Goal: Task Accomplishment & Management: Use online tool/utility

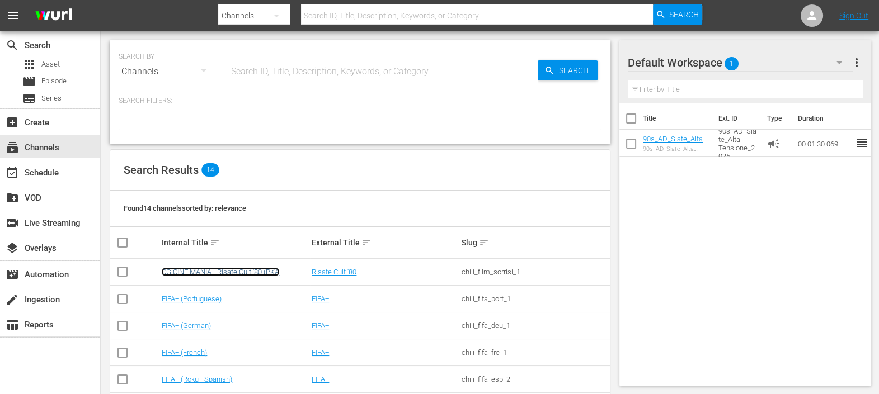
click at [249, 270] on link "CG CINE MANIA - Risate Cult '80 (PKA [PERSON_NAME] – Noi siamo angeli)" at bounding box center [220, 276] width 117 height 17
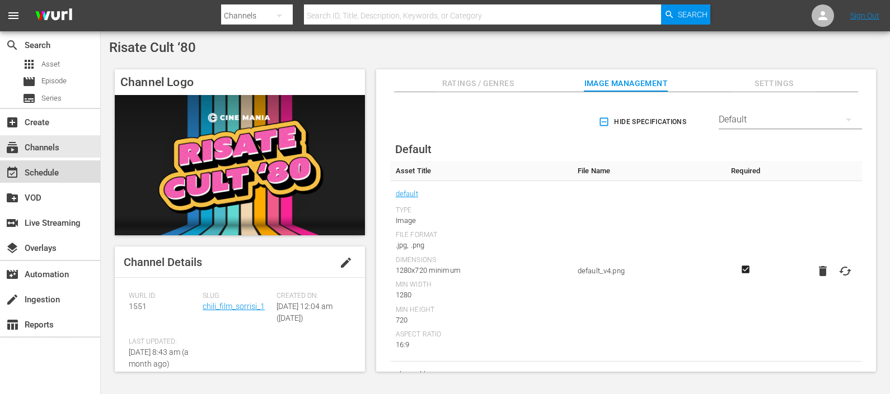
click at [43, 174] on div "event_available Schedule" at bounding box center [31, 171] width 63 height 10
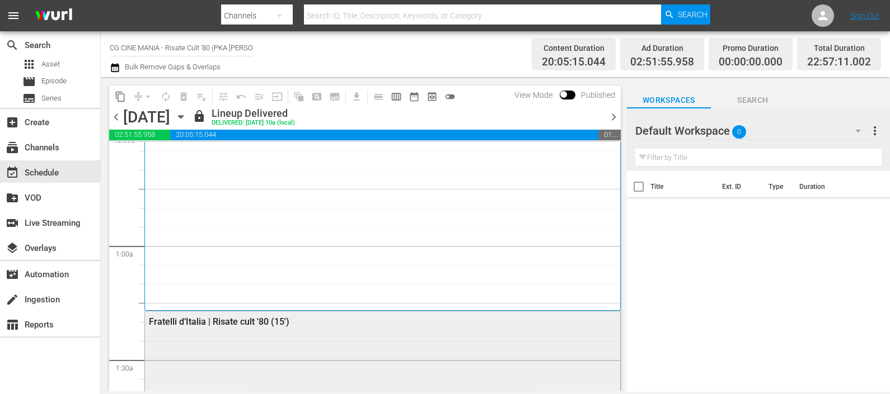
scroll to position [210, 0]
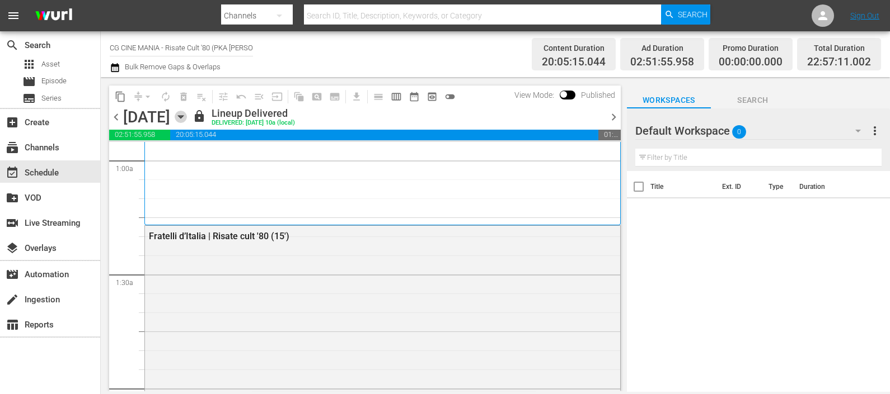
click at [187, 113] on icon "button" at bounding box center [181, 117] width 12 height 12
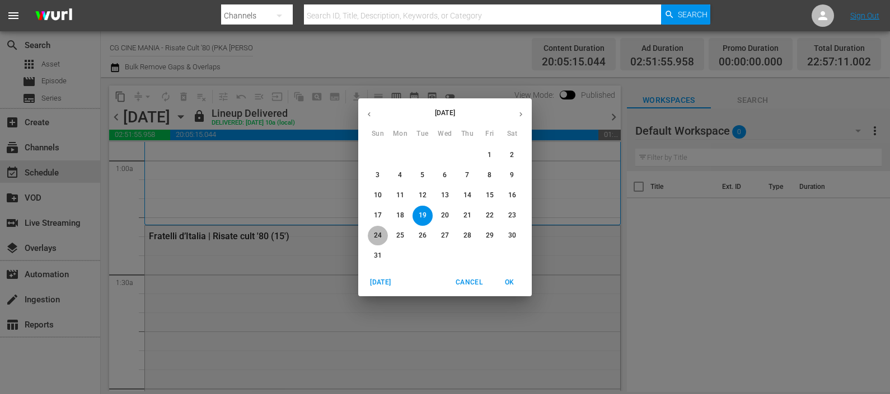
click at [379, 237] on p "24" at bounding box center [378, 236] width 8 height 10
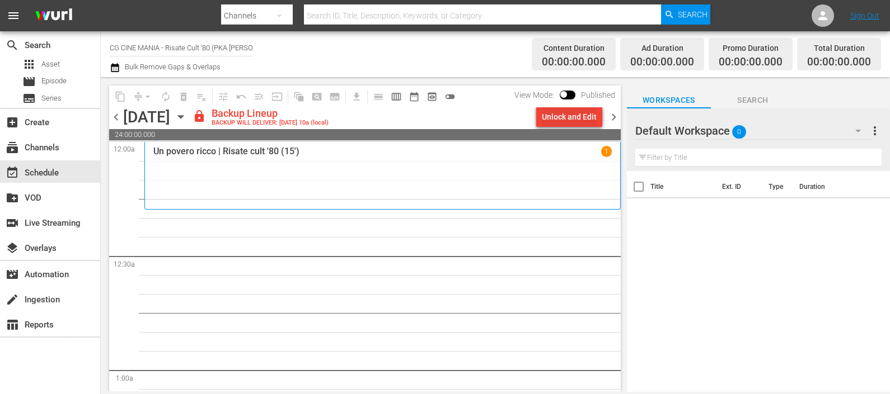
click at [577, 112] on div "Unlock and Edit" at bounding box center [569, 117] width 55 height 20
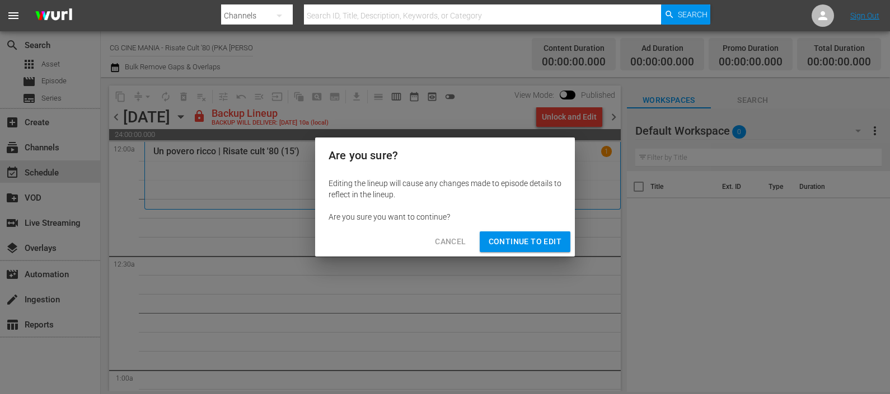
click at [545, 243] on span "Continue to Edit" at bounding box center [524, 242] width 73 height 14
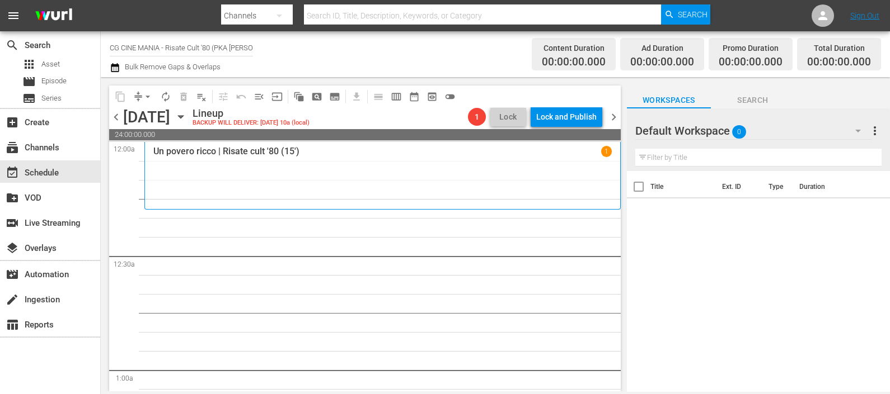
click at [656, 160] on input "text" at bounding box center [758, 158] width 246 height 18
click at [855, 121] on button "button" at bounding box center [857, 130] width 27 height 27
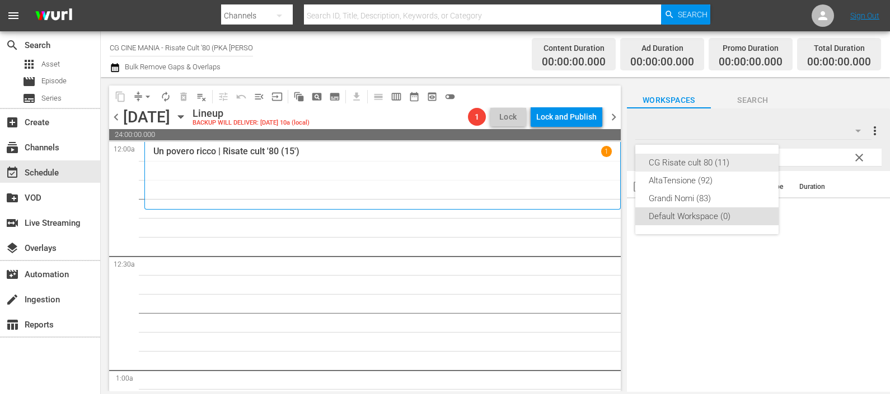
click at [698, 168] on div "CG Risate cult 80 (11)" at bounding box center [706, 163] width 116 height 18
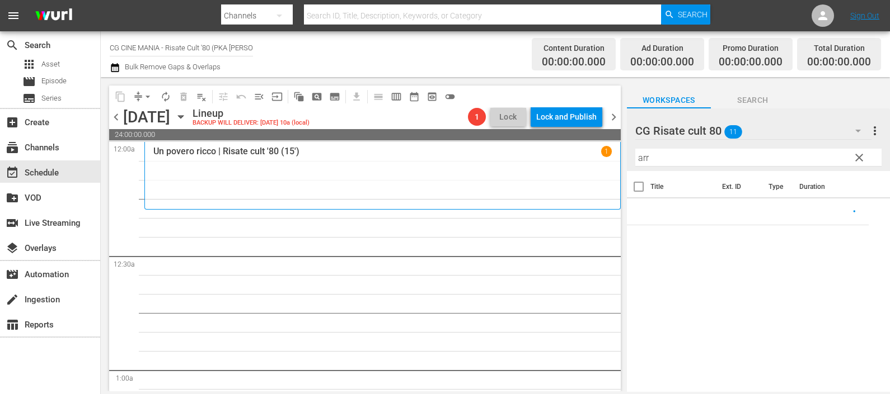
click at [690, 158] on input "arr" at bounding box center [758, 158] width 246 height 18
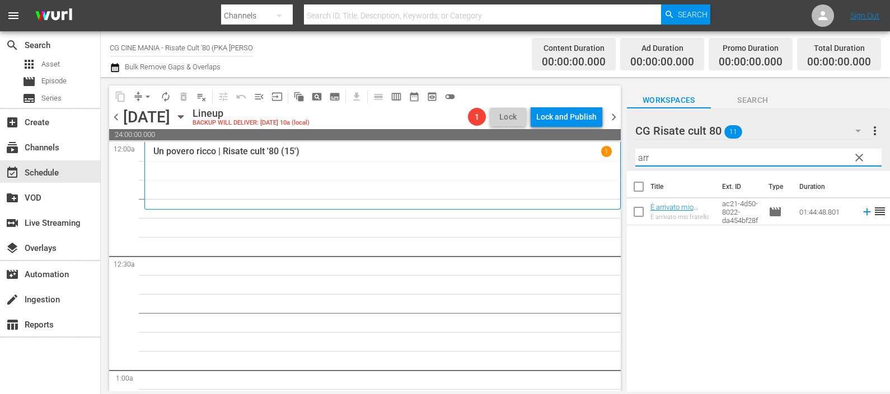
click at [861, 214] on icon at bounding box center [867, 212] width 12 height 12
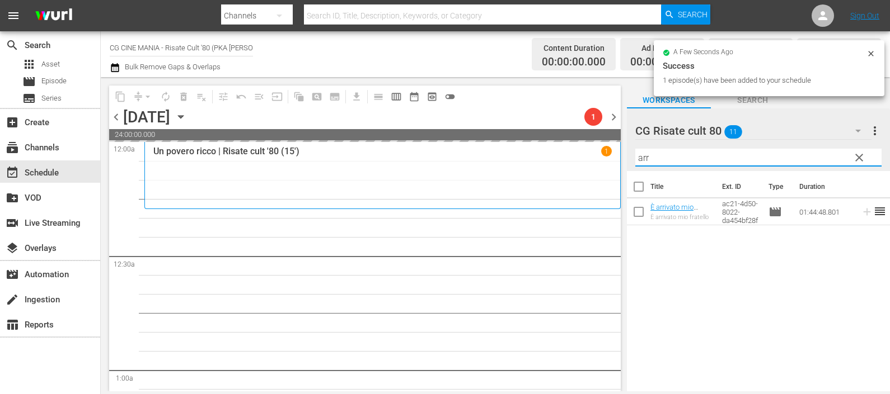
drag, startPoint x: 635, startPoint y: 155, endPoint x: 618, endPoint y: 157, distance: 16.9
click at [621, 157] on div "content_copy compress arrow_drop_down autorenew_outlined delete_forever_outline…" at bounding box center [495, 234] width 789 height 314
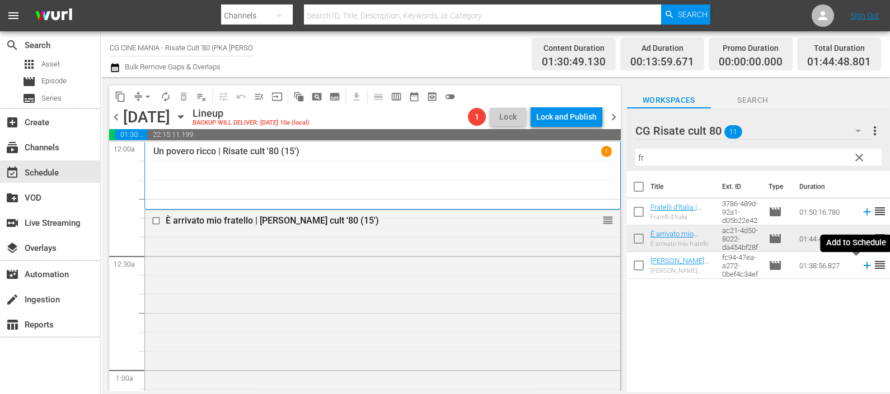
click at [863, 266] on icon at bounding box center [866, 265] width 7 height 7
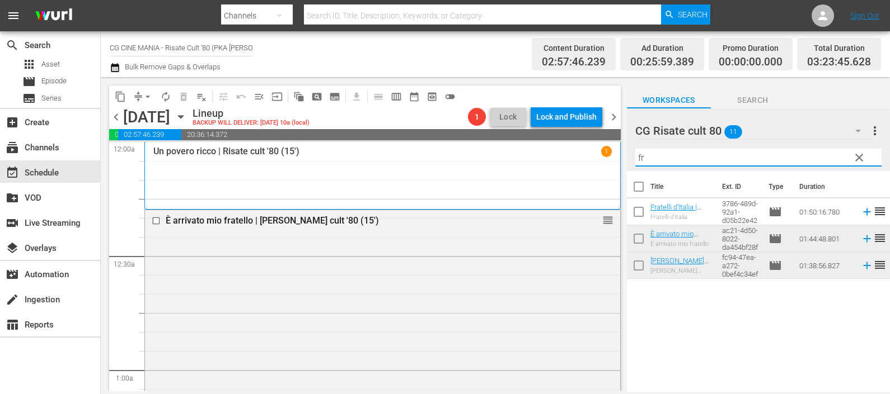
drag, startPoint x: 722, startPoint y: 155, endPoint x: 624, endPoint y: 162, distance: 97.6
click at [624, 161] on div "content_copy compress arrow_drop_down autorenew_outlined delete_forever_outline…" at bounding box center [495, 234] width 789 height 314
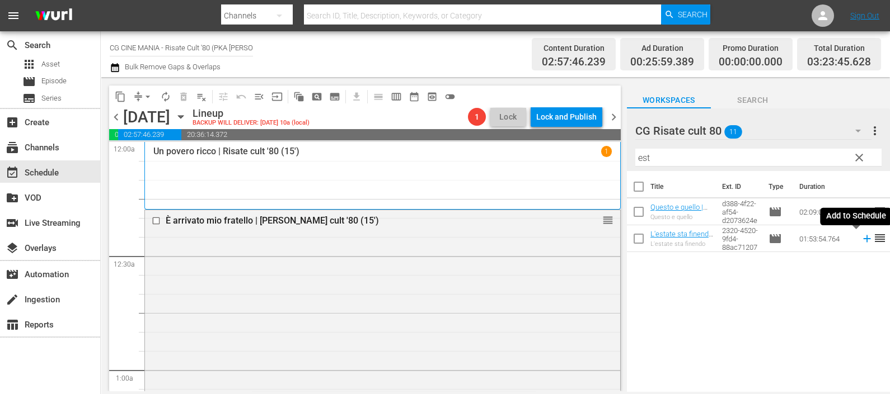
click at [861, 238] on icon at bounding box center [867, 239] width 12 height 12
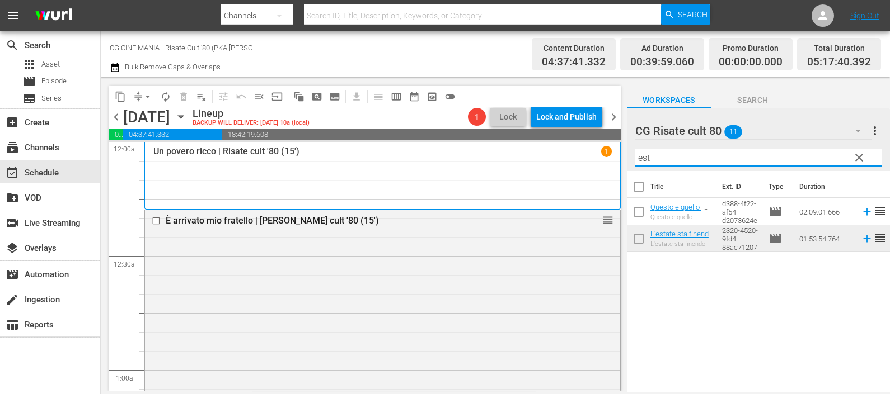
drag, startPoint x: 652, startPoint y: 154, endPoint x: 635, endPoint y: 157, distance: 17.6
click at [635, 156] on input "est" at bounding box center [758, 158] width 246 height 18
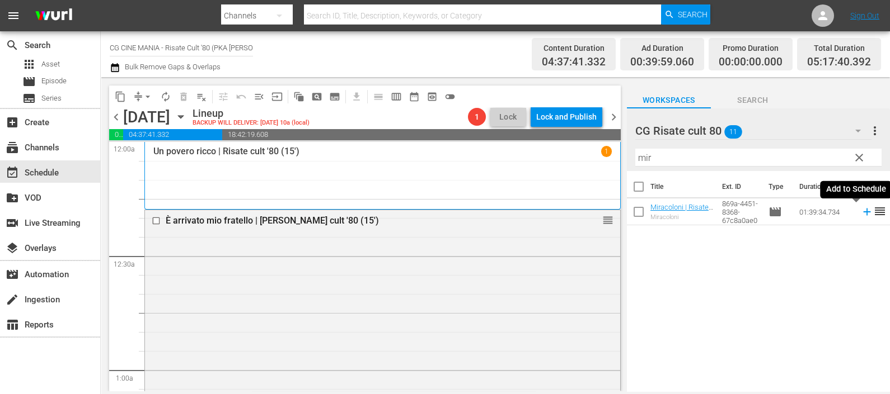
click at [861, 214] on icon at bounding box center [867, 212] width 12 height 12
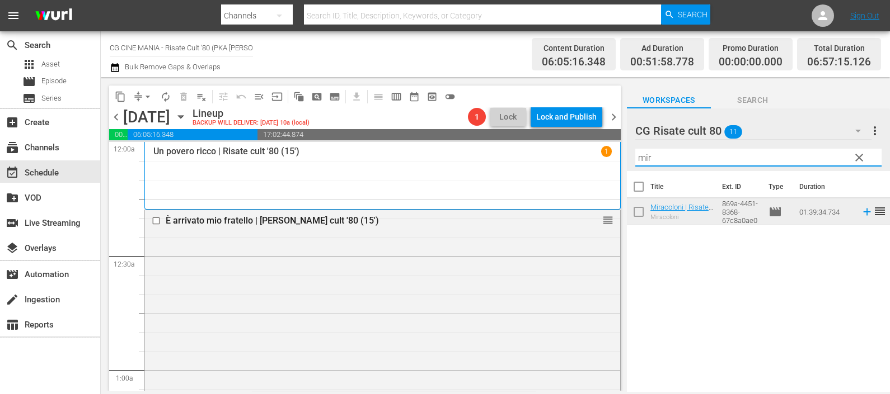
drag, startPoint x: 691, startPoint y: 149, endPoint x: 626, endPoint y: 154, distance: 65.1
click at [627, 153] on div "CG Risate cult 80 11 CG Risate cult 80 more_vert clear Filter by Title mir" at bounding box center [758, 140] width 263 height 63
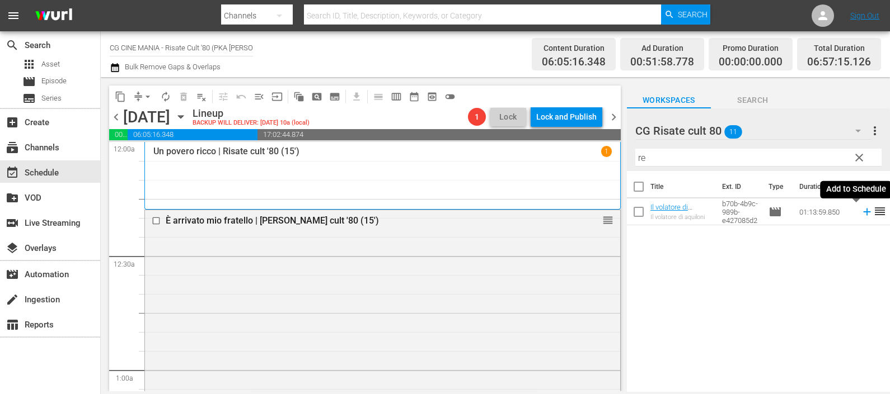
click at [861, 215] on icon at bounding box center [867, 212] width 12 height 12
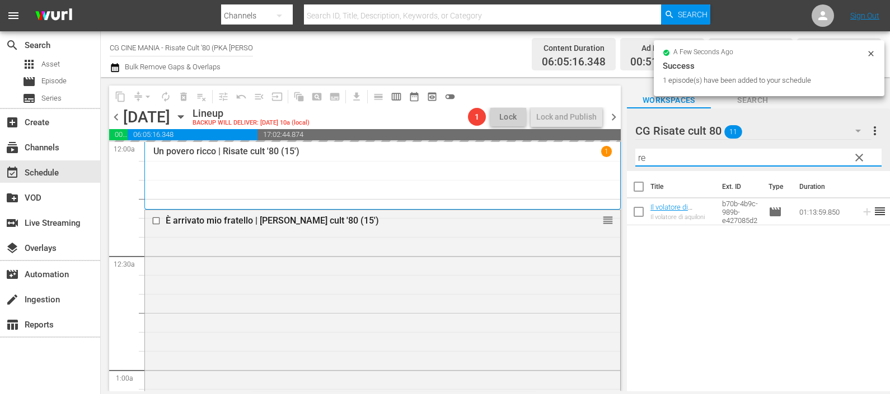
drag, startPoint x: 700, startPoint y: 151, endPoint x: 616, endPoint y: 152, distance: 83.9
click at [616, 151] on div "content_copy compress arrow_drop_down autorenew_outlined delete_forever_outline…" at bounding box center [495, 234] width 789 height 314
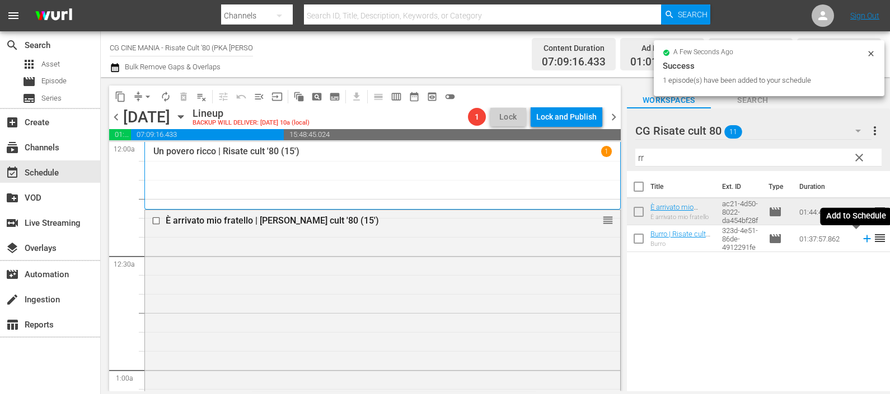
click at [863, 239] on icon at bounding box center [866, 239] width 7 height 7
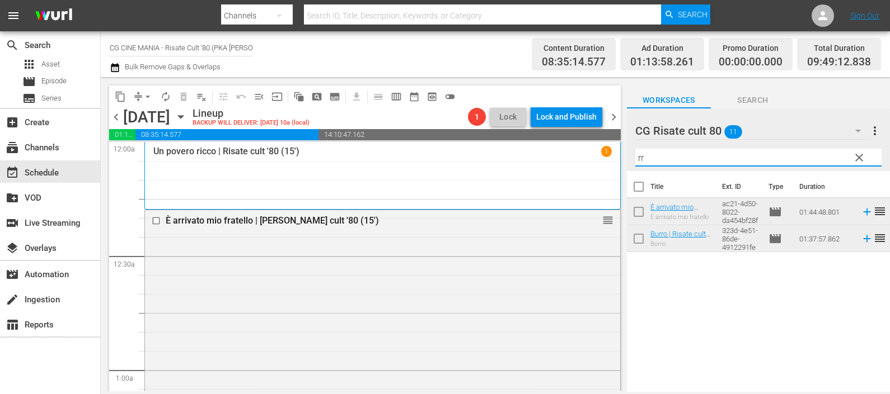
drag, startPoint x: 674, startPoint y: 154, endPoint x: 615, endPoint y: 161, distance: 59.1
click at [615, 161] on div "content_copy compress arrow_drop_down autorenew_outlined delete_forever_outline…" at bounding box center [495, 234] width 789 height 314
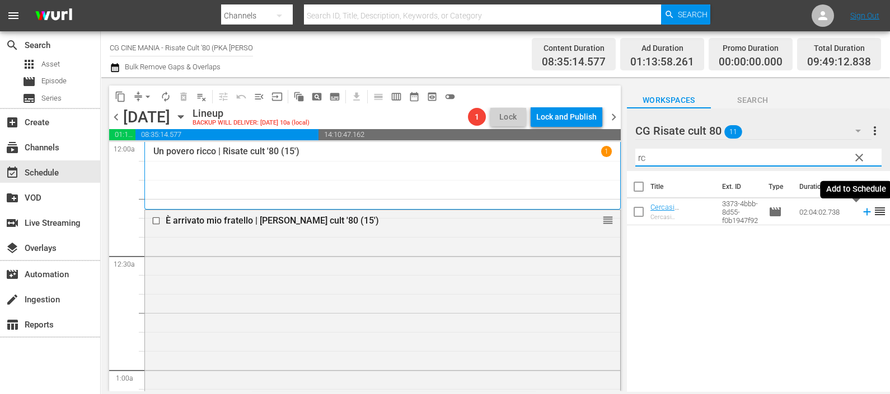
click at [863, 211] on icon at bounding box center [866, 212] width 7 height 7
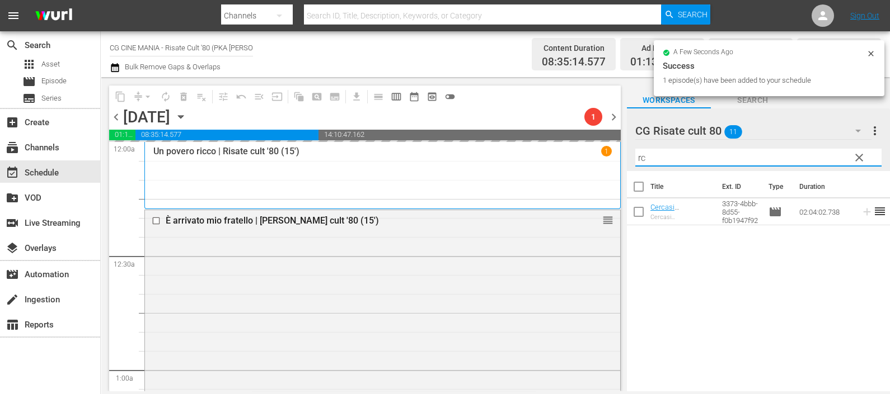
click at [614, 171] on div "content_copy compress arrow_drop_down autorenew_outlined delete_forever_outline…" at bounding box center [495, 234] width 789 height 314
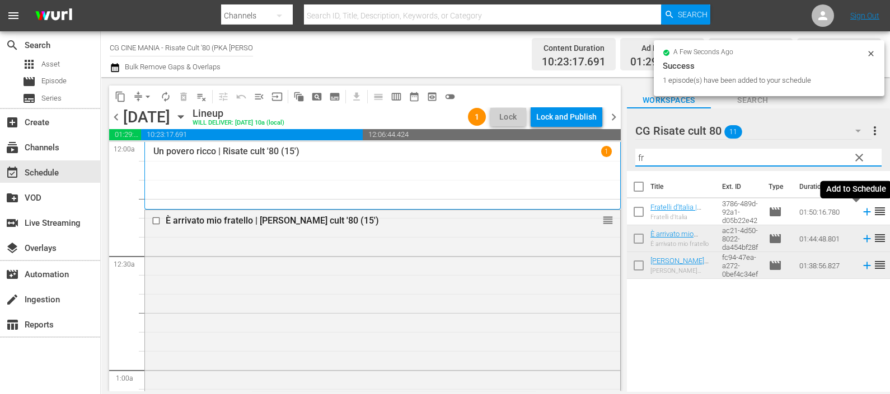
click at [861, 211] on icon at bounding box center [867, 212] width 12 height 12
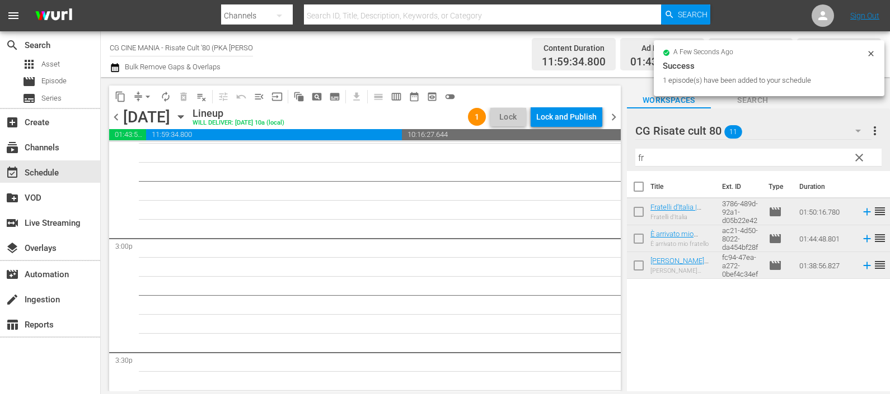
scroll to position [3357, 0]
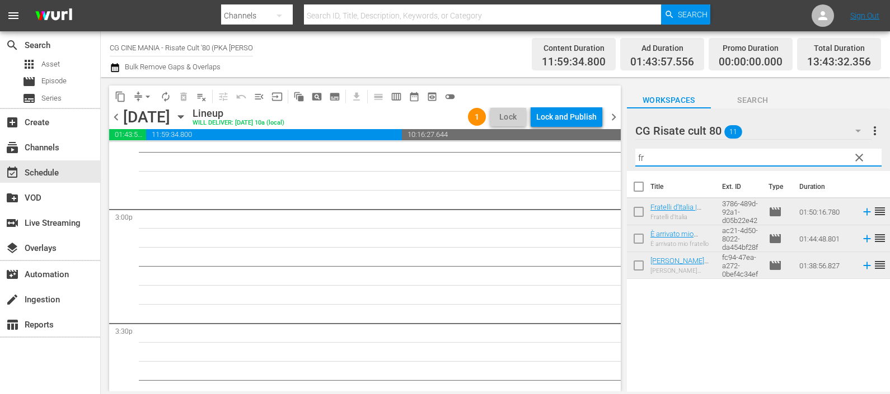
drag, startPoint x: 641, startPoint y: 162, endPoint x: 623, endPoint y: 163, distance: 18.5
click at [623, 163] on div "content_copy compress arrow_drop_down autorenew_outlined delete_forever_outline…" at bounding box center [495, 234] width 789 height 314
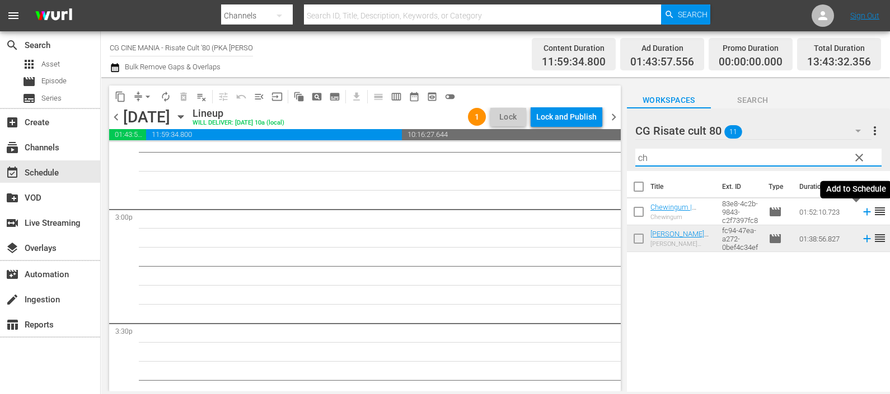
click at [861, 213] on icon at bounding box center [867, 212] width 12 height 12
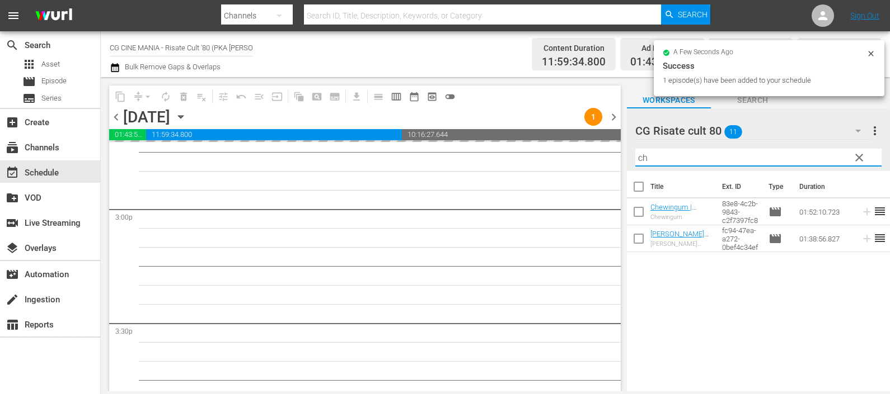
drag, startPoint x: 624, startPoint y: 156, endPoint x: 617, endPoint y: 157, distance: 6.8
click at [618, 157] on div "content_copy compress arrow_drop_down autorenew_outlined delete_forever_outline…" at bounding box center [495, 234] width 789 height 314
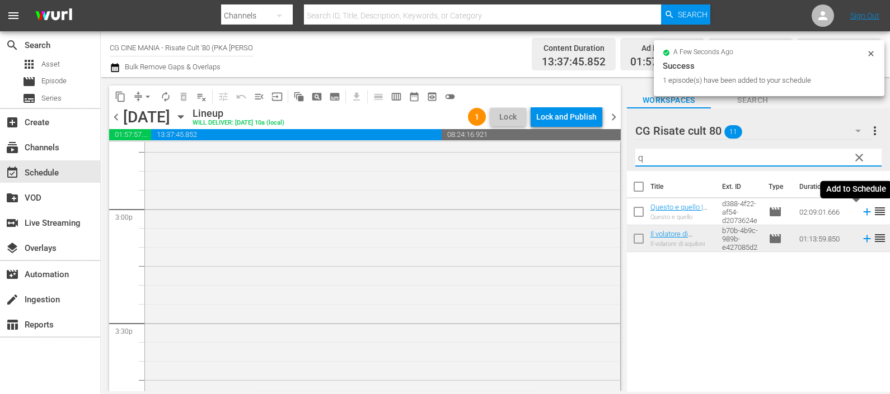
click at [861, 208] on icon at bounding box center [867, 212] width 12 height 12
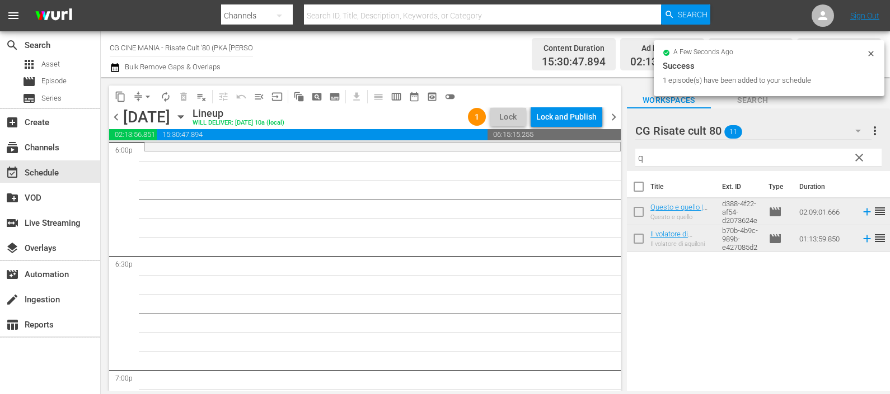
scroll to position [4126, 0]
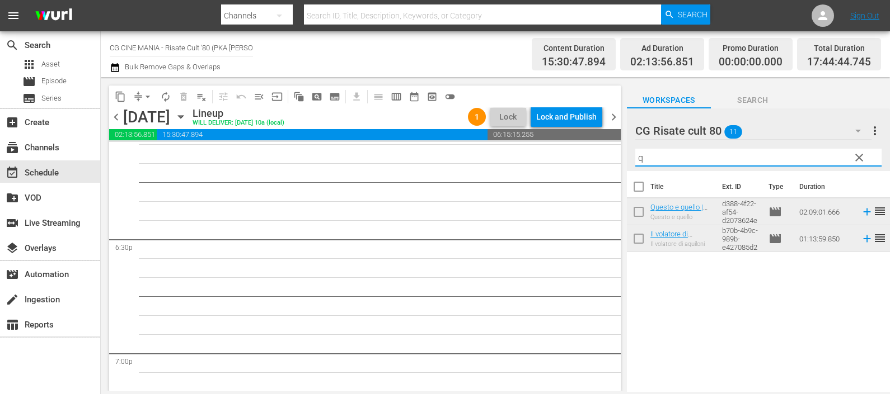
drag, startPoint x: 676, startPoint y: 159, endPoint x: 605, endPoint y: 159, distance: 71.1
click at [607, 159] on div "content_copy compress arrow_drop_down autorenew_outlined delete_forever_outline…" at bounding box center [495, 234] width 789 height 314
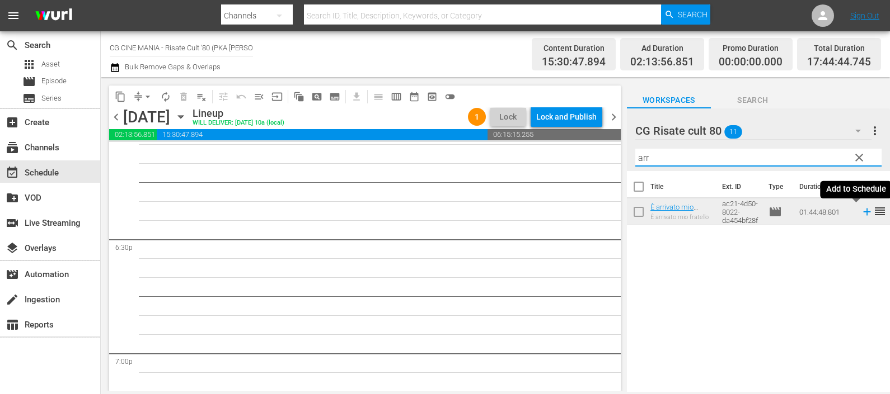
click at [861, 210] on icon at bounding box center [867, 212] width 12 height 12
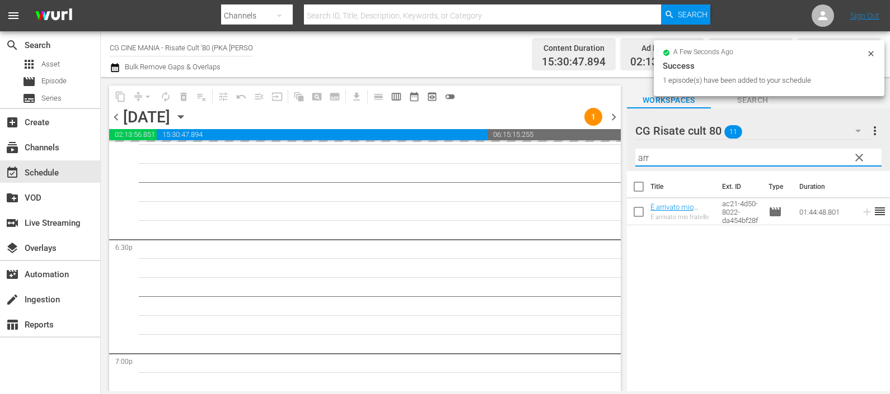
click at [612, 154] on div "content_copy compress arrow_drop_down autorenew_outlined delete_forever_outline…" at bounding box center [495, 234] width 789 height 314
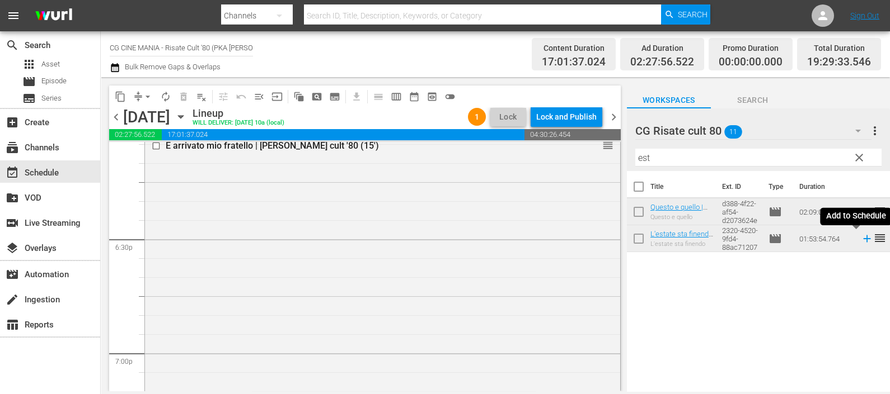
click at [861, 241] on icon at bounding box center [867, 239] width 12 height 12
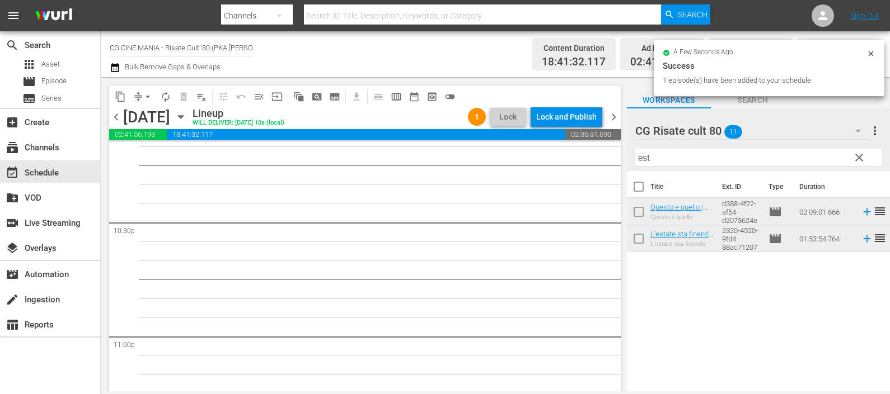
scroll to position [5036, 0]
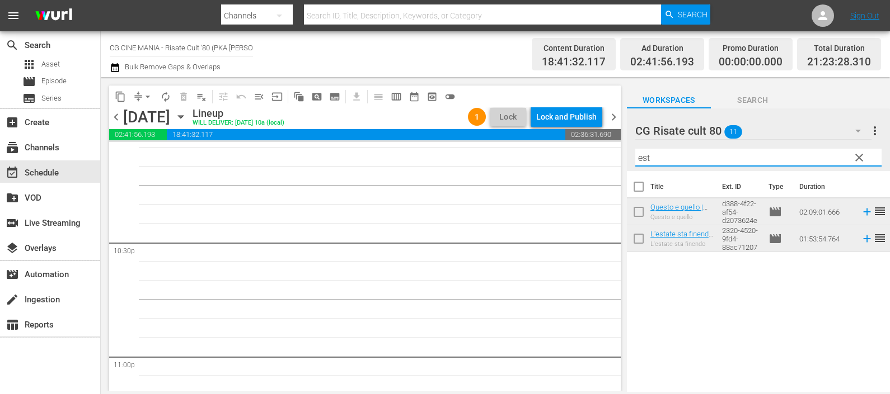
drag, startPoint x: 684, startPoint y: 162, endPoint x: 625, endPoint y: 165, distance: 59.4
click at [625, 165] on div "content_copy compress arrow_drop_down autorenew_outlined delete_forever_outline…" at bounding box center [495, 234] width 789 height 314
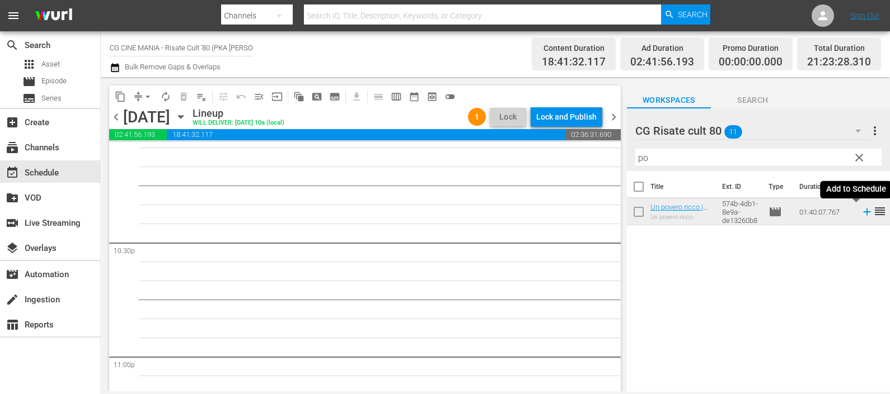
click at [863, 214] on icon at bounding box center [866, 212] width 7 height 7
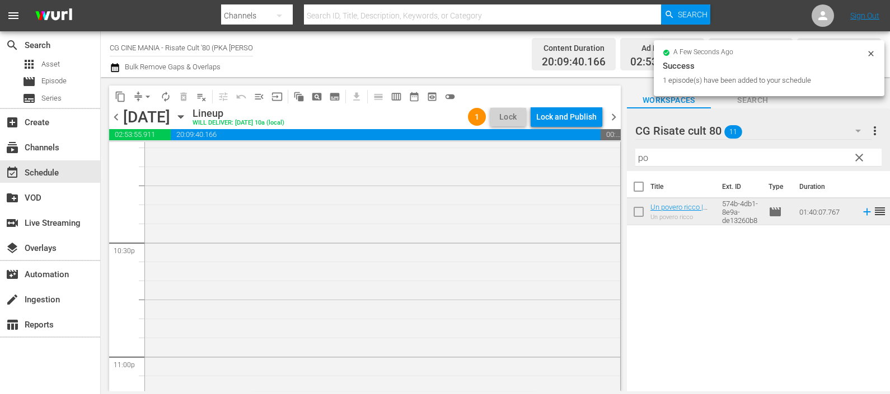
scroll to position [5229, 0]
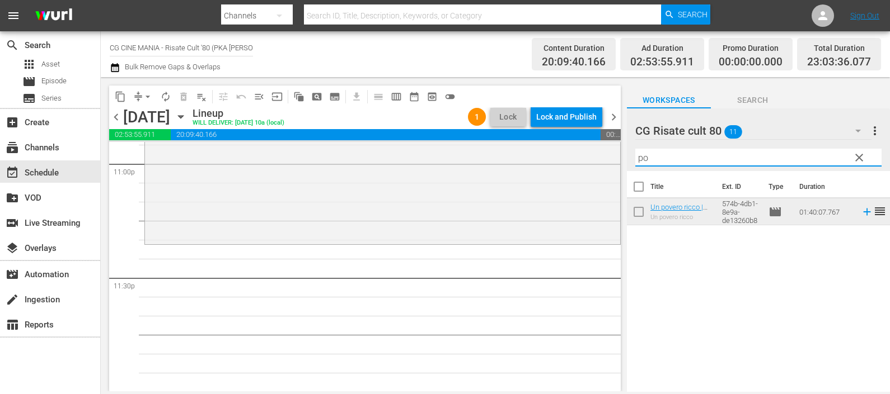
drag, startPoint x: 659, startPoint y: 159, endPoint x: 630, endPoint y: 151, distance: 29.7
click at [632, 153] on div "CG Risate cult 80 11 CG Risate cult 80 more_vert clear Filter by Title po" at bounding box center [758, 140] width 263 height 63
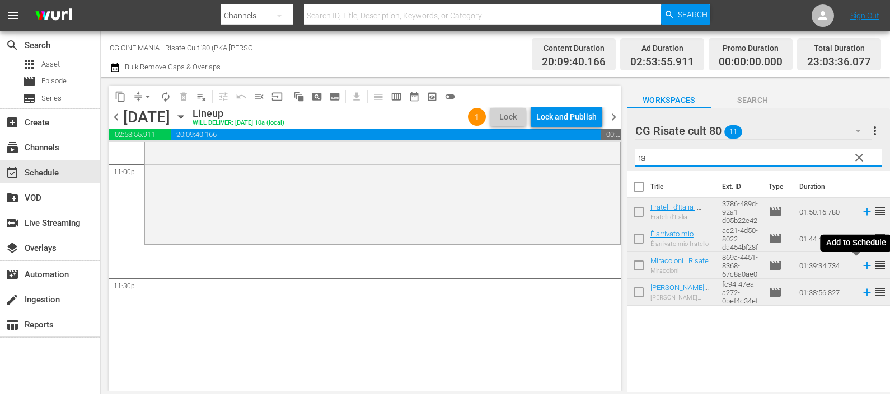
type input "ra"
click at [863, 266] on icon at bounding box center [866, 265] width 7 height 7
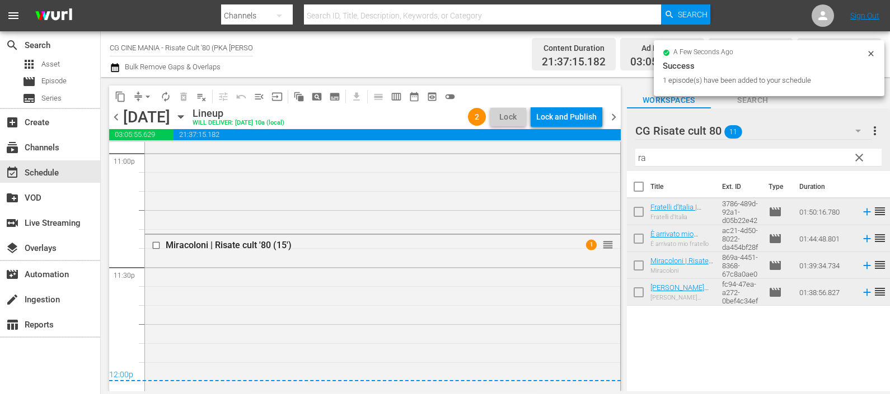
scroll to position [5181, 0]
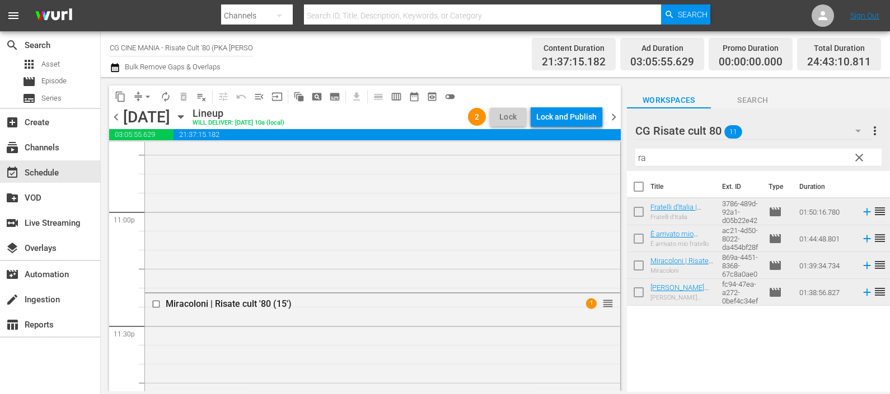
click at [114, 70] on icon "button" at bounding box center [115, 67] width 11 height 13
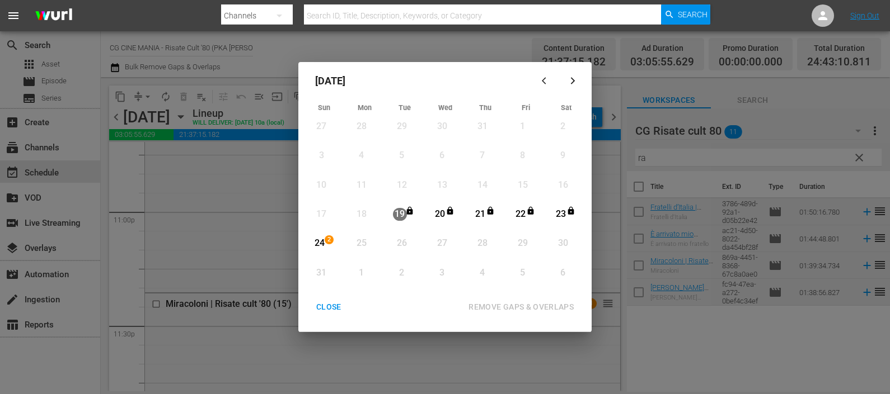
click at [322, 242] on div "24" at bounding box center [319, 243] width 14 height 13
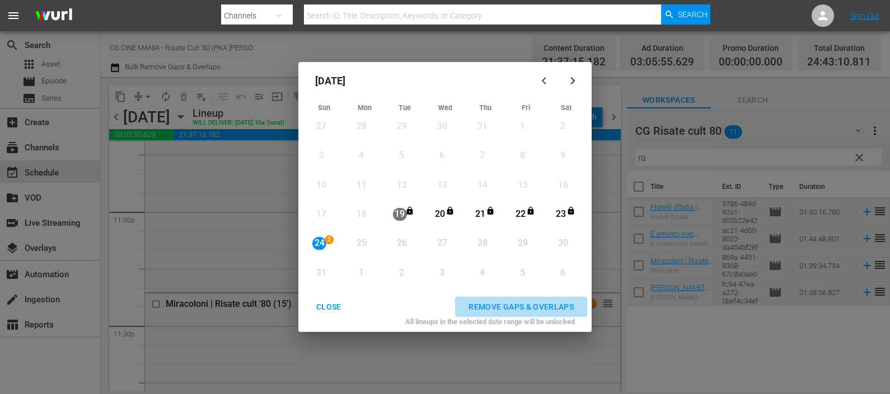
click at [528, 301] on div "REMOVE GAPS & OVERLAPS" at bounding box center [520, 307] width 123 height 14
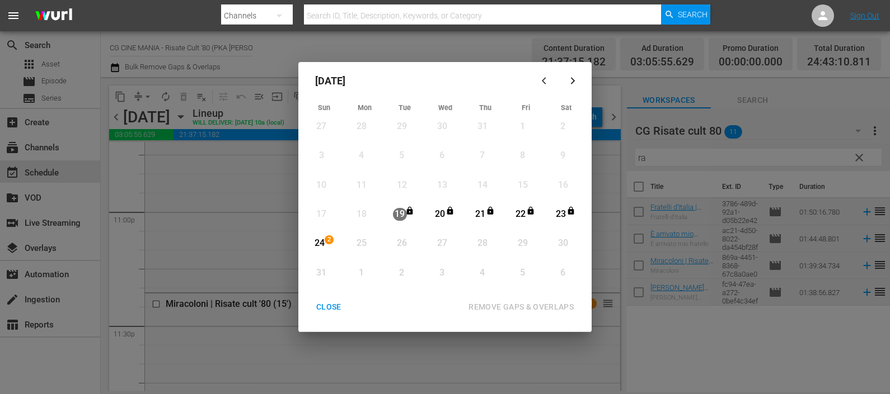
click at [321, 305] on div "CLOSE" at bounding box center [328, 307] width 43 height 14
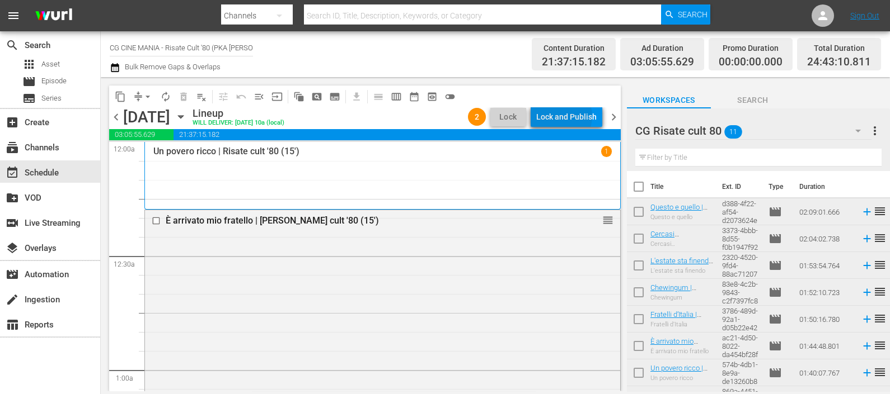
click at [562, 116] on div "Lock and Publish" at bounding box center [566, 117] width 60 height 20
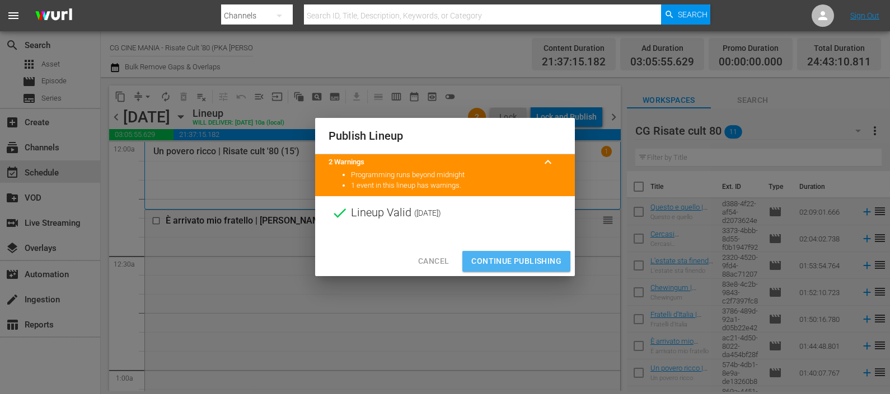
click at [505, 263] on span "Continue Publishing" at bounding box center [516, 262] width 90 height 14
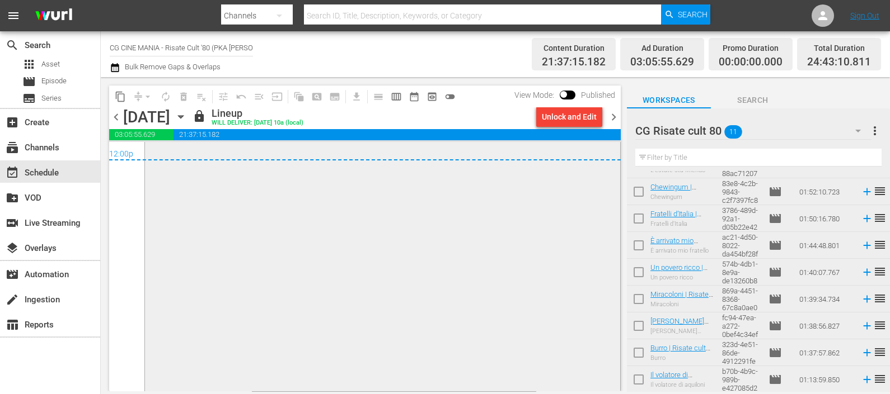
scroll to position [5320, 0]
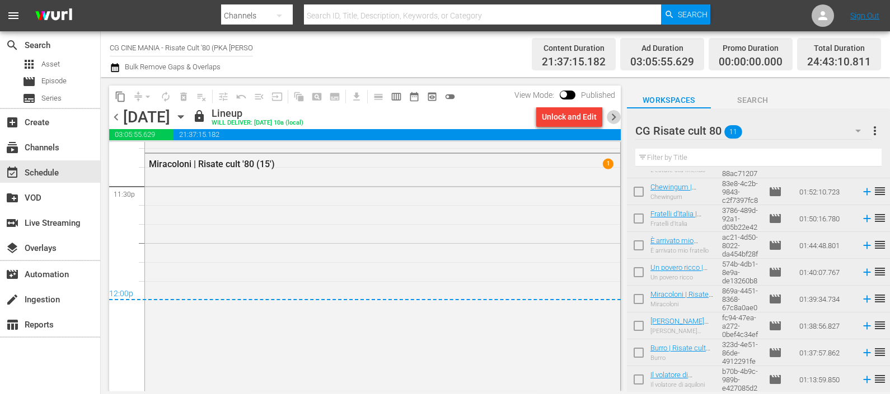
click at [613, 115] on span "chevron_right" at bounding box center [614, 117] width 14 height 14
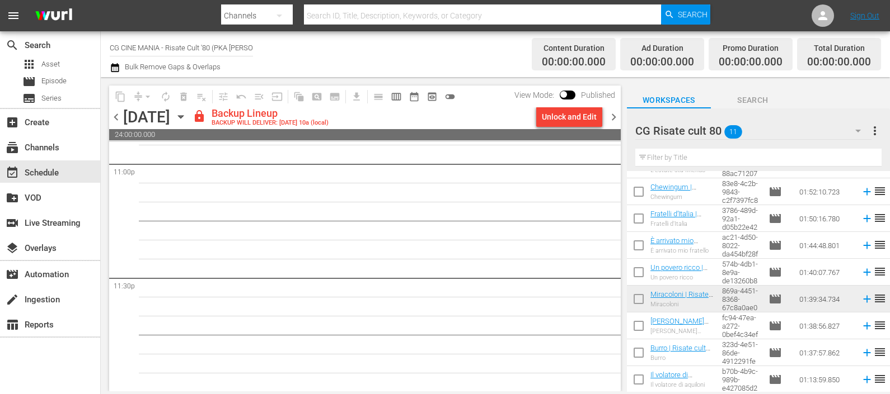
scroll to position [4879, 0]
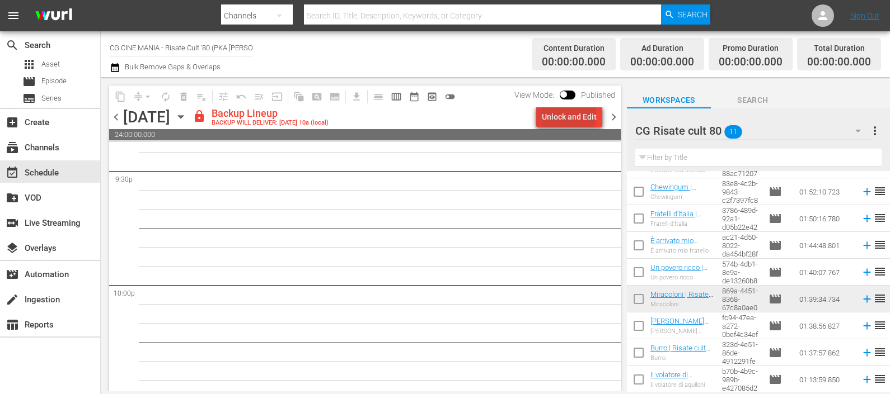
click at [570, 115] on div "Unlock and Edit" at bounding box center [569, 117] width 55 height 20
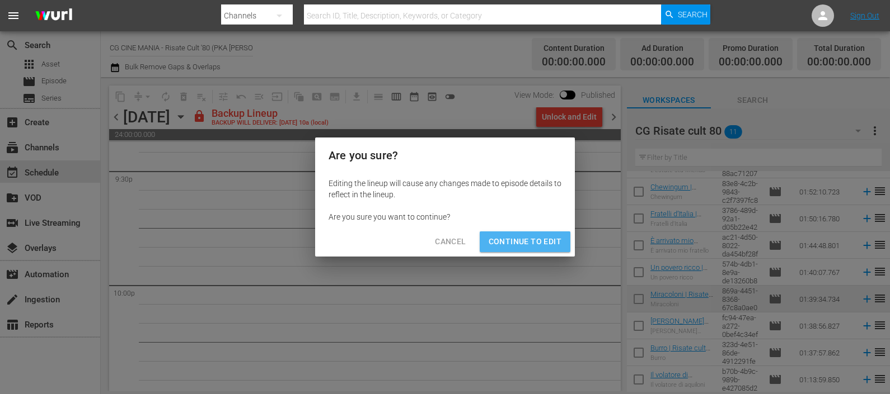
click at [549, 236] on span "Continue to Edit" at bounding box center [524, 242] width 73 height 14
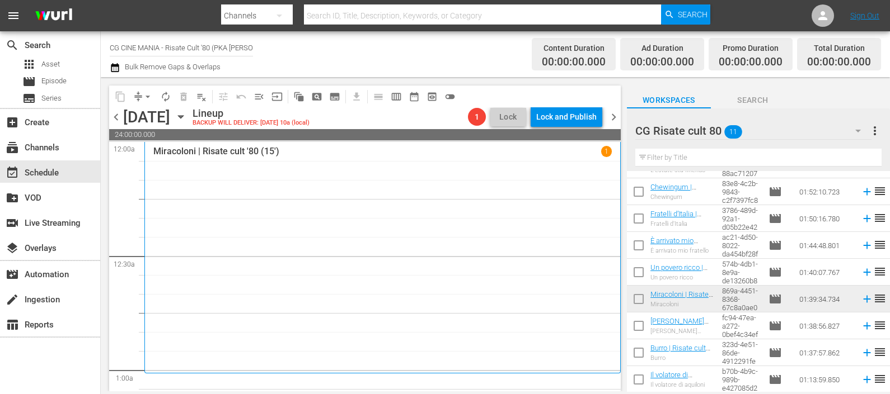
scroll to position [0, 0]
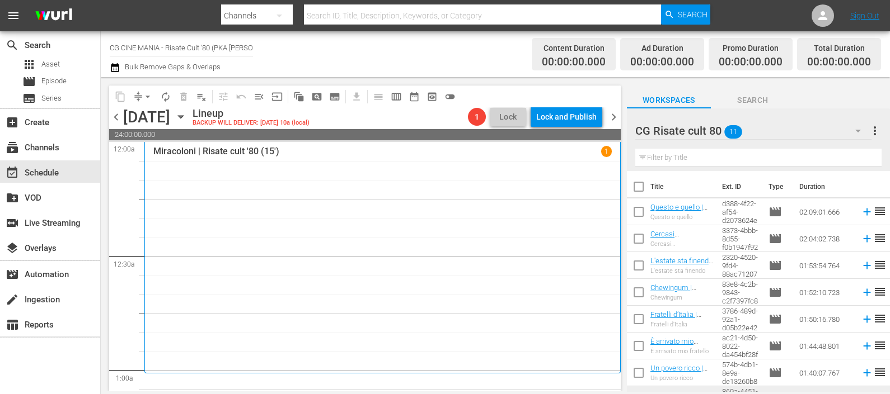
click at [863, 239] on icon at bounding box center [866, 239] width 7 height 7
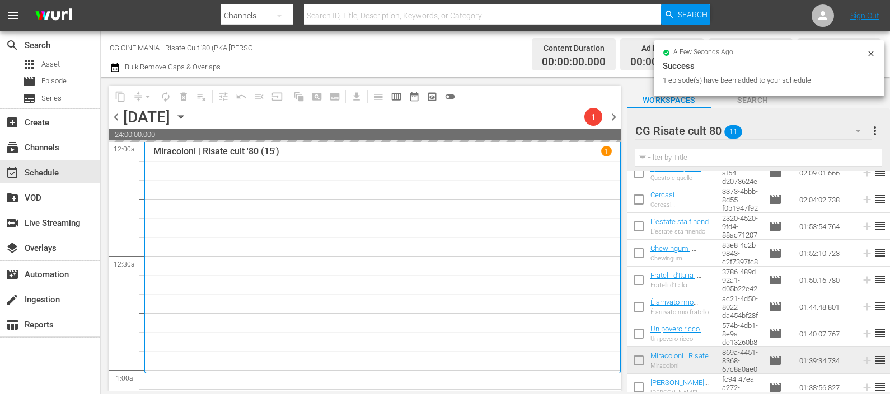
scroll to position [101, 0]
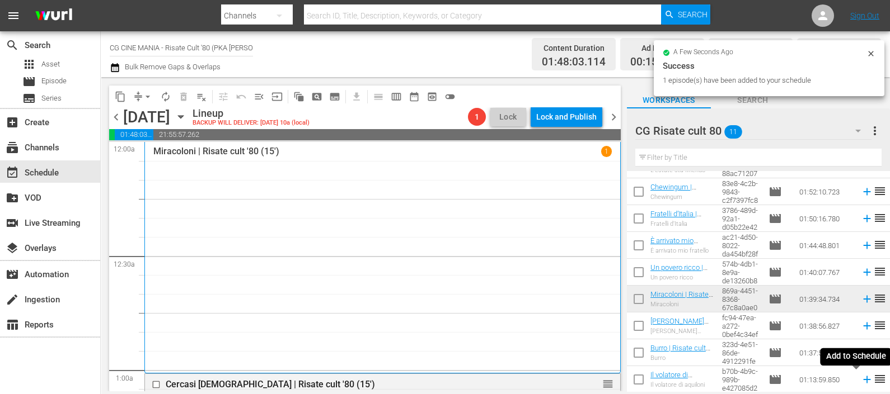
click at [863, 380] on icon at bounding box center [866, 380] width 7 height 7
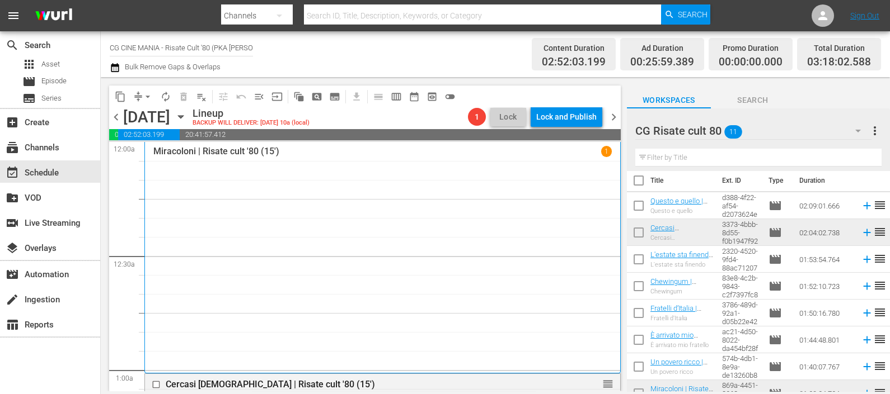
scroll to position [0, 0]
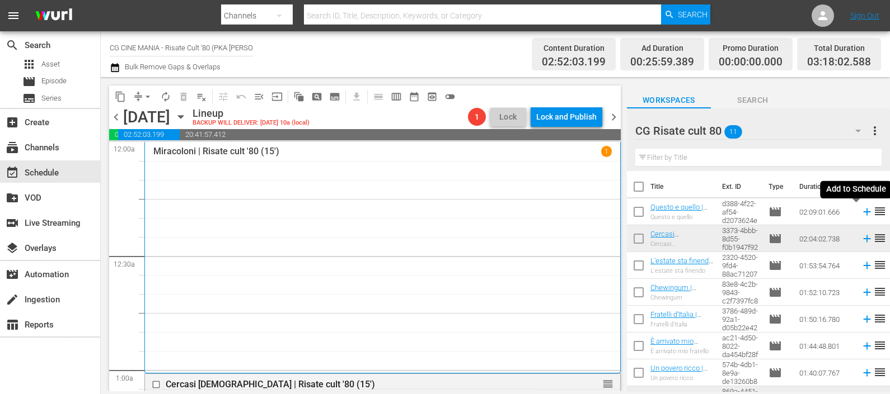
click at [861, 213] on icon at bounding box center [867, 212] width 12 height 12
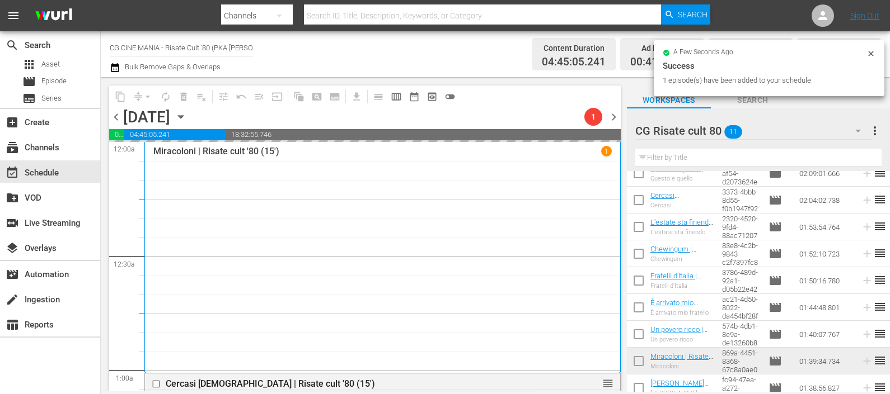
scroll to position [101, 0]
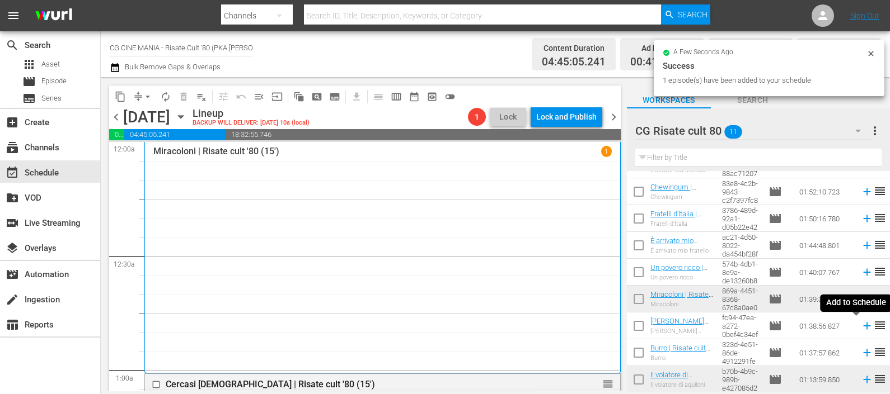
click at [861, 326] on icon at bounding box center [867, 326] width 12 height 12
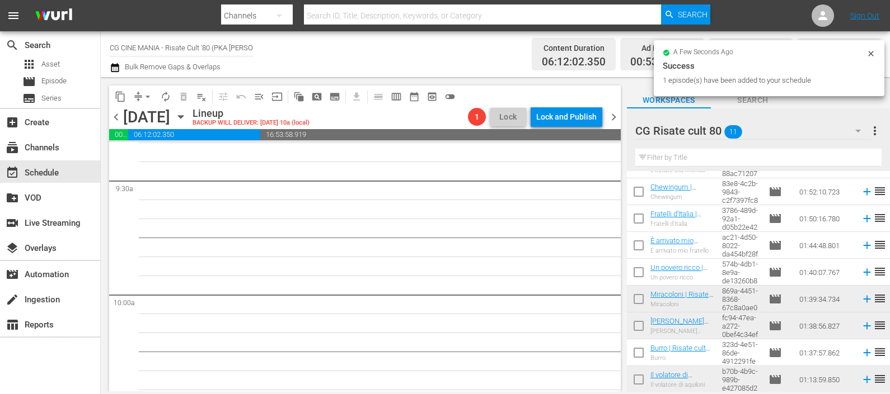
scroll to position [2098, 0]
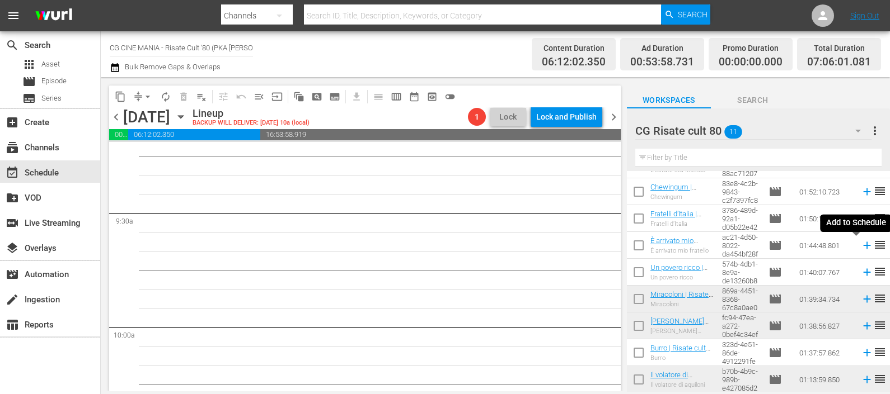
click at [863, 246] on icon at bounding box center [866, 245] width 7 height 7
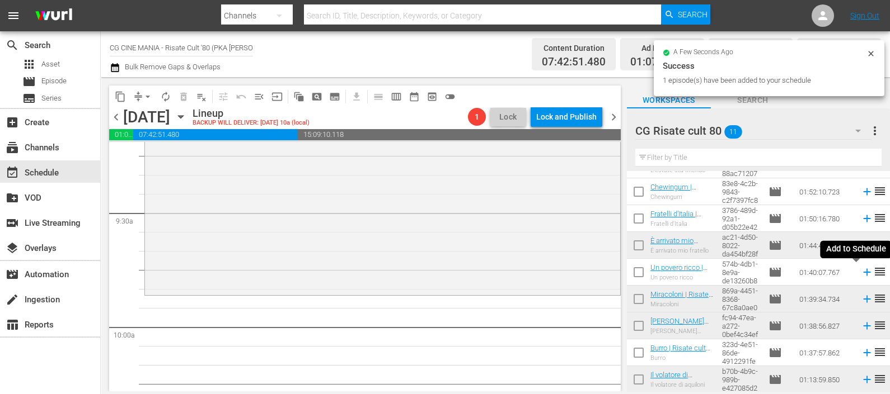
click at [861, 274] on icon at bounding box center [867, 272] width 12 height 12
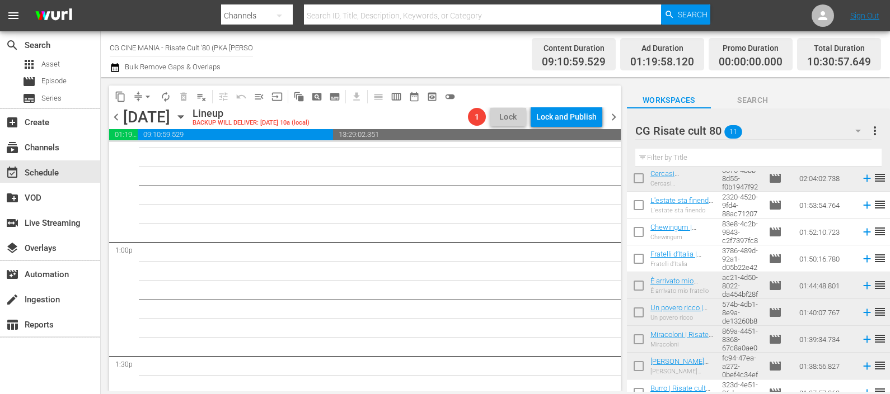
scroll to position [30, 0]
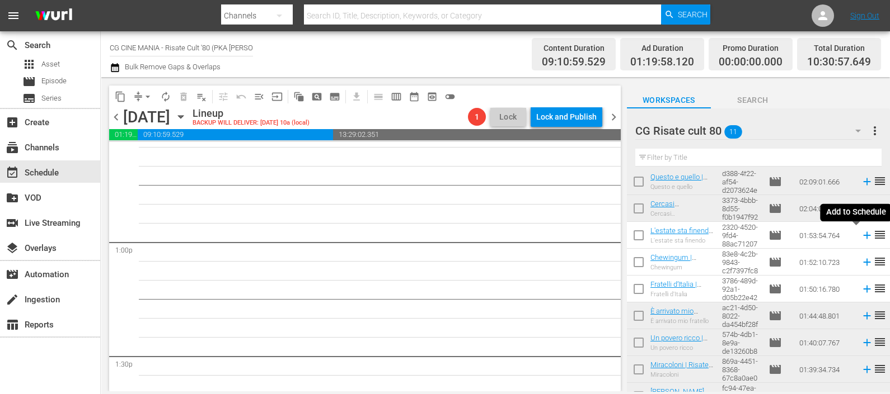
click at [863, 236] on icon at bounding box center [866, 235] width 7 height 7
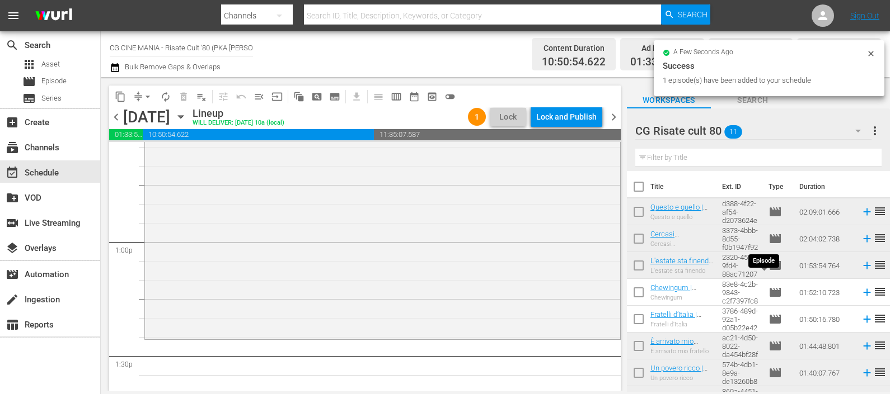
scroll to position [101, 0]
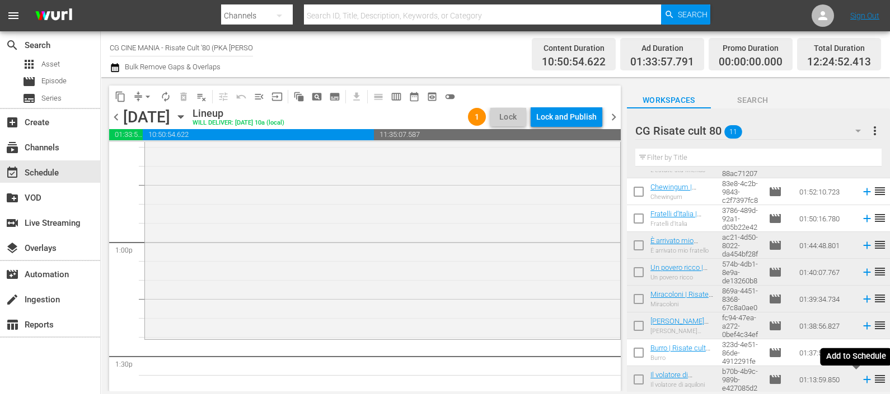
click at [861, 381] on icon at bounding box center [867, 380] width 12 height 12
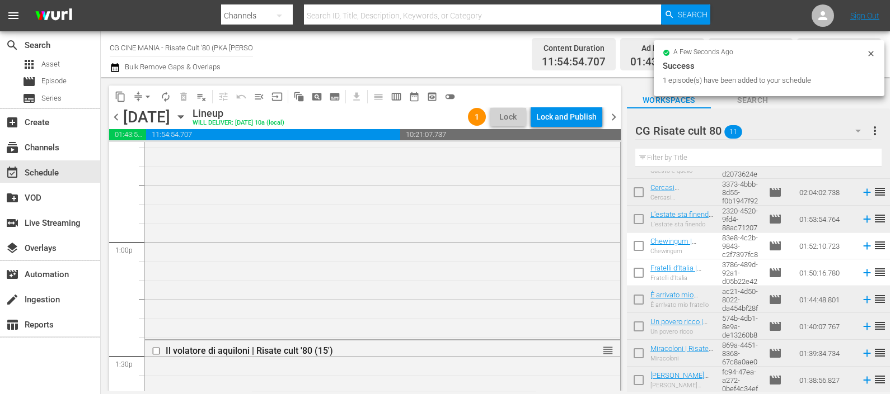
scroll to position [0, 0]
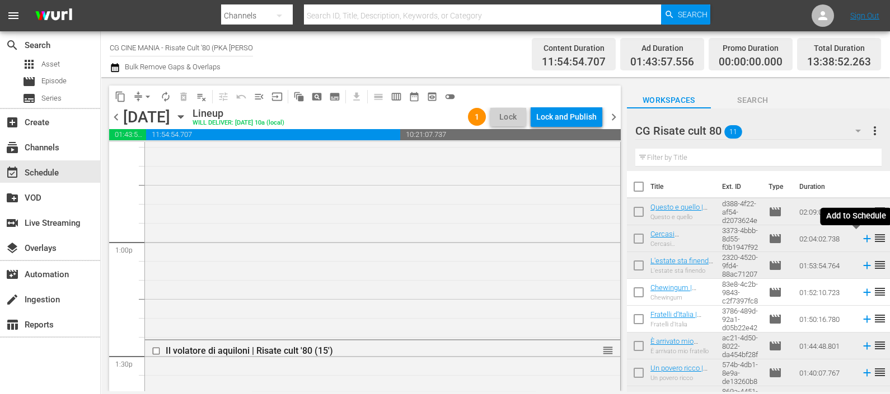
click at [863, 239] on icon at bounding box center [866, 239] width 7 height 7
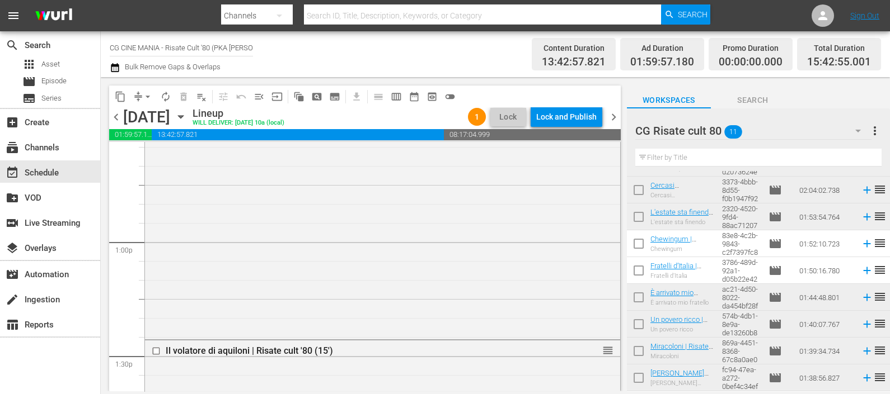
scroll to position [69, 0]
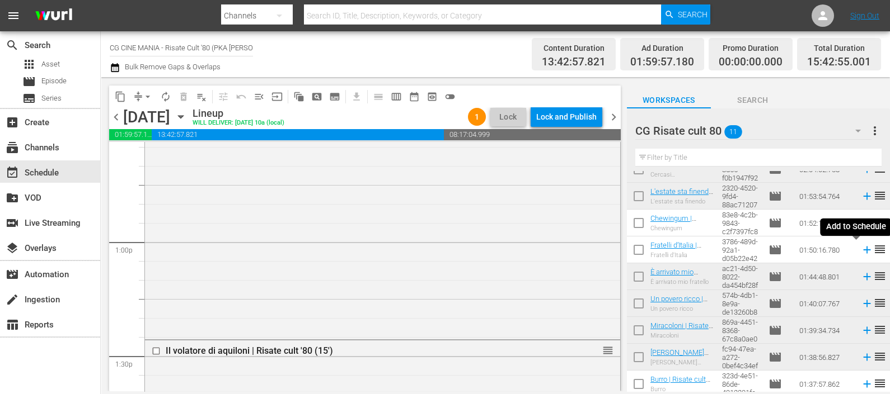
click at [863, 250] on icon at bounding box center [866, 250] width 7 height 7
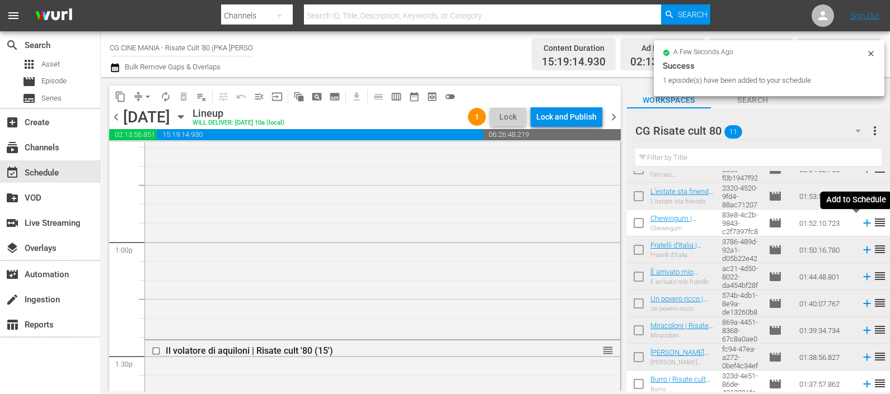
click at [861, 224] on icon at bounding box center [867, 223] width 12 height 12
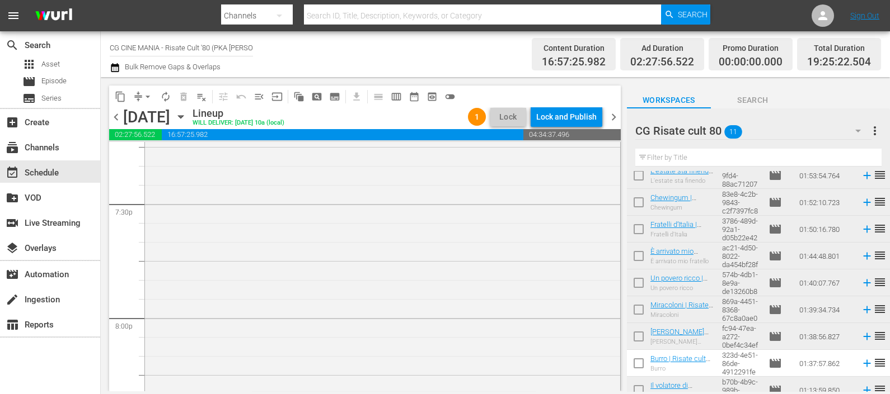
scroll to position [101, 0]
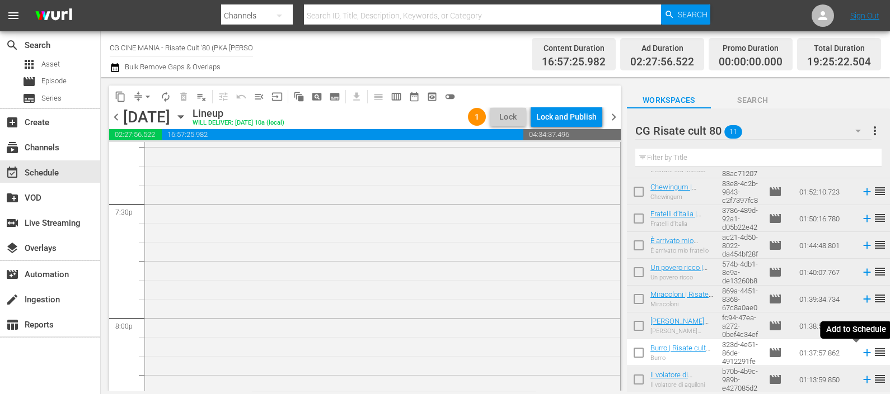
click at [863, 353] on icon at bounding box center [866, 353] width 7 height 7
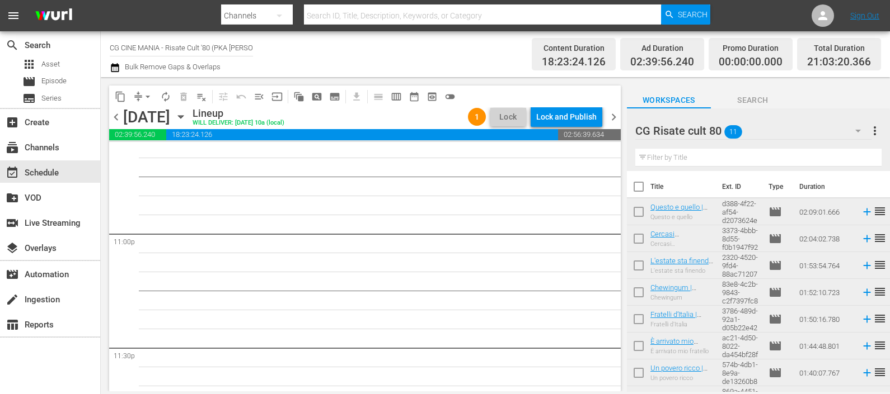
scroll to position [0, 0]
click at [863, 211] on icon at bounding box center [866, 212] width 7 height 7
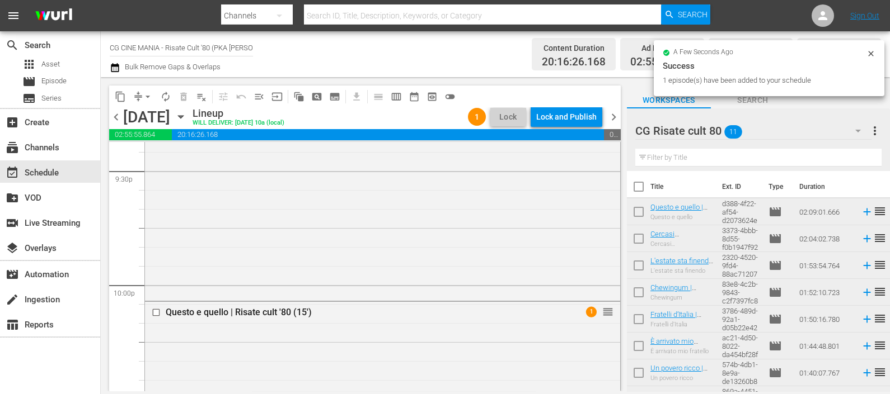
scroll to position [5279, 0]
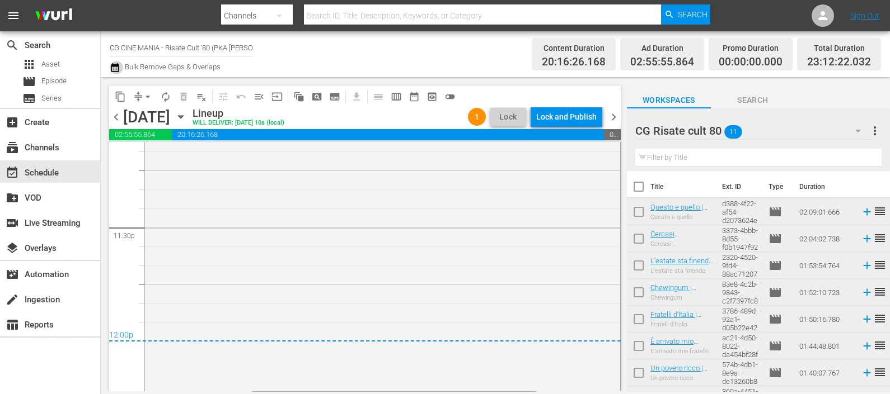
click at [112, 66] on icon "button" at bounding box center [115, 67] width 8 height 9
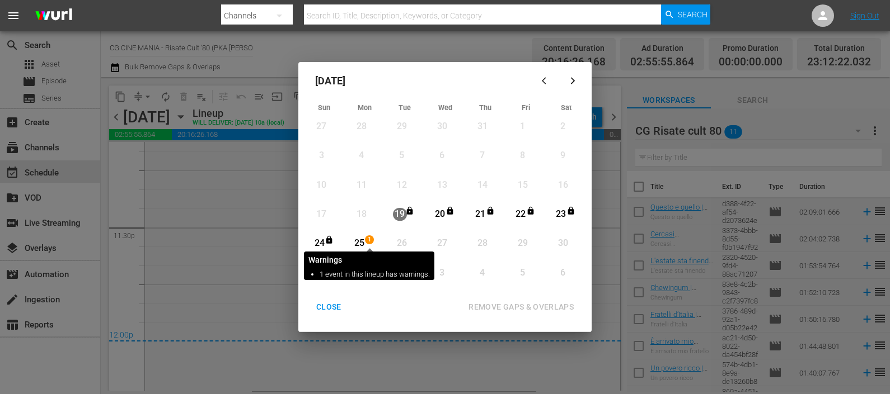
click at [367, 241] on span "1" at bounding box center [369, 240] width 8 height 9
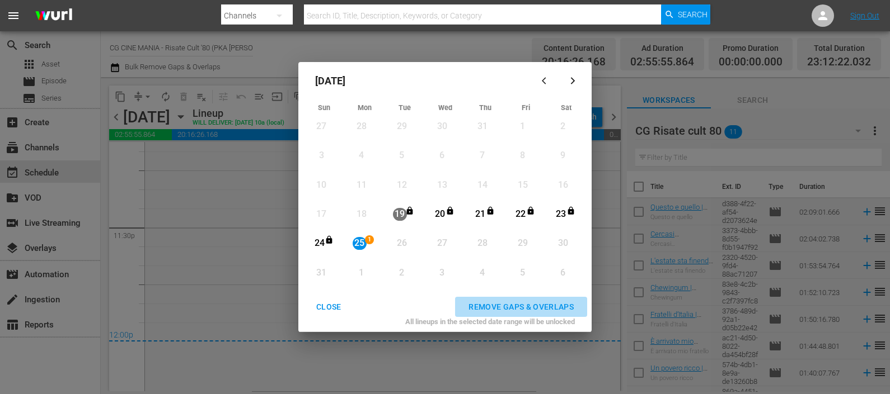
click at [487, 305] on div "REMOVE GAPS & OVERLAPS" at bounding box center [520, 307] width 123 height 14
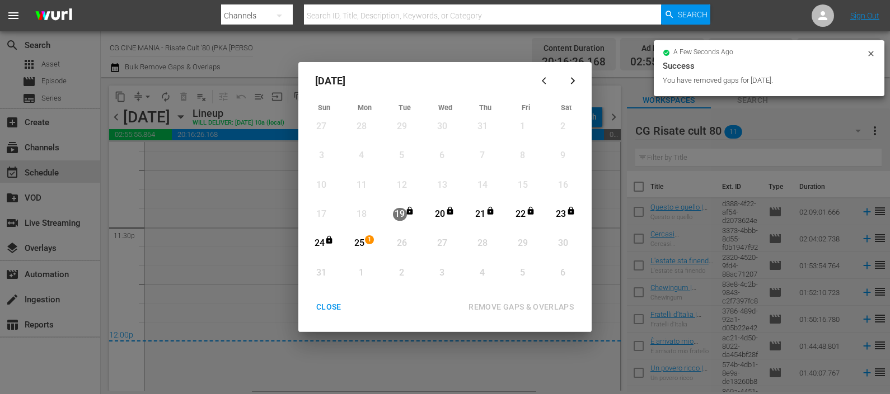
click at [328, 304] on div "CLOSE" at bounding box center [328, 307] width 43 height 14
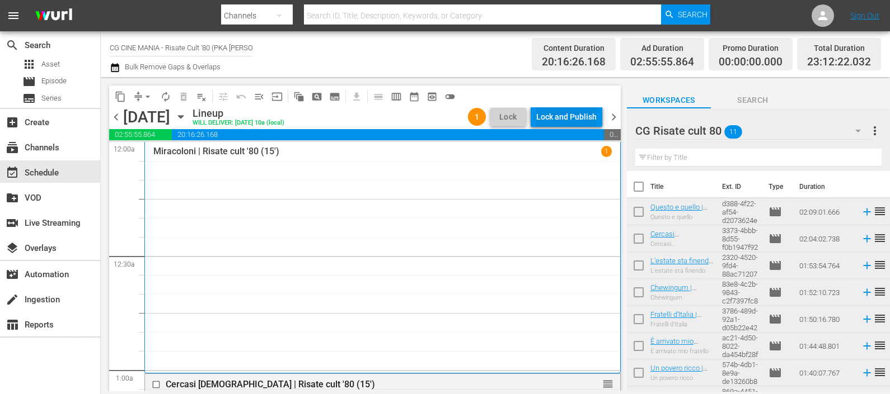
click at [580, 115] on div "Lock and Publish" at bounding box center [566, 117] width 60 height 20
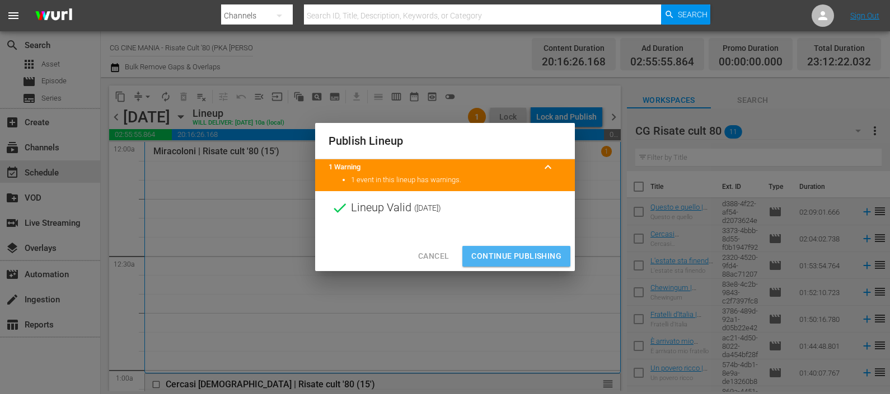
click at [532, 253] on span "Continue Publishing" at bounding box center [516, 257] width 90 height 14
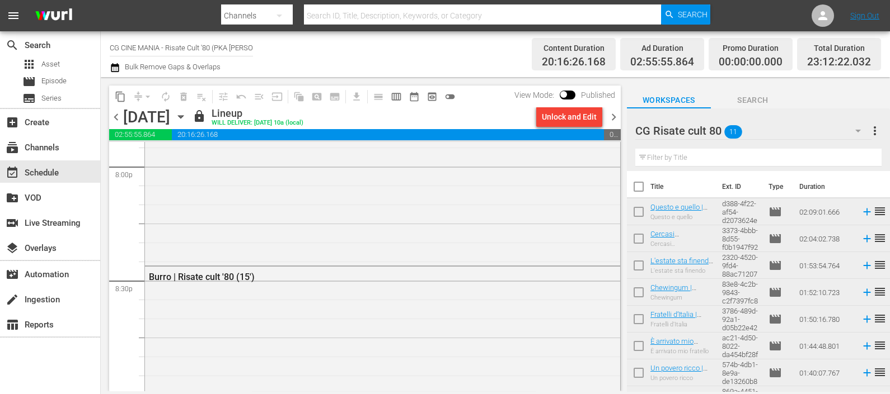
scroll to position [4300, 0]
click at [616, 117] on span "chevron_right" at bounding box center [614, 117] width 14 height 14
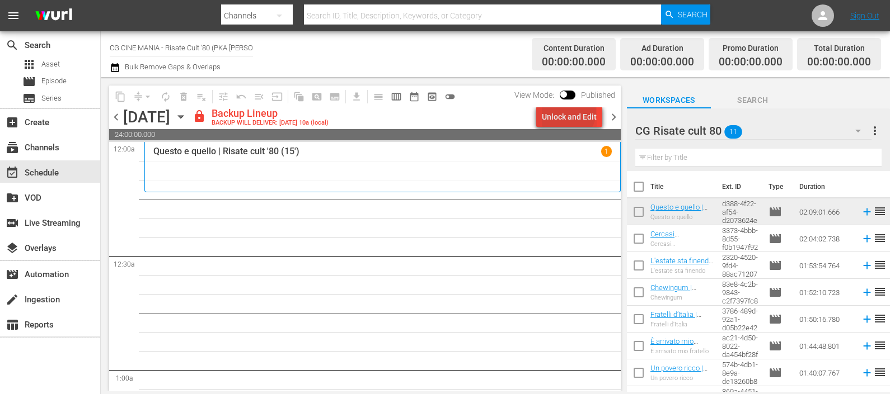
click at [570, 112] on div "Unlock and Edit" at bounding box center [569, 117] width 55 height 20
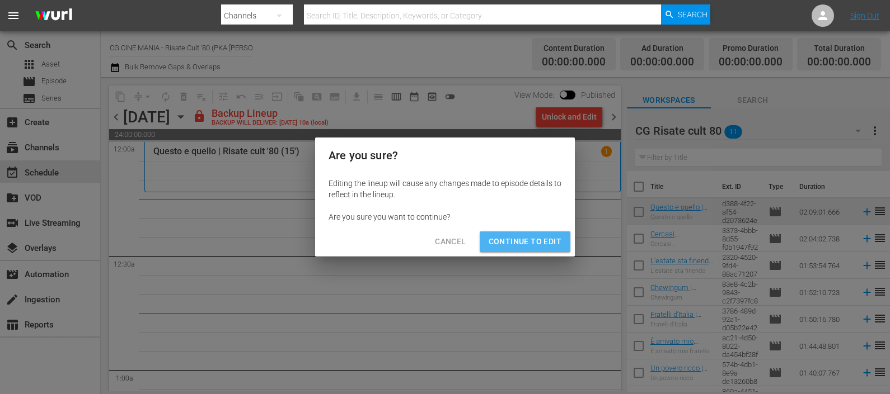
click at [535, 239] on span "Continue to Edit" at bounding box center [524, 242] width 73 height 14
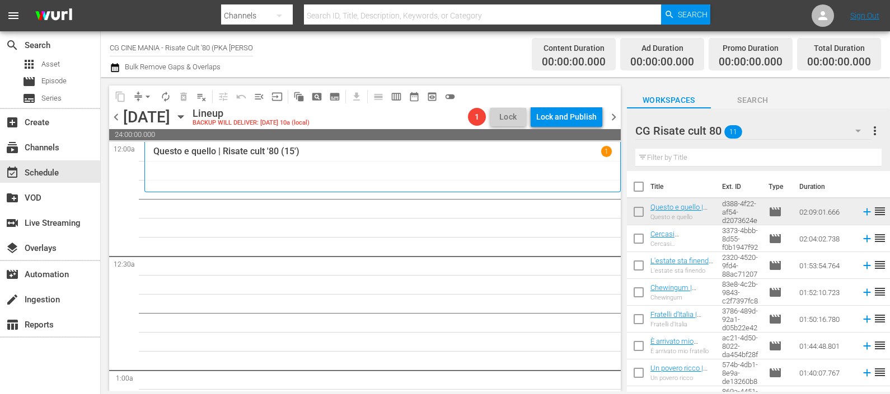
click at [702, 159] on input "text" at bounding box center [758, 158] width 246 height 18
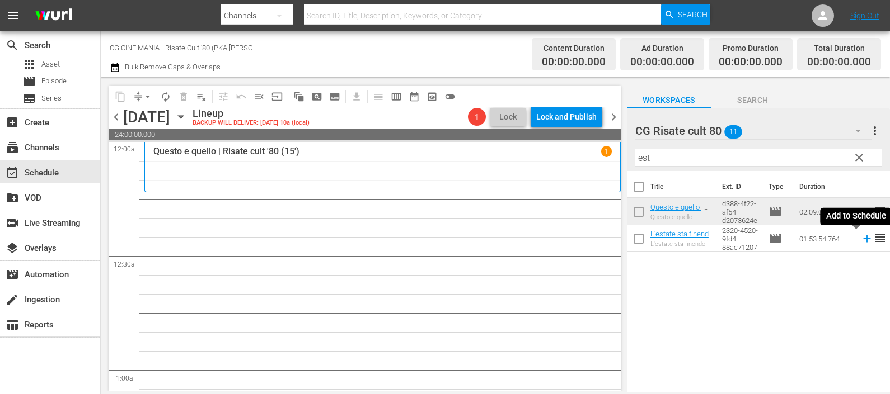
click at [861, 238] on icon at bounding box center [867, 239] width 12 height 12
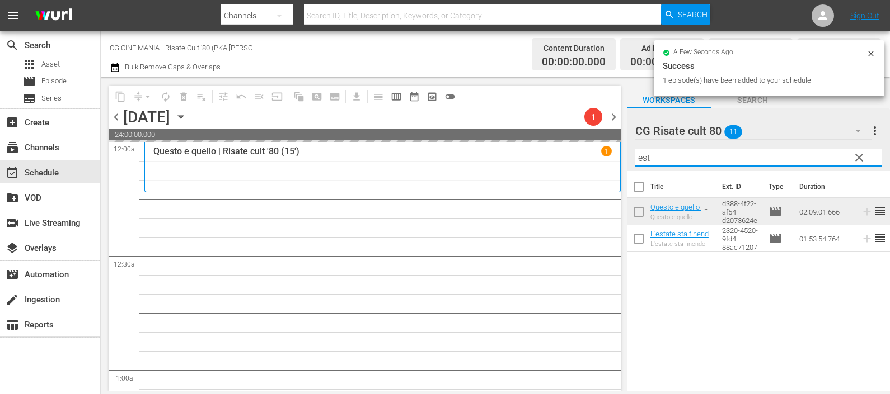
drag, startPoint x: 640, startPoint y: 165, endPoint x: 604, endPoint y: 164, distance: 35.3
click at [605, 166] on div "content_copy compress arrow_drop_down autorenew_outlined delete_forever_outline…" at bounding box center [495, 234] width 789 height 314
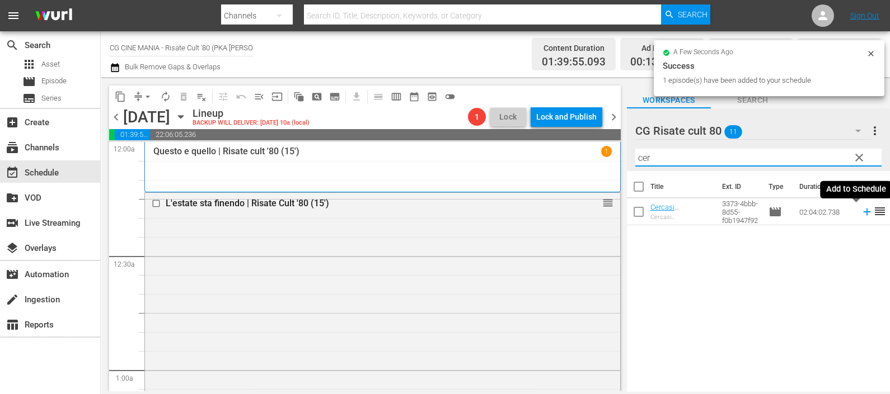
click at [861, 213] on icon at bounding box center [867, 212] width 12 height 12
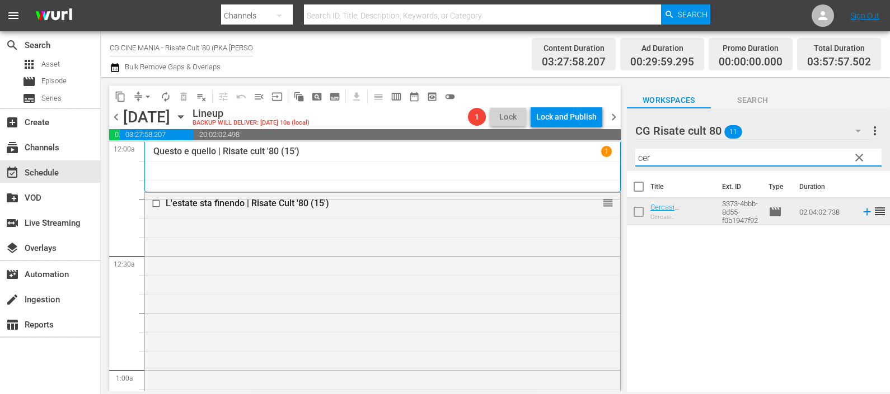
drag, startPoint x: 660, startPoint y: 156, endPoint x: 624, endPoint y: 160, distance: 36.6
click at [627, 162] on div "CG Risate cult 80 11 CG Risate cult 80 more_vert clear Filter by Title cer" at bounding box center [758, 140] width 263 height 63
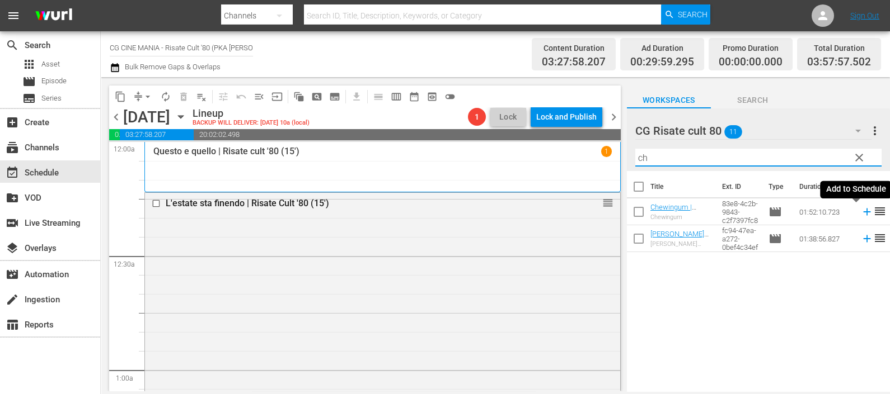
click at [861, 209] on icon at bounding box center [867, 212] width 12 height 12
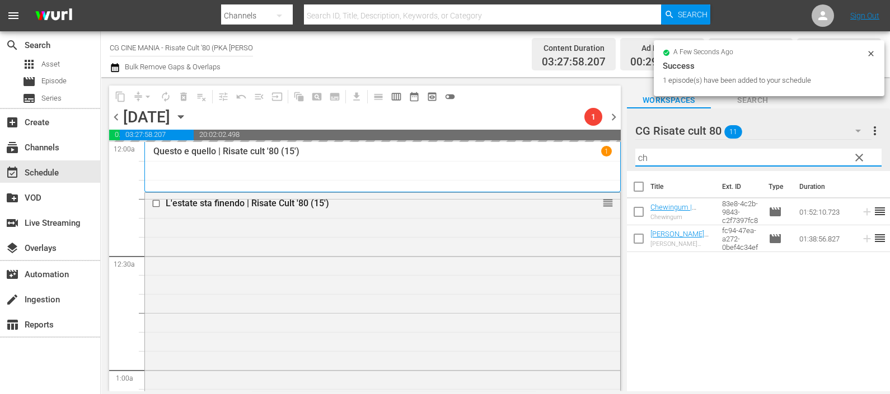
drag, startPoint x: 695, startPoint y: 157, endPoint x: 623, endPoint y: 156, distance: 72.2
click at [624, 158] on div "content_copy compress arrow_drop_down autorenew_outlined delete_forever_outline…" at bounding box center [495, 234] width 789 height 314
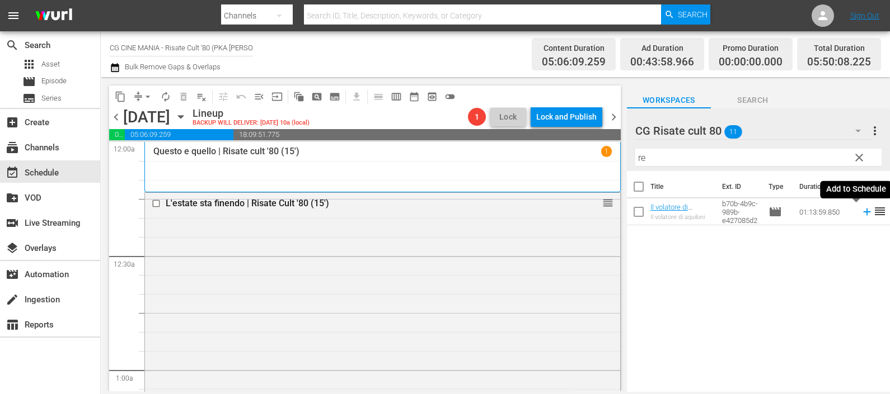
click at [861, 210] on icon at bounding box center [867, 212] width 12 height 12
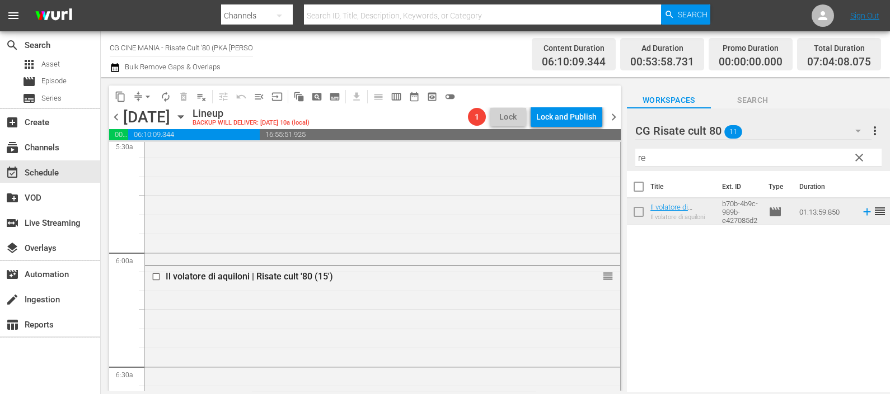
scroll to position [1399, 0]
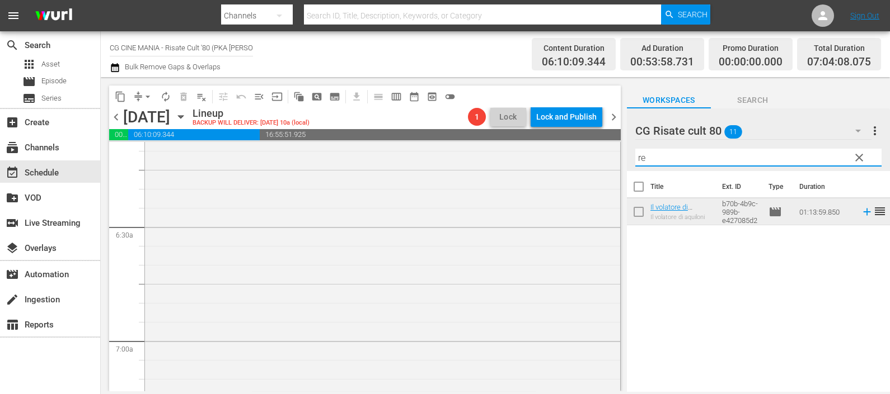
drag, startPoint x: 690, startPoint y: 157, endPoint x: 624, endPoint y: 157, distance: 66.0
click at [624, 157] on div "content_copy compress arrow_drop_down autorenew_outlined delete_forever_outline…" at bounding box center [495, 234] width 789 height 314
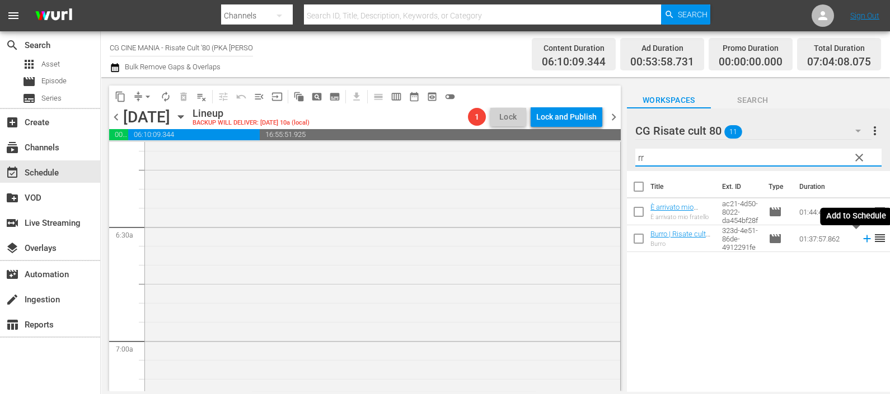
click at [863, 238] on icon at bounding box center [866, 239] width 7 height 7
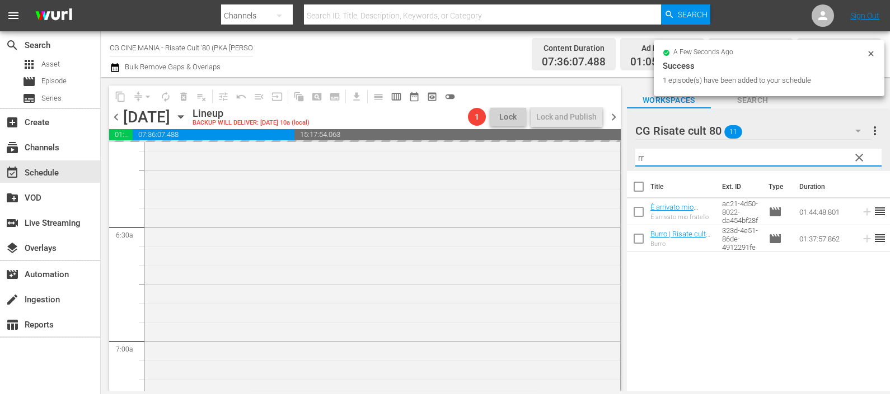
drag, startPoint x: 650, startPoint y: 160, endPoint x: 618, endPoint y: 159, distance: 31.3
click at [618, 159] on div "content_copy compress arrow_drop_down autorenew_outlined delete_forever_outline…" at bounding box center [495, 234] width 789 height 314
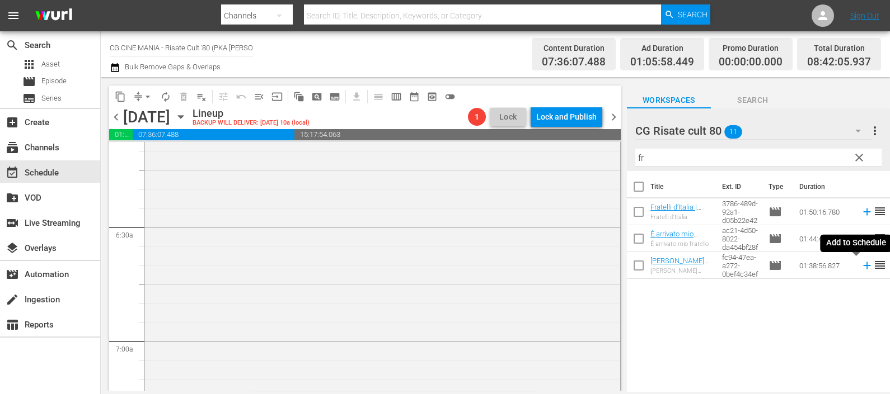
click at [863, 265] on icon at bounding box center [866, 265] width 7 height 7
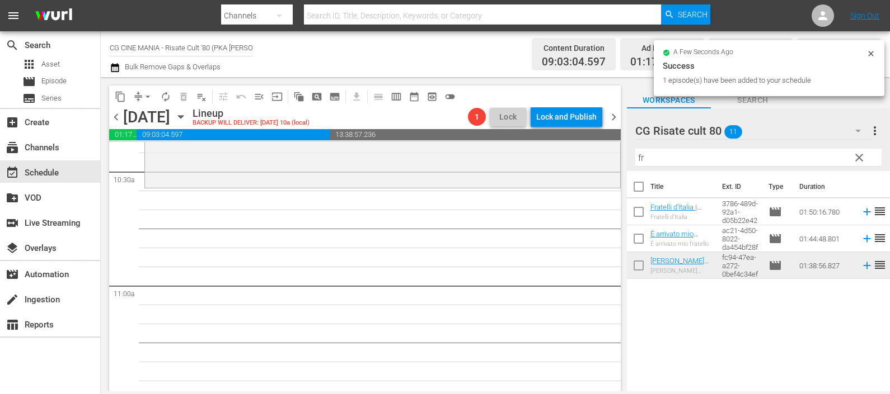
scroll to position [2378, 0]
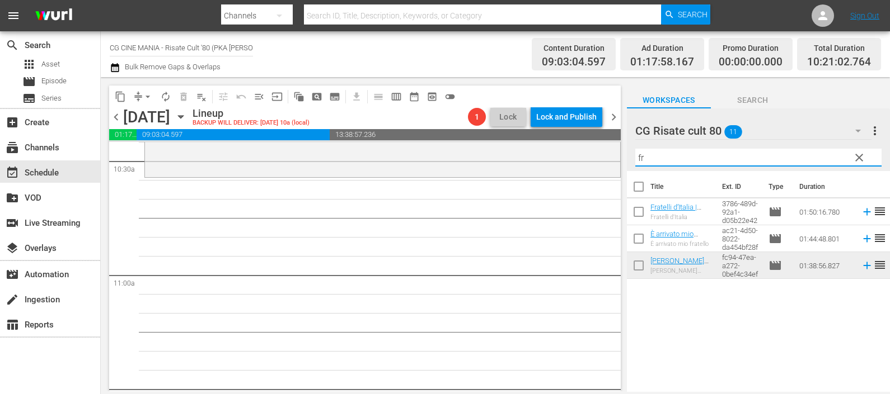
drag, startPoint x: 657, startPoint y: 157, endPoint x: 631, endPoint y: 154, distance: 27.0
click at [635, 157] on input "fr" at bounding box center [758, 158] width 246 height 18
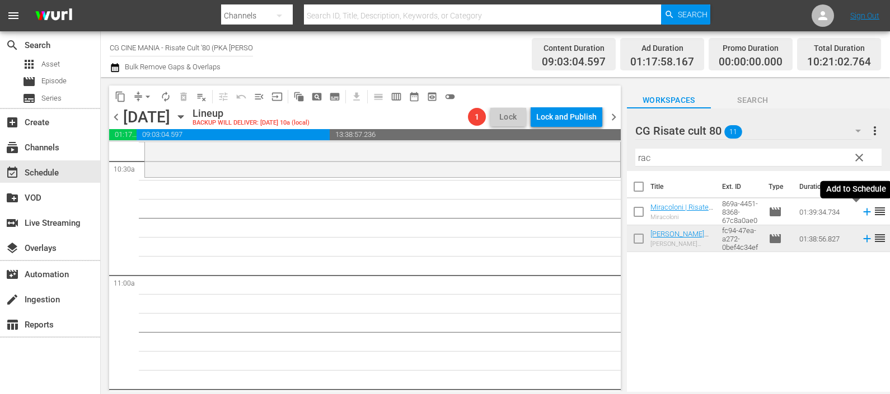
click at [861, 214] on icon at bounding box center [867, 212] width 12 height 12
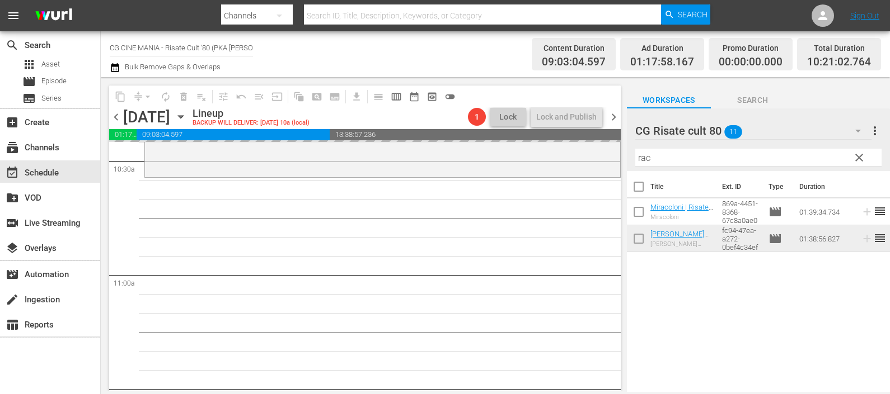
click at [617, 158] on div "content_copy compress arrow_drop_down autorenew_outlined delete_forever_outline…" at bounding box center [495, 234] width 789 height 314
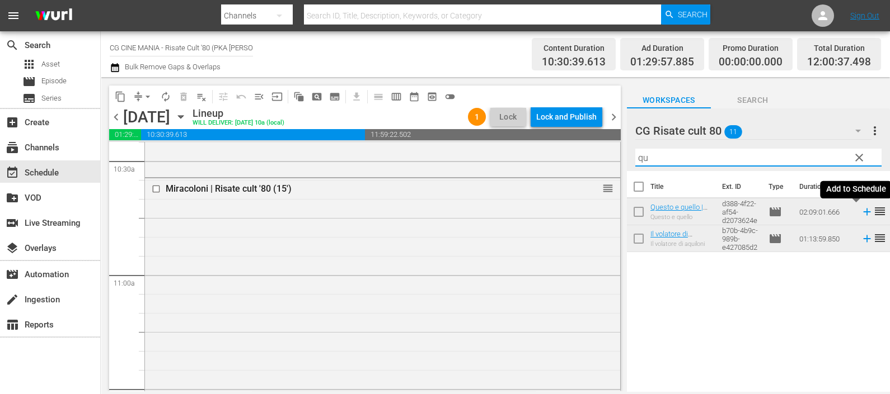
click at [861, 213] on icon at bounding box center [867, 212] width 12 height 12
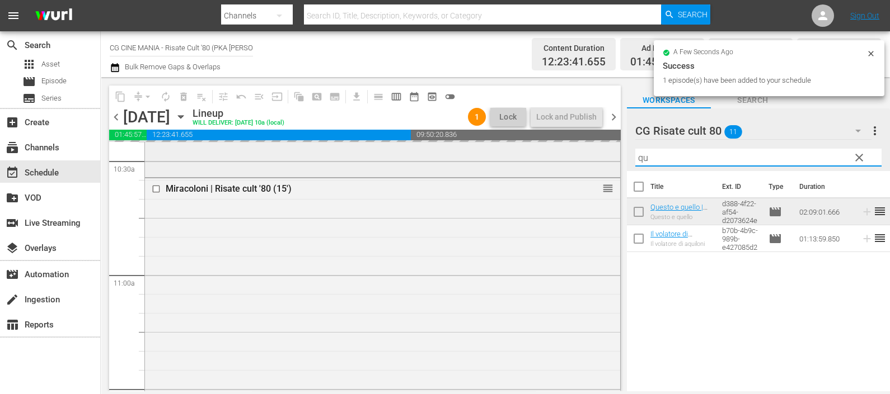
drag, startPoint x: 612, startPoint y: 157, endPoint x: 605, endPoint y: 156, distance: 6.8
click at [607, 156] on div "content_copy compress arrow_drop_down autorenew_outlined delete_forever_outline…" at bounding box center [495, 234] width 789 height 314
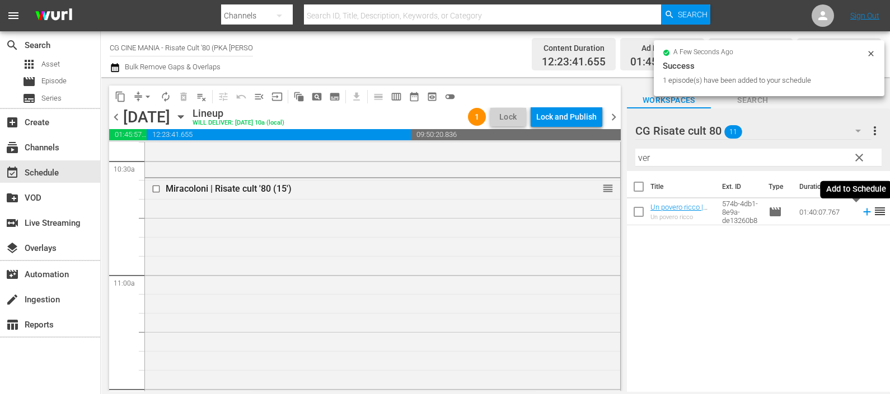
click at [863, 212] on icon at bounding box center [866, 212] width 7 height 7
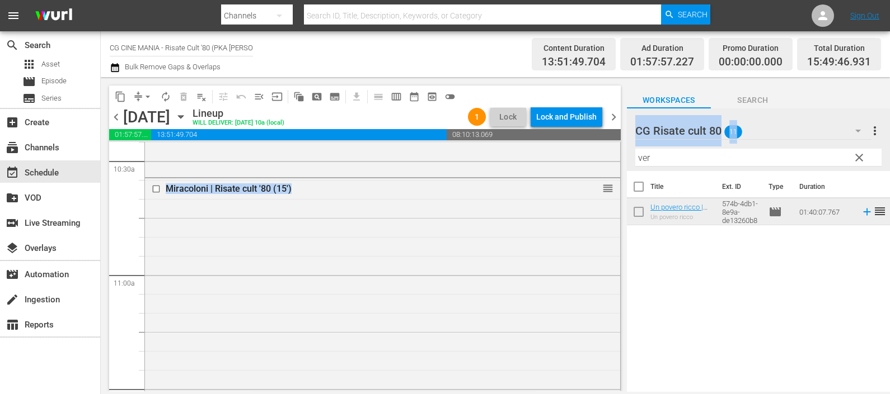
drag, startPoint x: 672, startPoint y: 151, endPoint x: 623, endPoint y: 160, distance: 50.1
click at [623, 160] on div "content_copy compress arrow_drop_down autorenew_outlined delete_forever_outline…" at bounding box center [495, 234] width 789 height 314
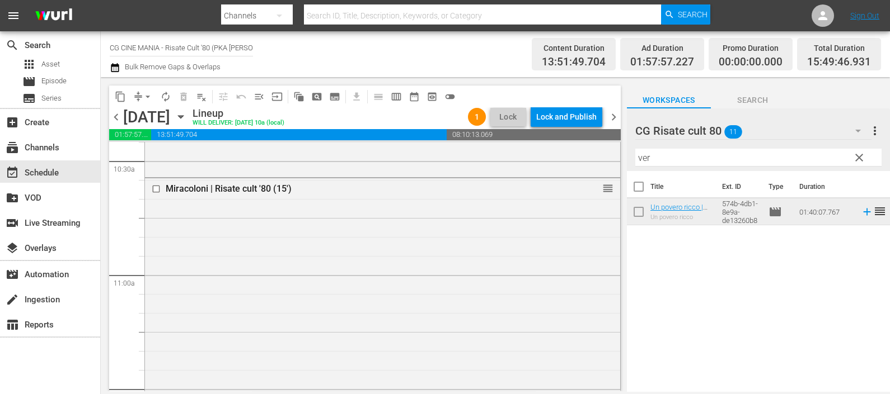
click at [652, 158] on input "ver" at bounding box center [758, 158] width 246 height 18
click at [649, 159] on input "ver" at bounding box center [758, 158] width 246 height 18
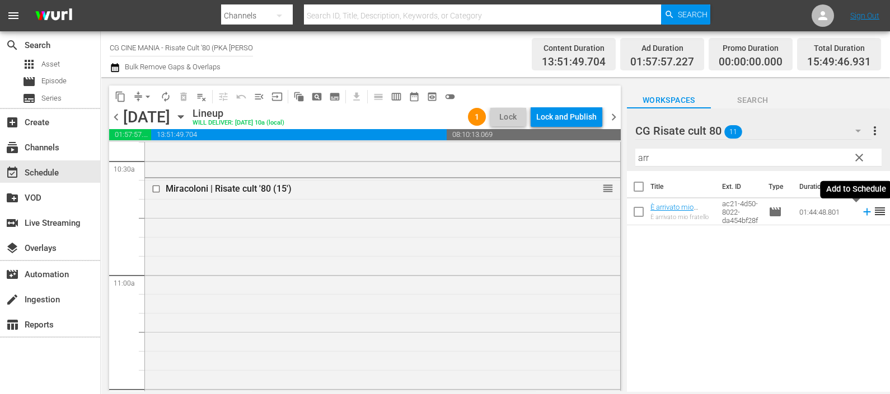
click at [863, 213] on icon at bounding box center [866, 212] width 7 height 7
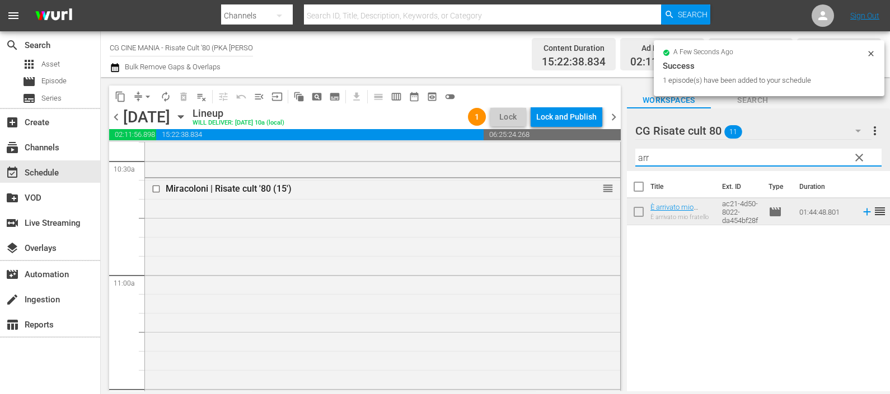
drag, startPoint x: 661, startPoint y: 154, endPoint x: 637, endPoint y: 162, distance: 25.3
click at [637, 162] on input "arr" at bounding box center [758, 158] width 246 height 18
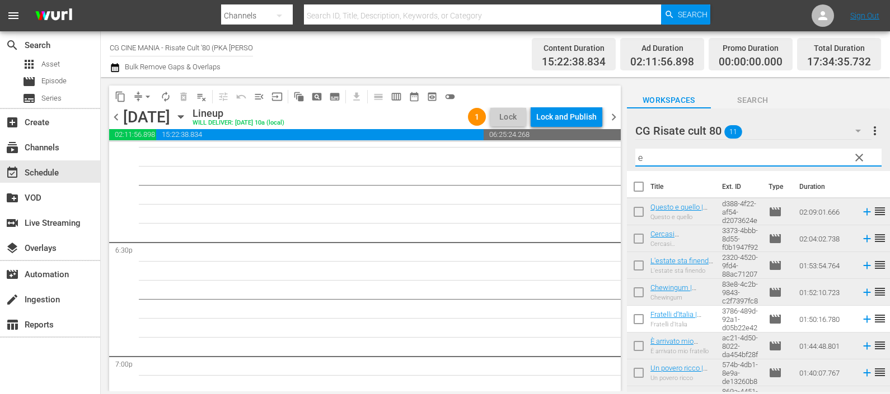
scroll to position [4266, 0]
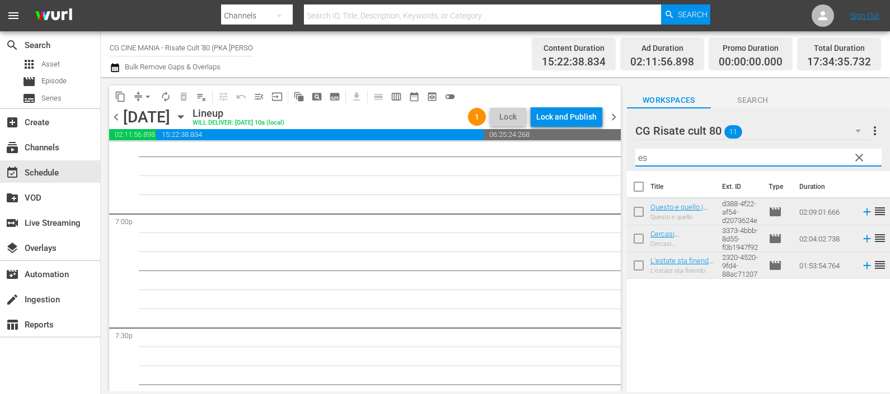
click at [861, 265] on icon at bounding box center [867, 266] width 12 height 12
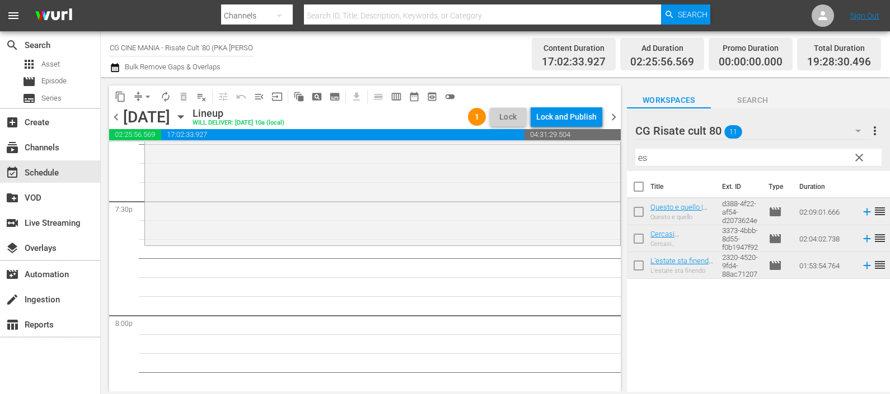
scroll to position [4406, 0]
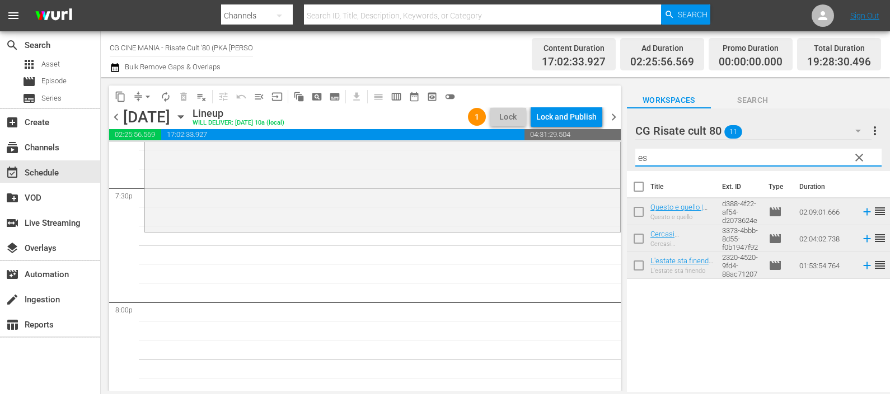
drag, startPoint x: 652, startPoint y: 157, endPoint x: 612, endPoint y: 164, distance: 40.9
click at [613, 164] on div "content_copy compress arrow_drop_down autorenew_outlined delete_forever_outline…" at bounding box center [495, 234] width 789 height 314
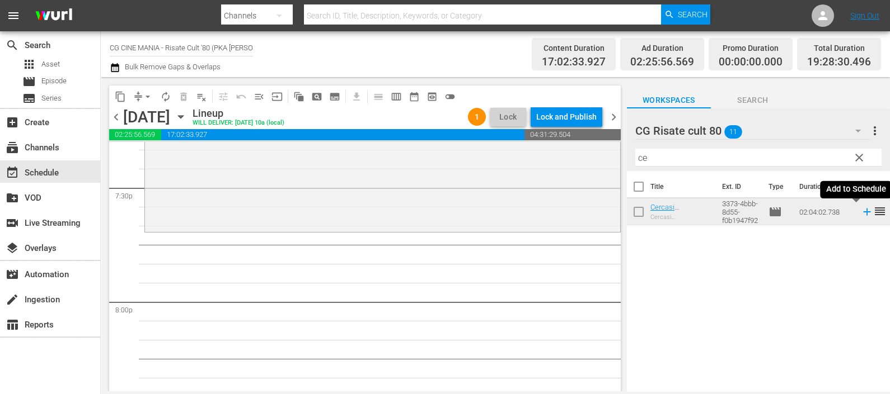
click at [861, 209] on icon at bounding box center [867, 212] width 12 height 12
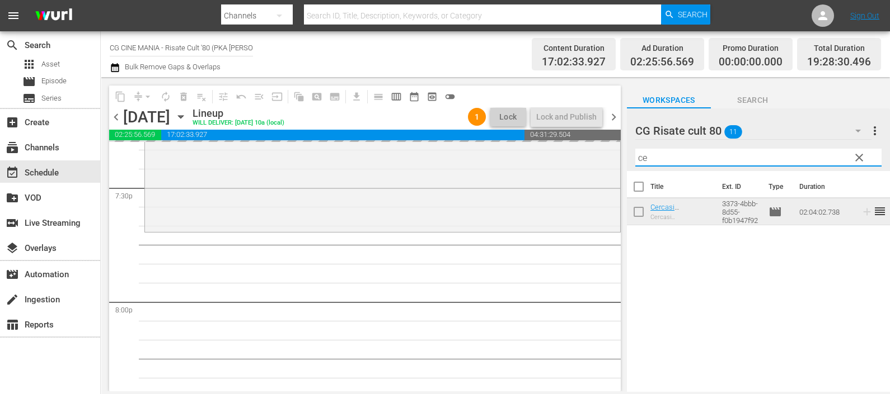
drag, startPoint x: 662, startPoint y: 154, endPoint x: 612, endPoint y: 157, distance: 50.4
click at [613, 158] on div "content_copy compress arrow_drop_down autorenew_outlined delete_forever_outline…" at bounding box center [495, 234] width 789 height 314
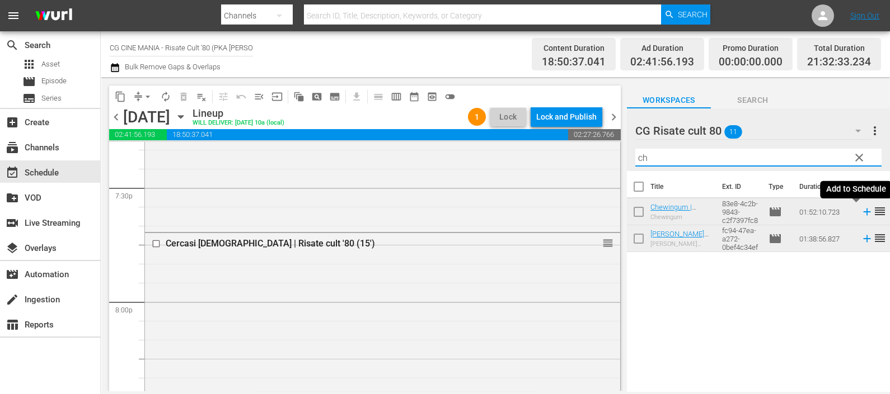
type input "ch"
click at [861, 213] on icon at bounding box center [867, 212] width 12 height 12
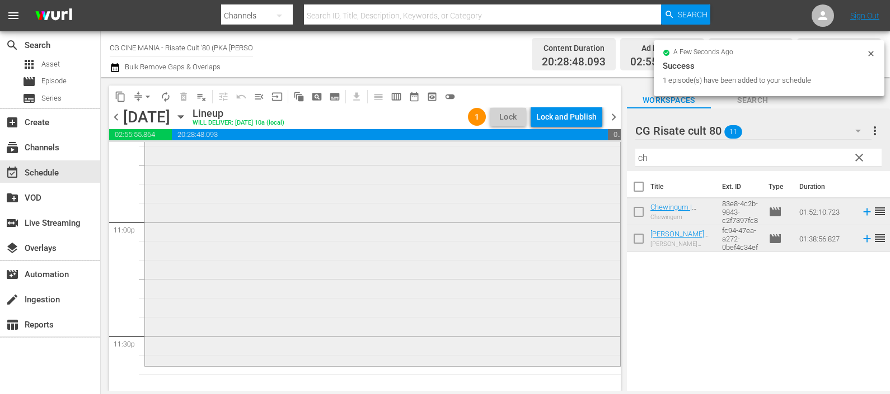
scroll to position [5229, 0]
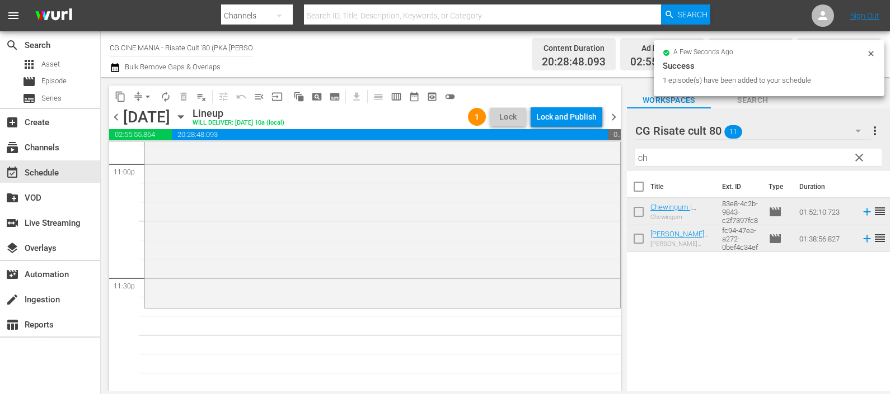
drag, startPoint x: 654, startPoint y: 161, endPoint x: 619, endPoint y: 163, distance: 34.2
click at [620, 163] on div "content_copy compress arrow_drop_down autorenew_outlined delete_forever_outline…" at bounding box center [495, 234] width 789 height 314
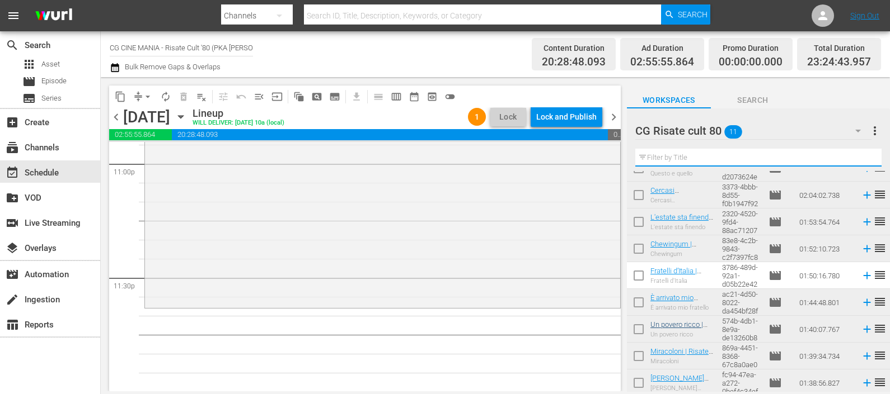
scroll to position [0, 0]
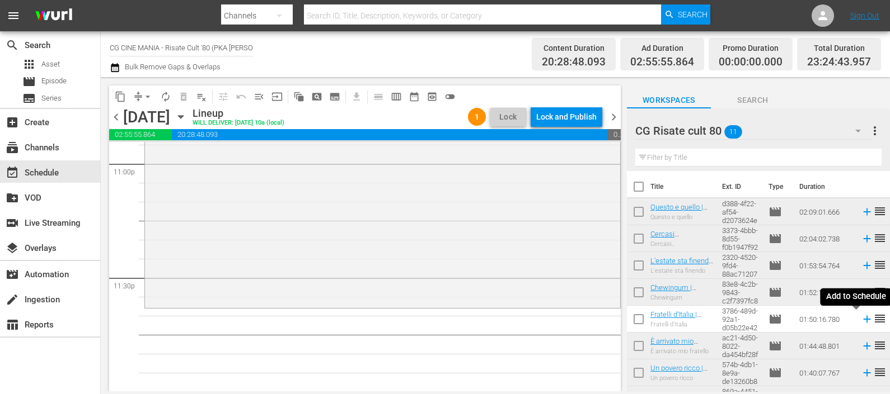
click at [861, 322] on icon at bounding box center [867, 319] width 12 height 12
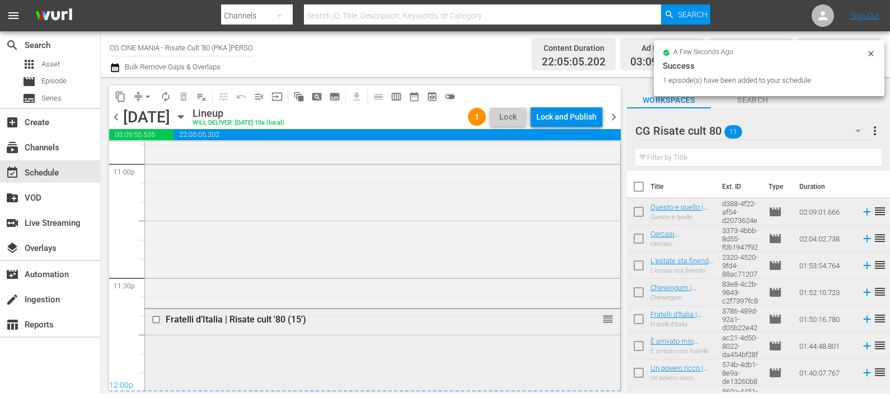
scroll to position [5565, 0]
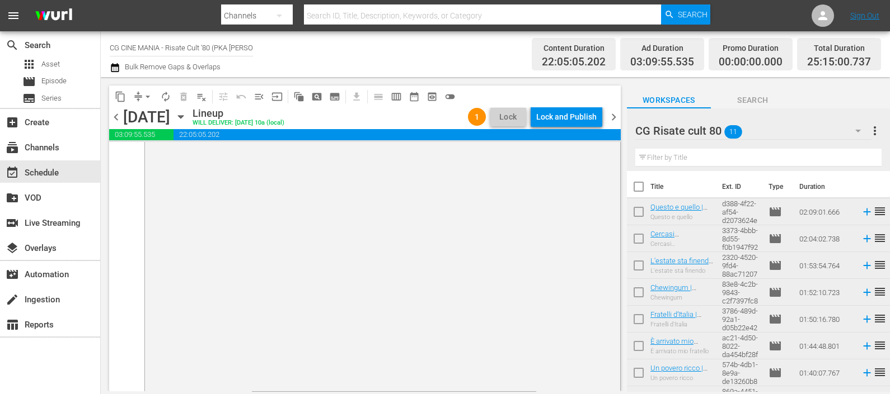
click at [114, 64] on icon "button" at bounding box center [115, 67] width 11 height 13
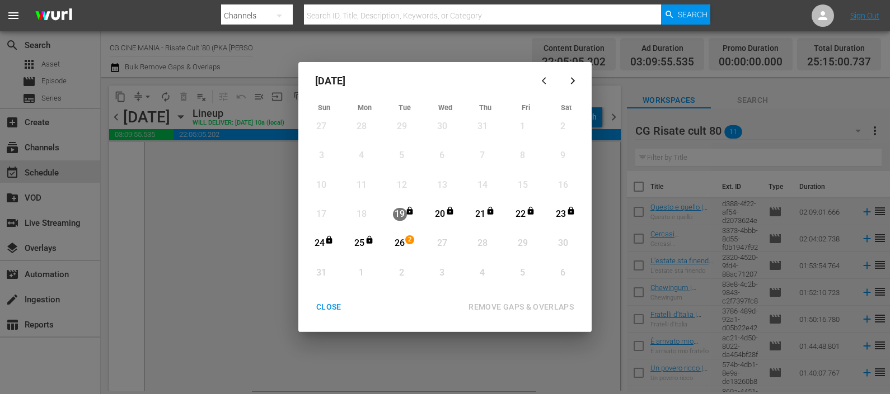
click at [406, 245] on div "26" at bounding box center [400, 243] width 14 height 13
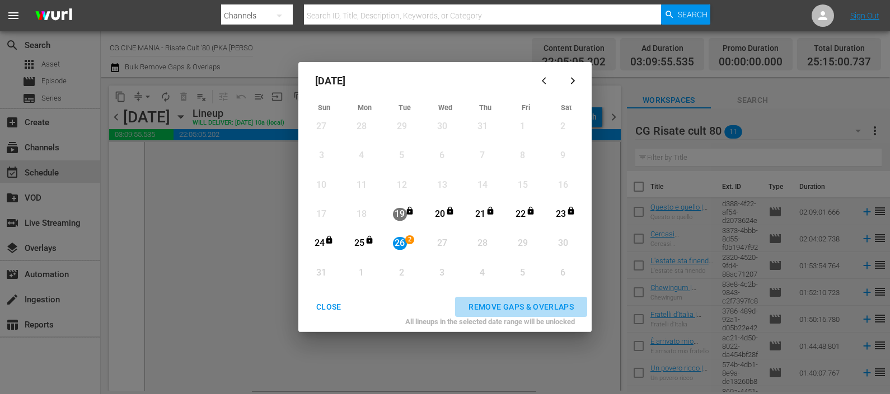
click at [504, 299] on button "REMOVE GAPS & OVERLAPS" at bounding box center [521, 307] width 132 height 21
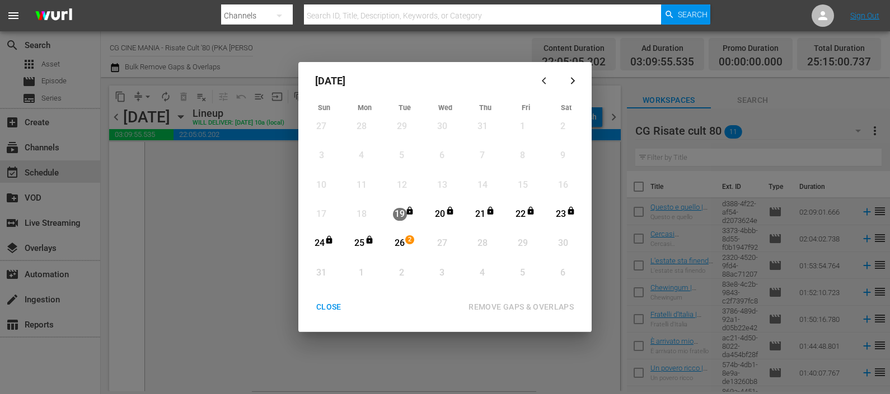
click at [323, 309] on div "CLOSE" at bounding box center [328, 307] width 43 height 14
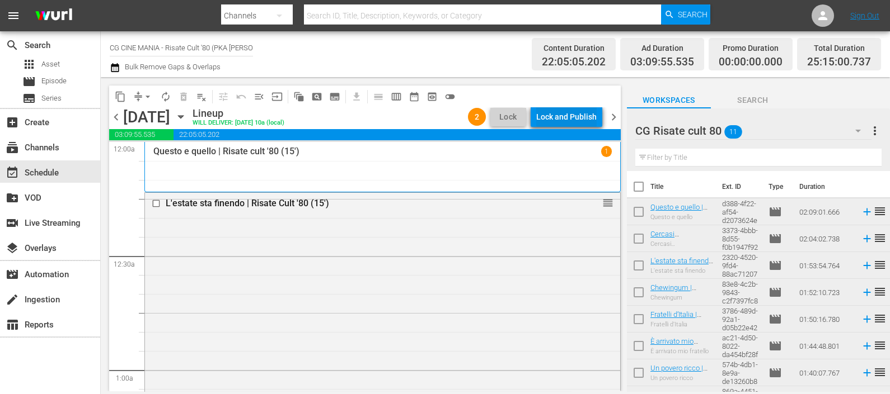
click at [537, 116] on div "Lock and Publish" at bounding box center [566, 117] width 60 height 20
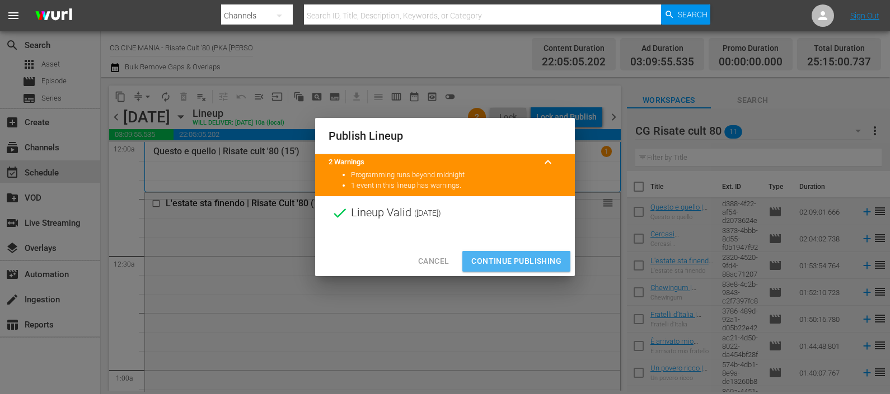
click at [507, 262] on span "Continue Publishing" at bounding box center [516, 262] width 90 height 14
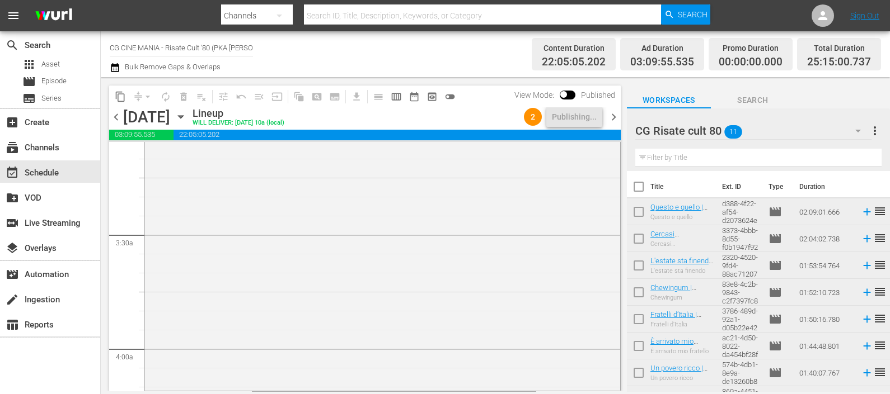
scroll to position [769, 0]
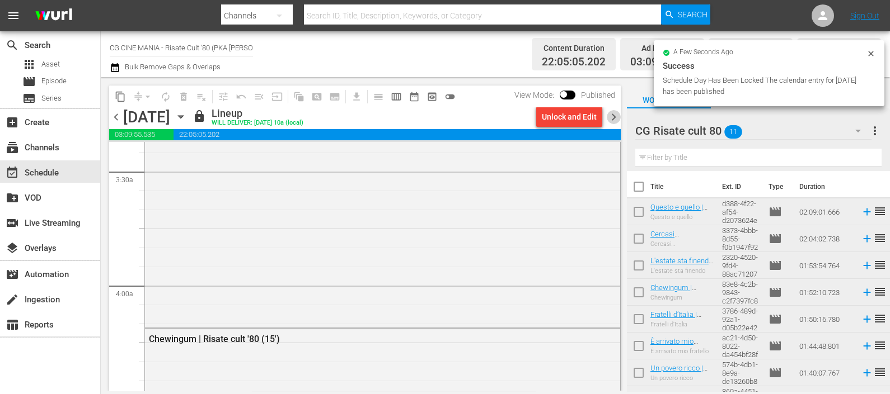
click at [615, 111] on span "chevron_right" at bounding box center [614, 117] width 14 height 14
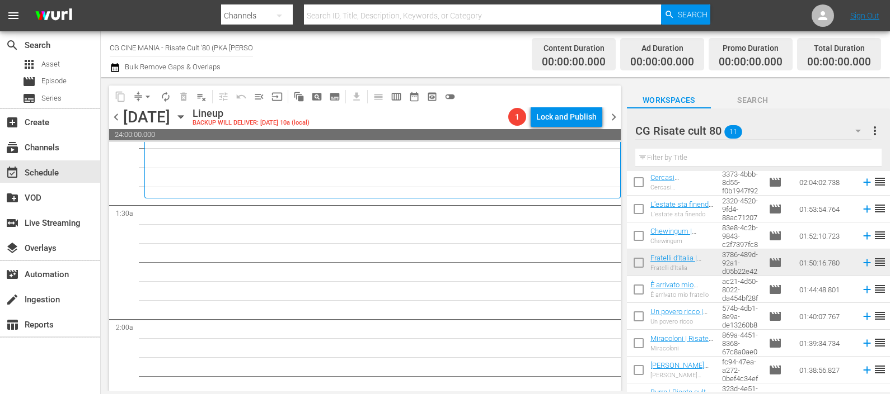
scroll to position [101, 0]
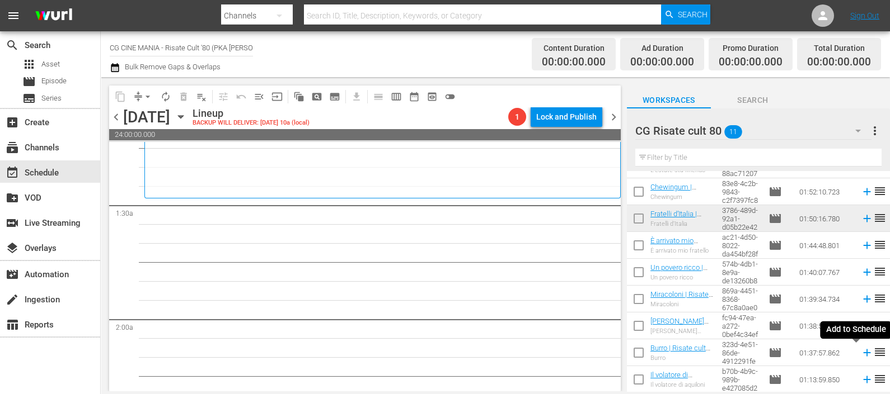
click at [861, 358] on icon at bounding box center [867, 353] width 12 height 12
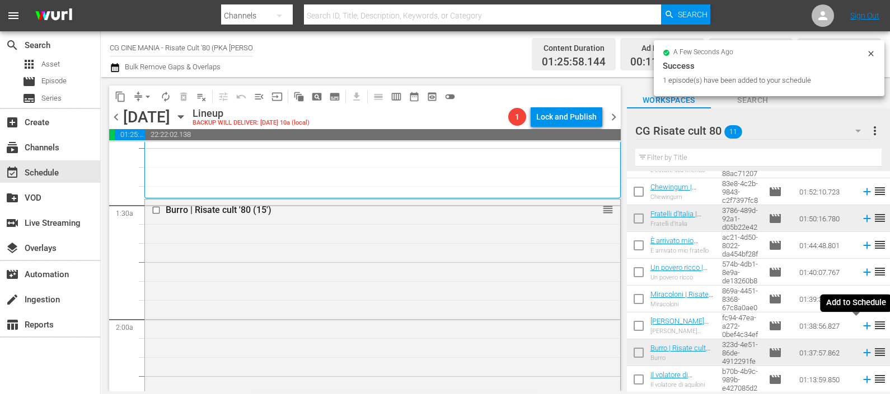
click at [861, 325] on icon at bounding box center [867, 326] width 12 height 12
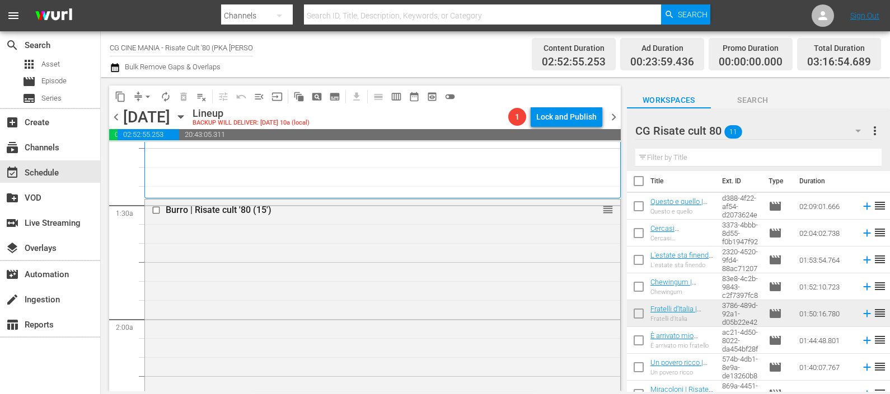
scroll to position [0, 0]
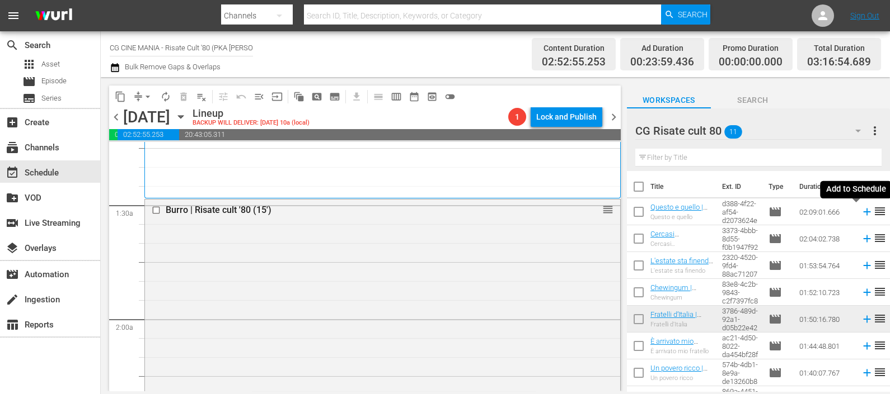
click at [861, 213] on icon at bounding box center [867, 212] width 12 height 12
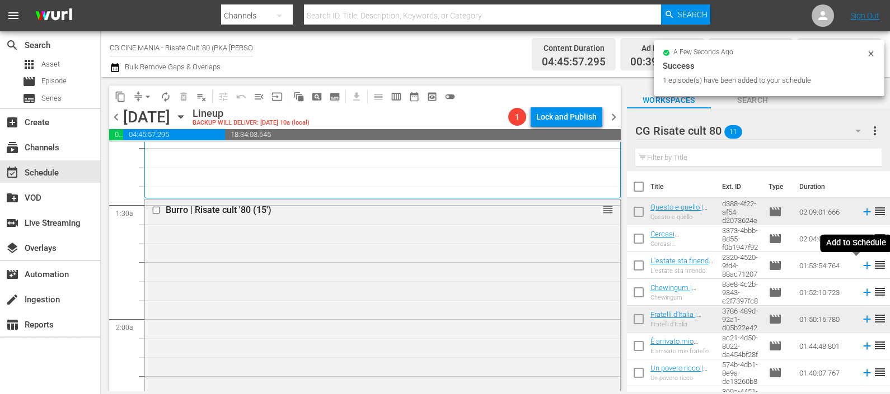
click at [863, 266] on icon at bounding box center [866, 265] width 7 height 7
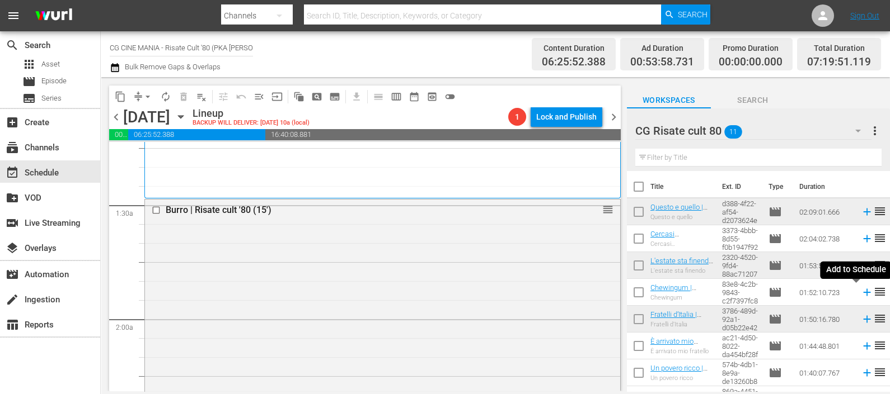
click at [863, 293] on icon at bounding box center [866, 292] width 7 height 7
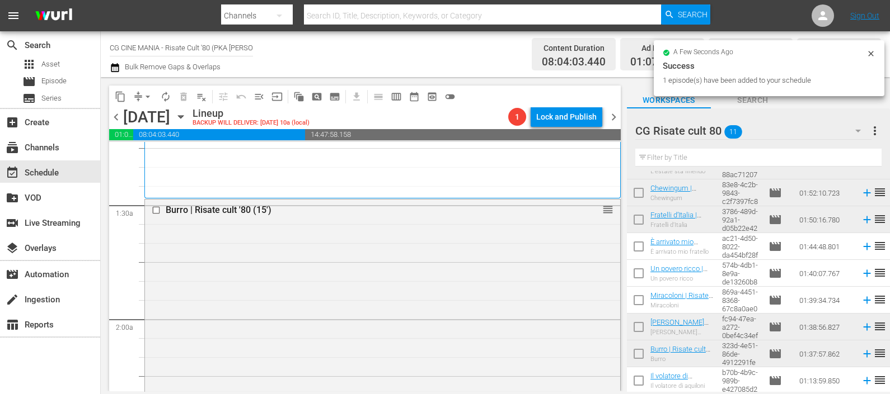
scroll to position [101, 0]
click at [861, 379] on icon at bounding box center [867, 380] width 12 height 12
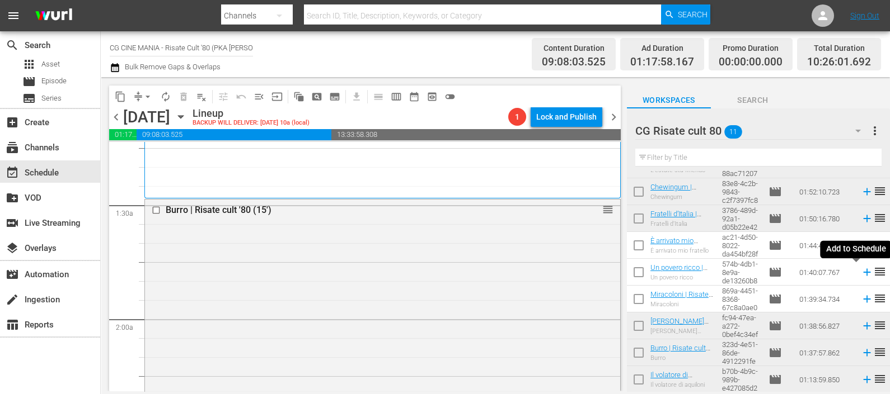
click at [861, 271] on icon at bounding box center [867, 272] width 12 height 12
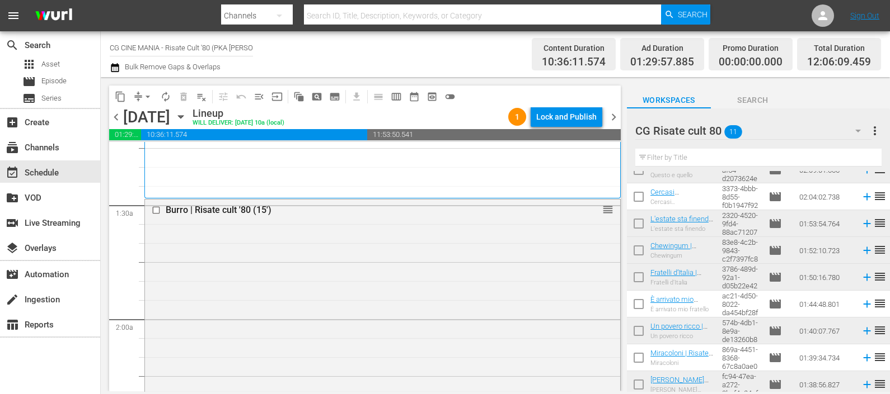
scroll to position [69, 0]
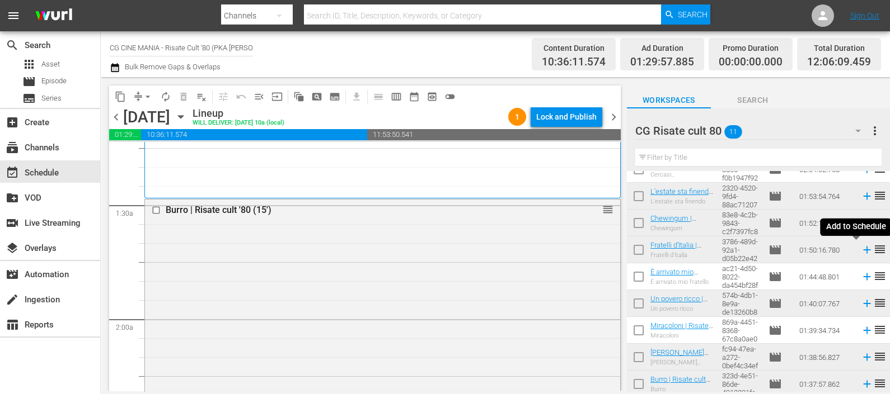
click at [861, 248] on icon at bounding box center [867, 250] width 12 height 12
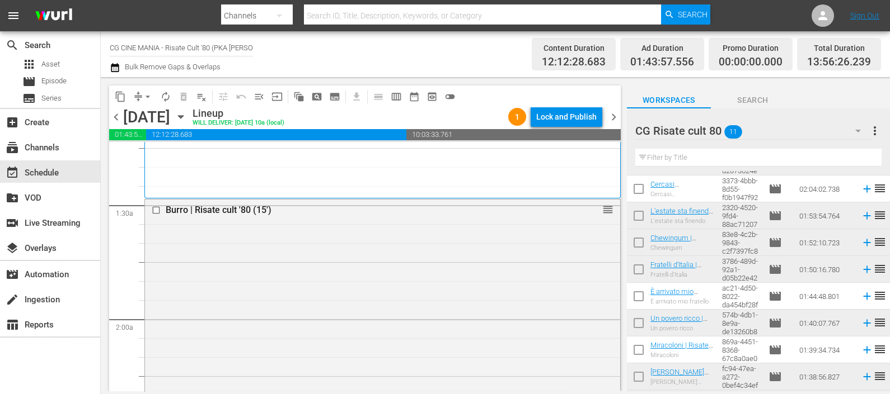
scroll to position [0, 0]
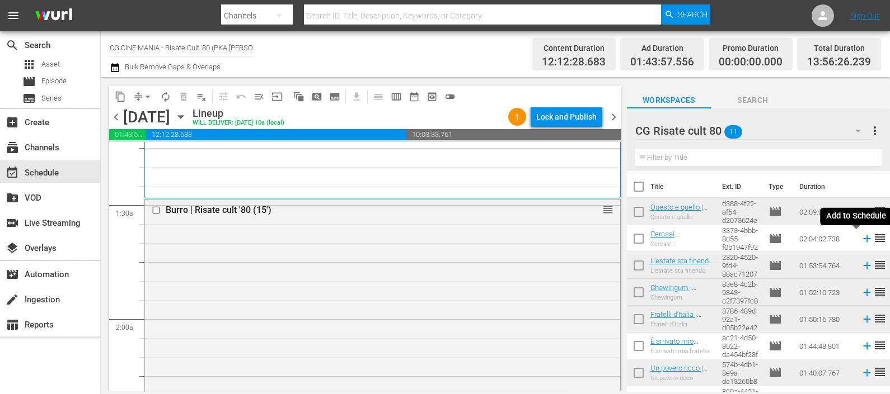
click at [861, 240] on icon at bounding box center [867, 239] width 12 height 12
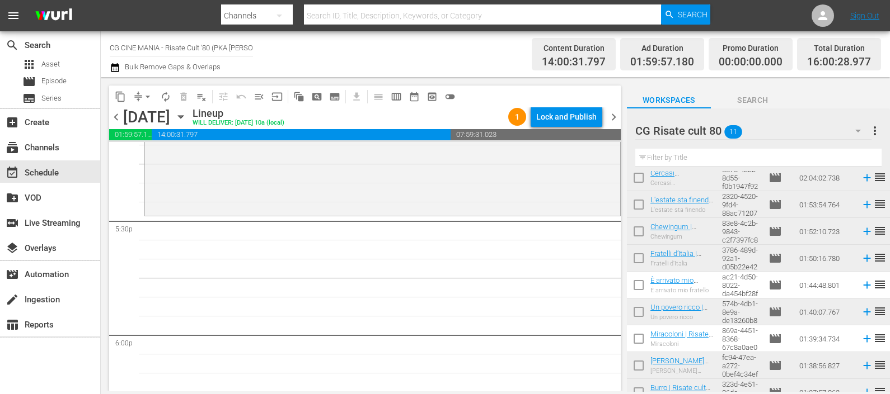
scroll to position [101, 0]
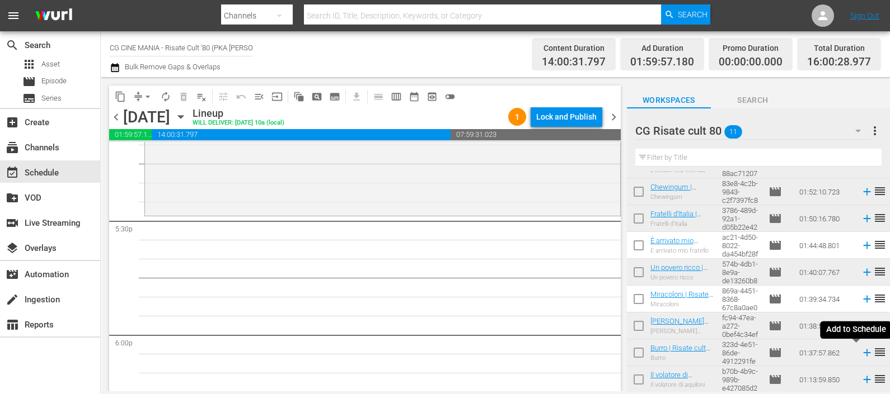
click at [861, 355] on icon at bounding box center [867, 353] width 12 height 12
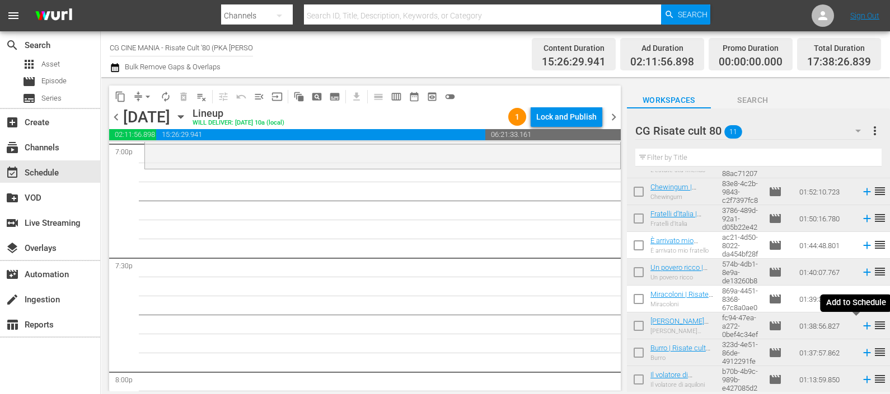
click at [861, 326] on icon at bounding box center [867, 326] width 12 height 12
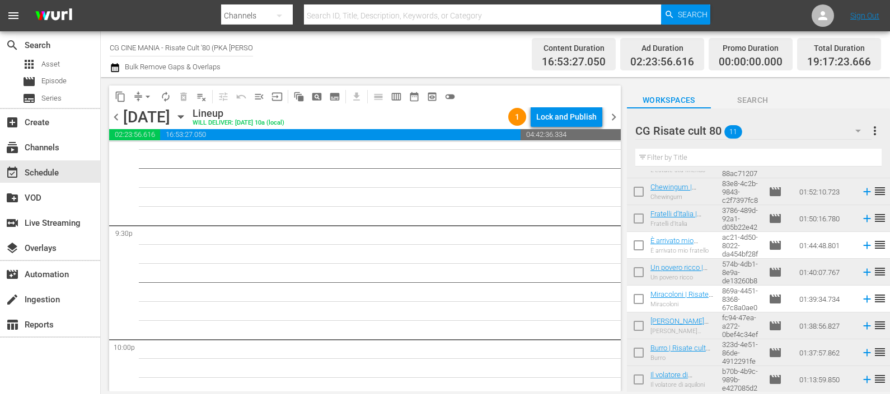
scroll to position [4826, 0]
click at [861, 246] on icon at bounding box center [867, 245] width 12 height 12
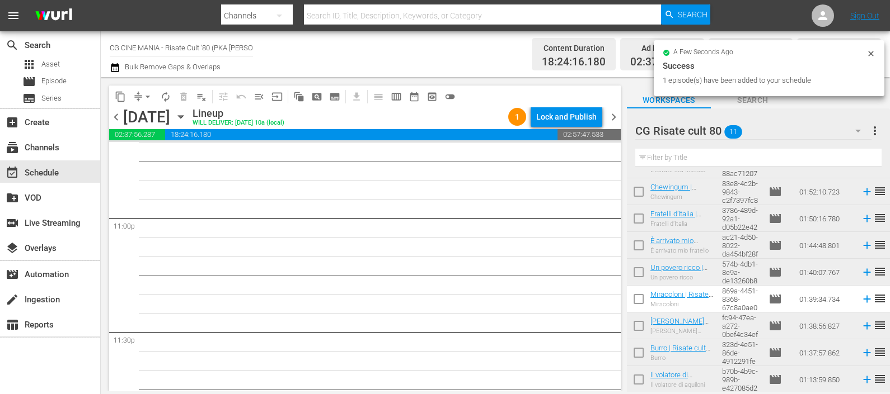
scroll to position [5176, 0]
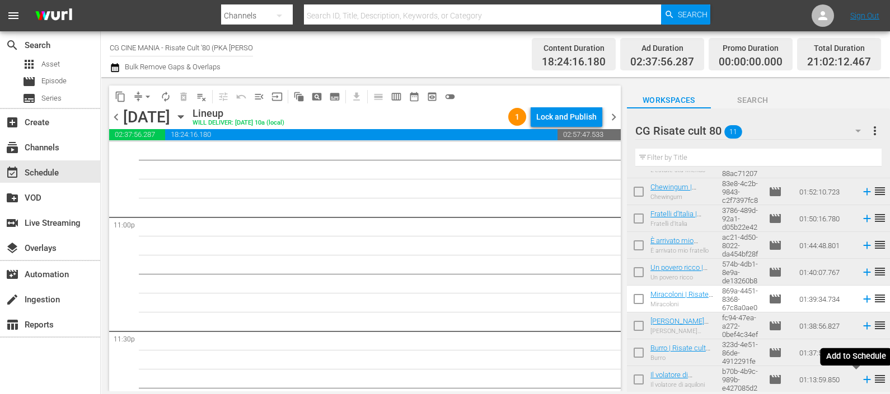
click at [861, 379] on icon at bounding box center [867, 380] width 12 height 12
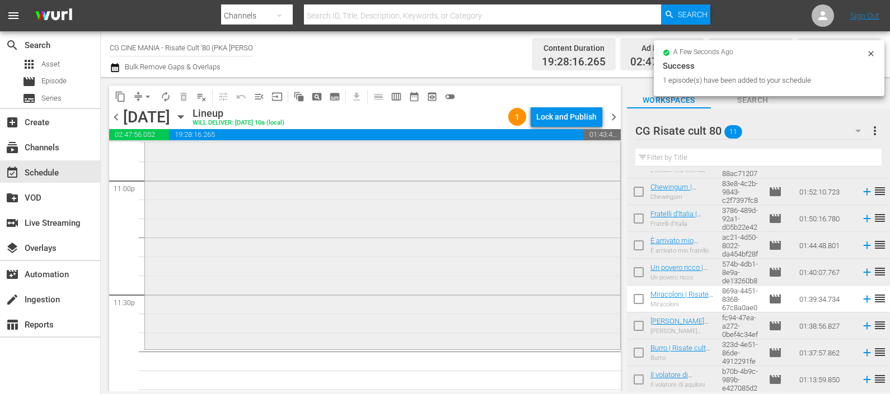
scroll to position [5229, 0]
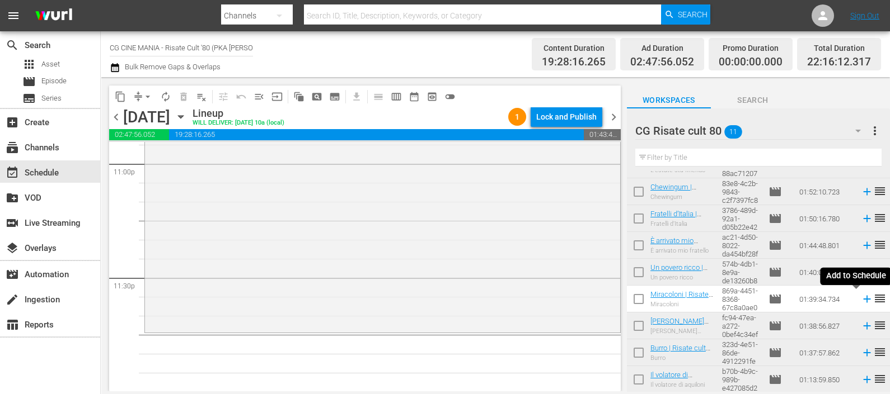
click at [861, 298] on icon at bounding box center [867, 299] width 12 height 12
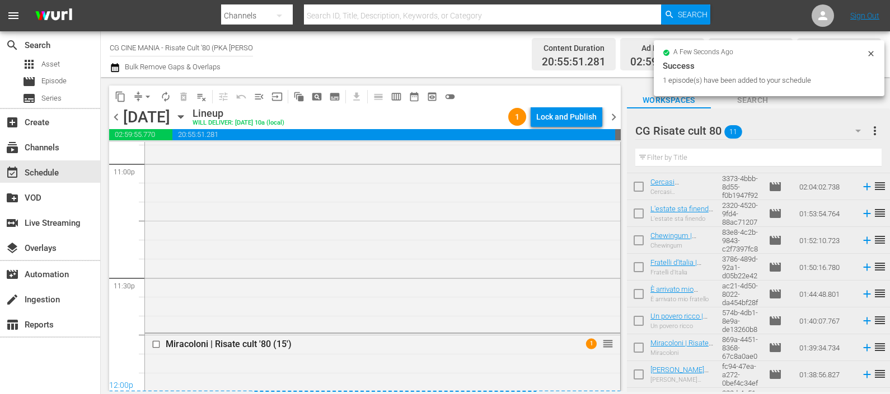
scroll to position [101, 0]
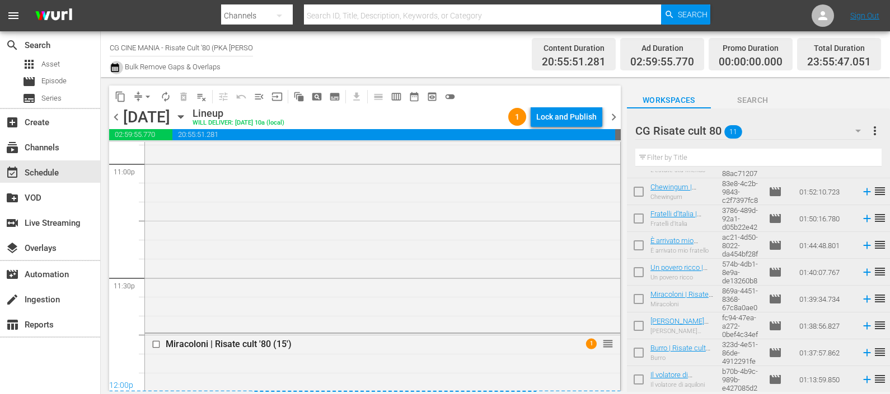
click at [117, 67] on icon "button" at bounding box center [115, 67] width 11 height 13
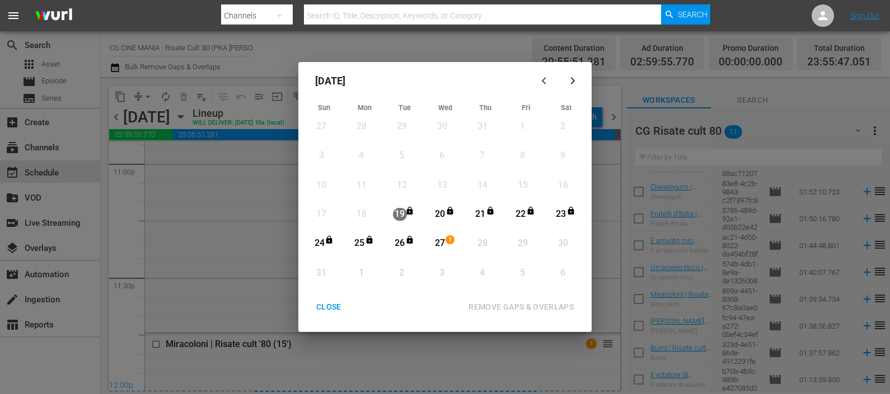
click at [435, 245] on div "27" at bounding box center [440, 243] width 14 height 13
click at [533, 303] on div "REMOVE GAPS & OVERLAPS" at bounding box center [520, 307] width 123 height 14
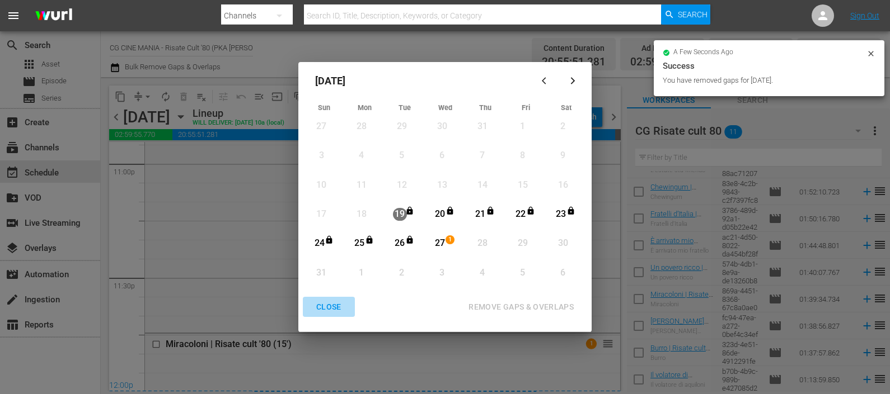
click at [340, 303] on div "CLOSE" at bounding box center [328, 307] width 43 height 14
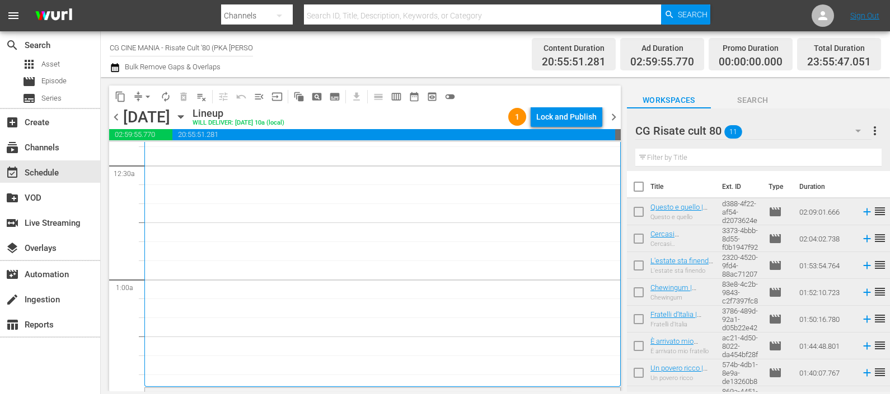
scroll to position [139, 0]
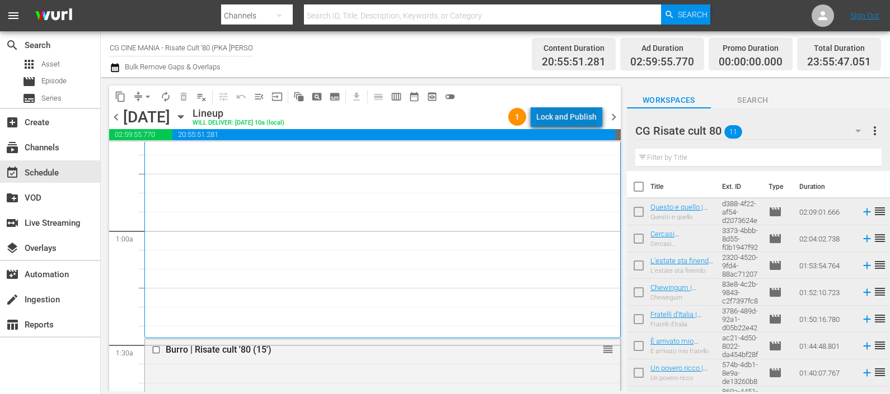
click at [571, 107] on div "Lock and Publish" at bounding box center [566, 117] width 60 height 20
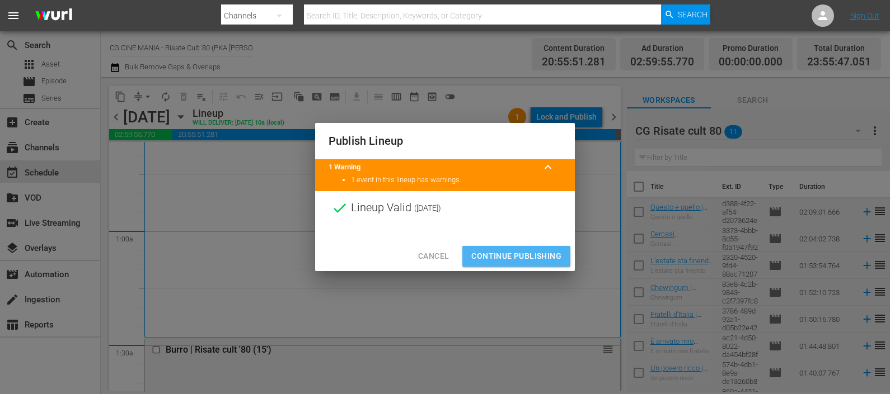
click at [528, 253] on span "Continue Publishing" at bounding box center [516, 257] width 90 height 14
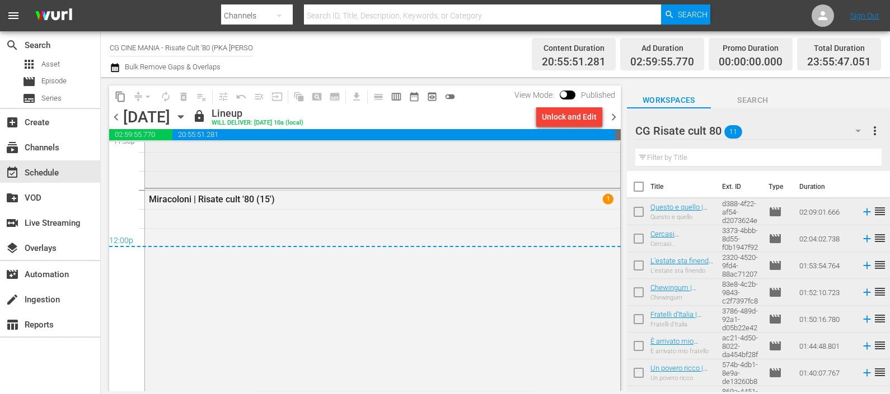
scroll to position [5356, 0]
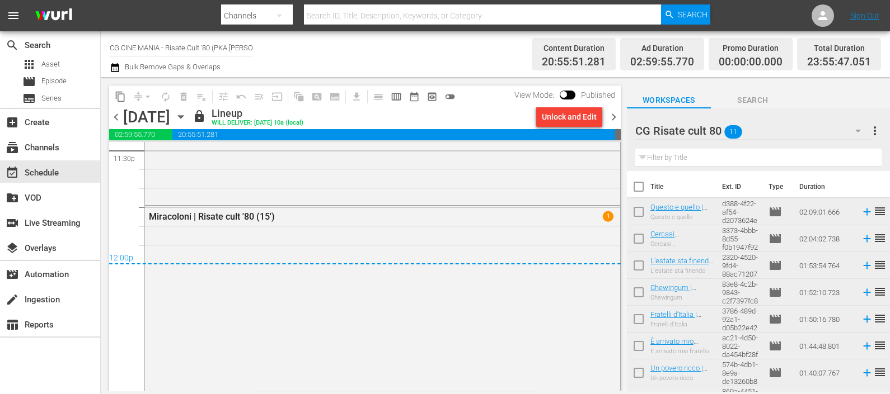
click at [610, 117] on span "chevron_right" at bounding box center [614, 117] width 14 height 14
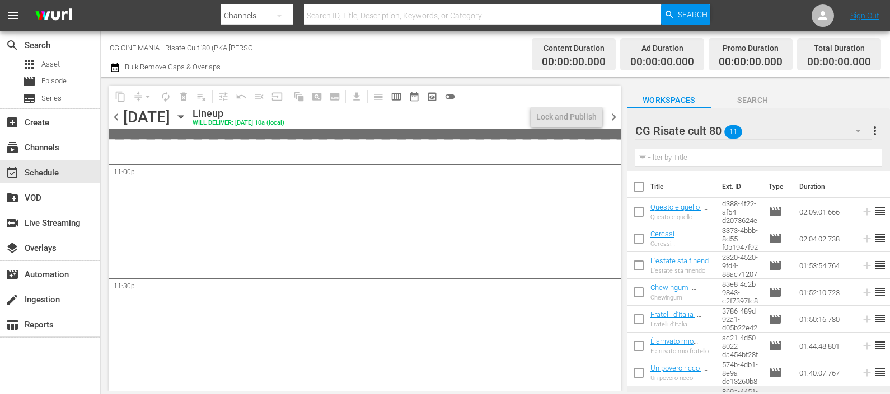
scroll to position [5229, 0]
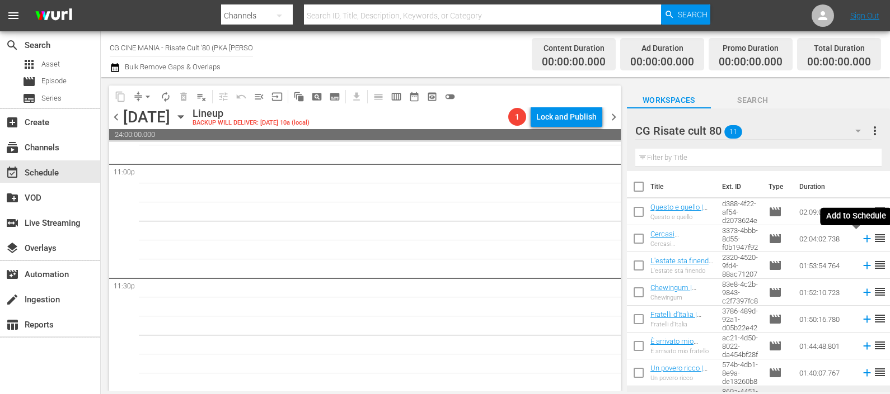
click at [861, 238] on icon at bounding box center [867, 239] width 12 height 12
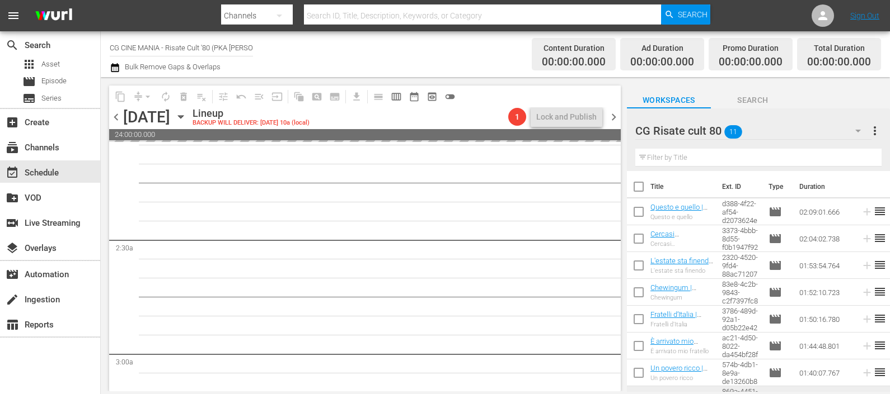
scroll to position [0, 0]
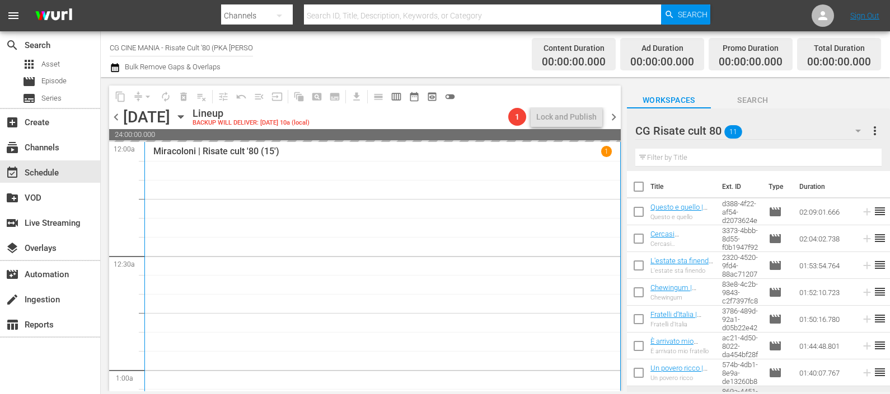
click at [112, 116] on span "chevron_left" at bounding box center [116, 117] width 14 height 14
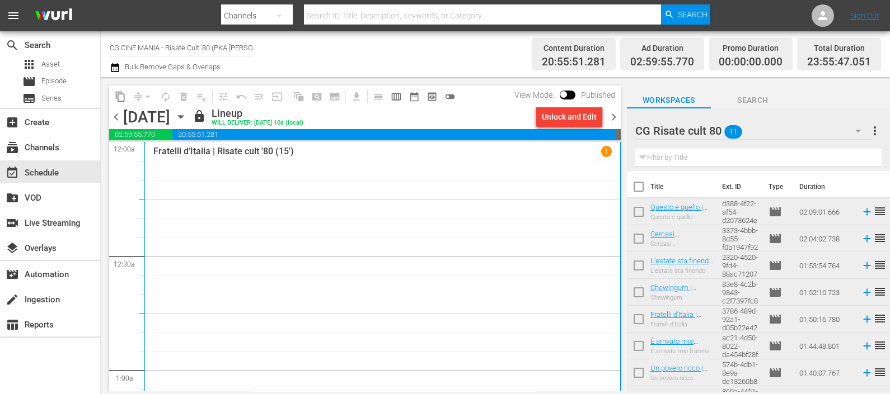
click at [615, 120] on span "chevron_right" at bounding box center [614, 117] width 14 height 14
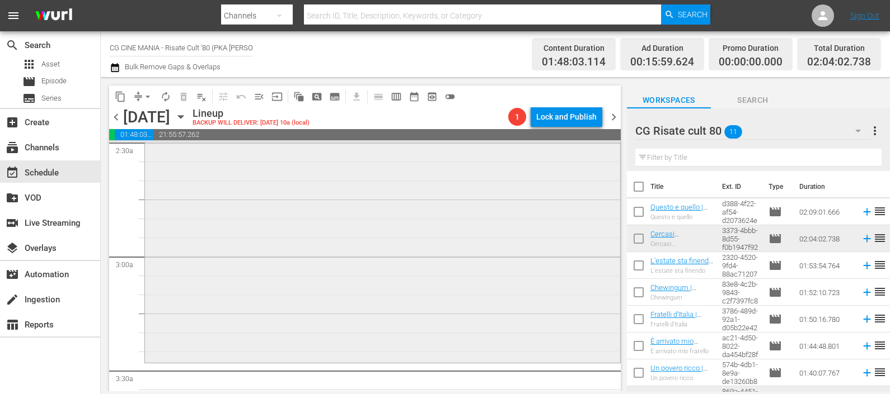
scroll to position [699, 0]
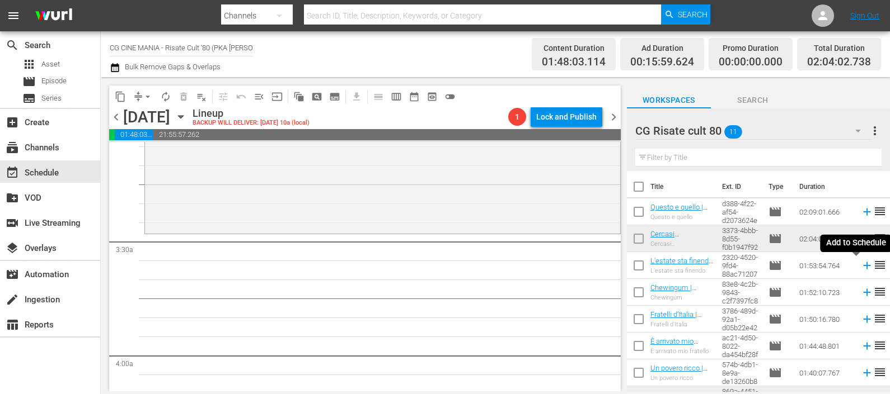
click at [861, 265] on icon at bounding box center [867, 266] width 12 height 12
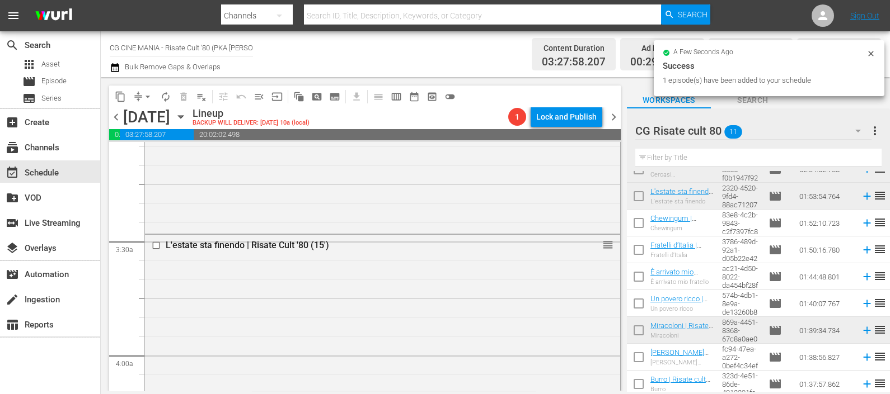
scroll to position [101, 0]
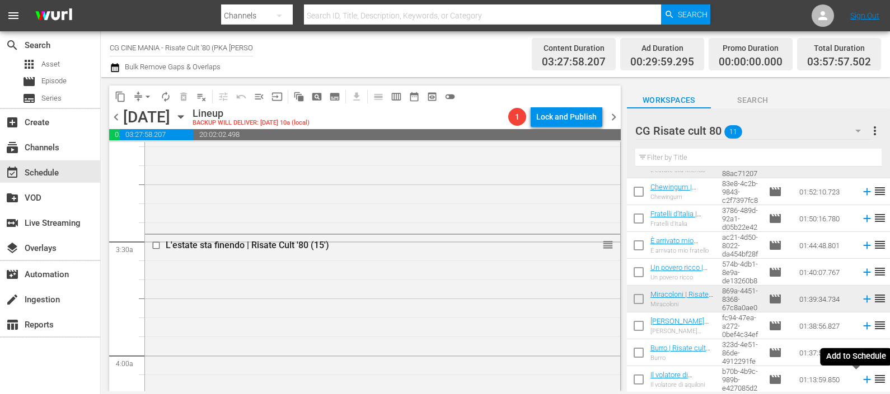
click at [861, 382] on icon at bounding box center [867, 380] width 12 height 12
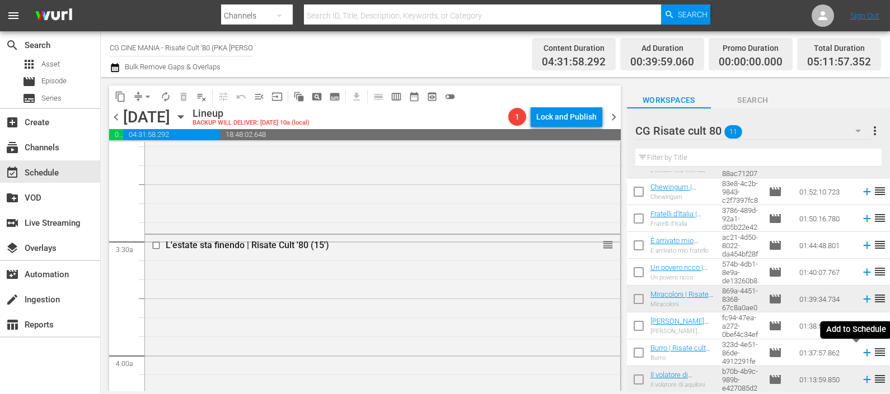
click at [863, 354] on icon at bounding box center [866, 353] width 7 height 7
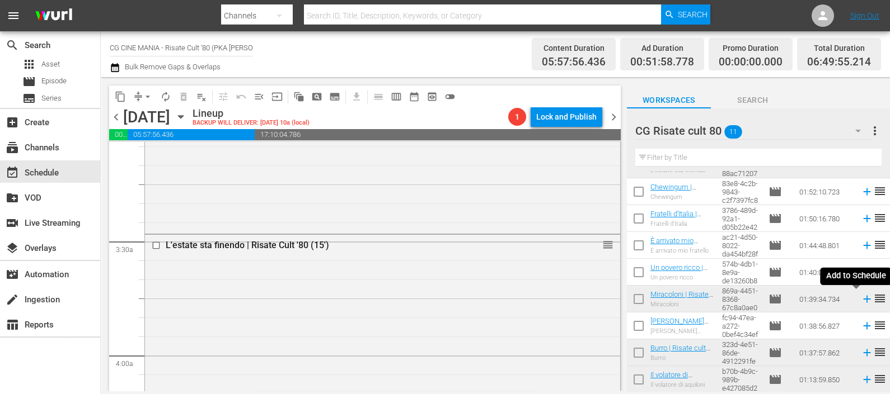
click at [861, 302] on icon at bounding box center [867, 299] width 12 height 12
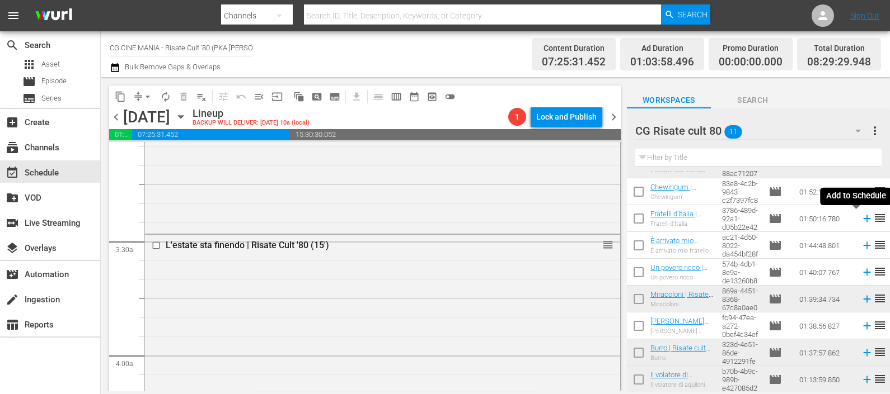
click at [861, 219] on icon at bounding box center [867, 219] width 12 height 12
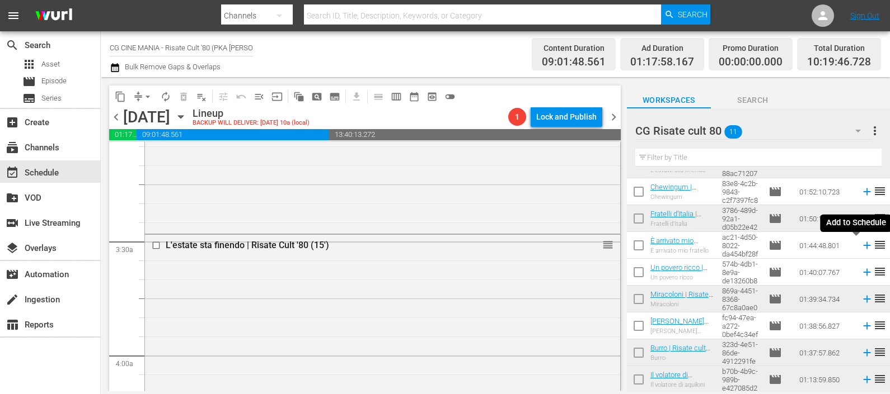
click at [861, 245] on icon at bounding box center [867, 245] width 12 height 12
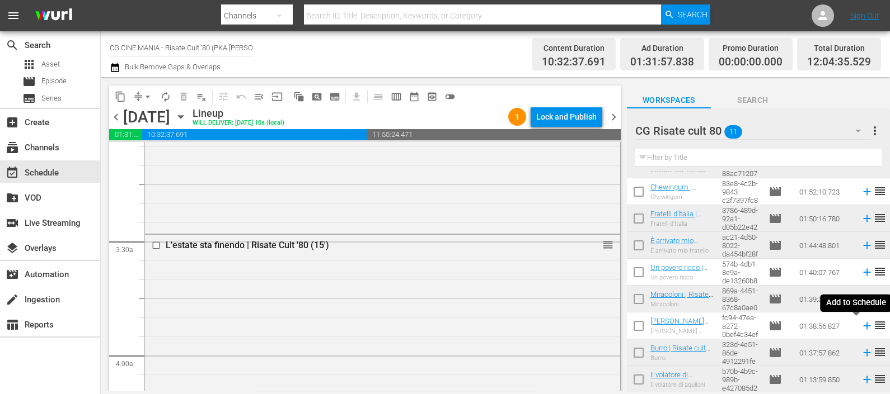
click at [863, 327] on icon at bounding box center [866, 326] width 7 height 7
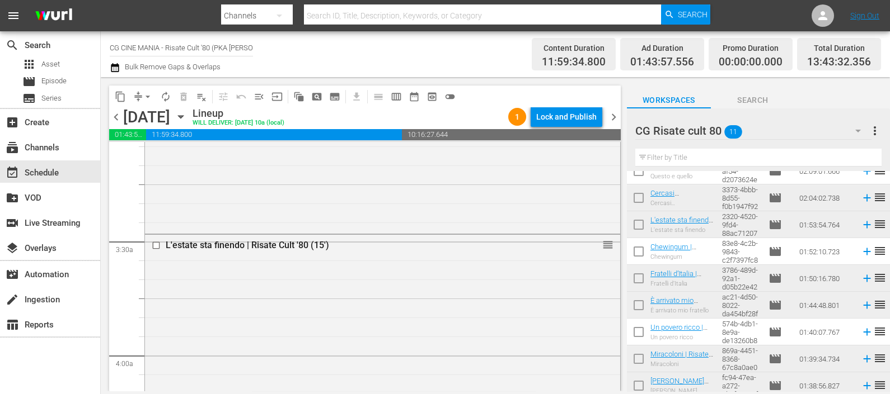
scroll to position [69, 0]
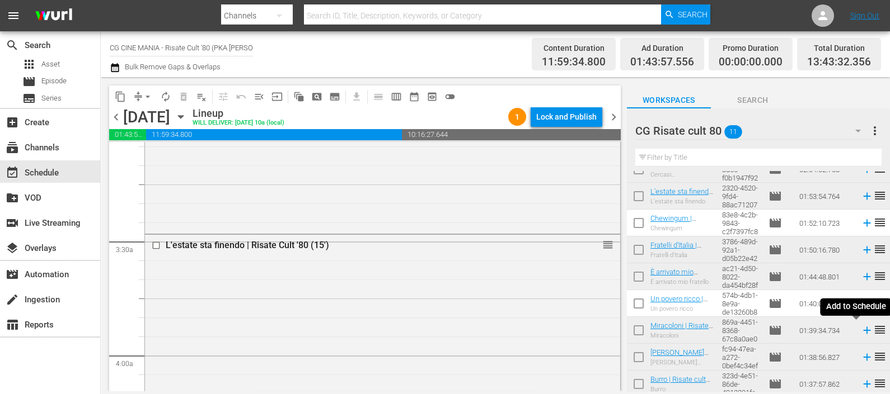
click at [863, 332] on icon at bounding box center [866, 330] width 7 height 7
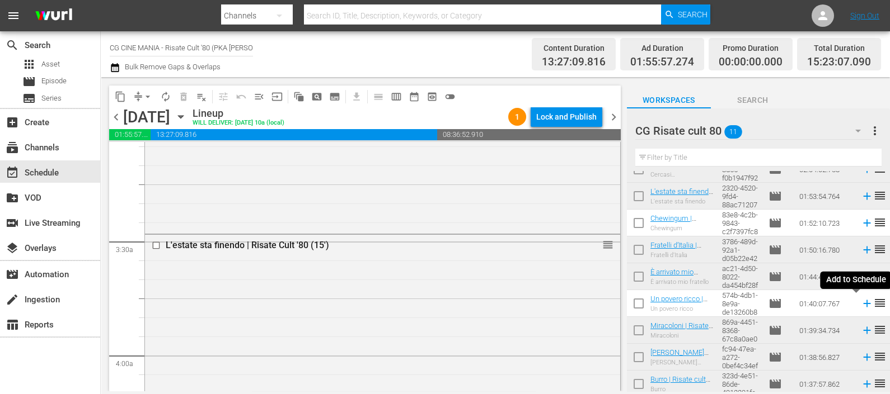
click at [863, 304] on icon at bounding box center [866, 303] width 7 height 7
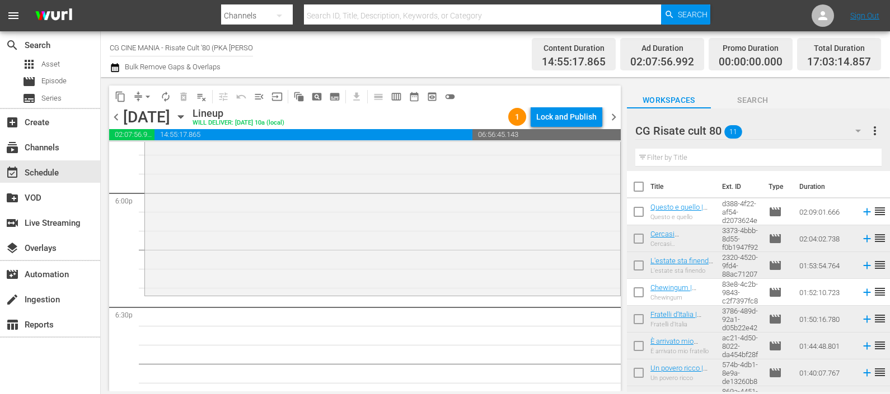
scroll to position [4040, 0]
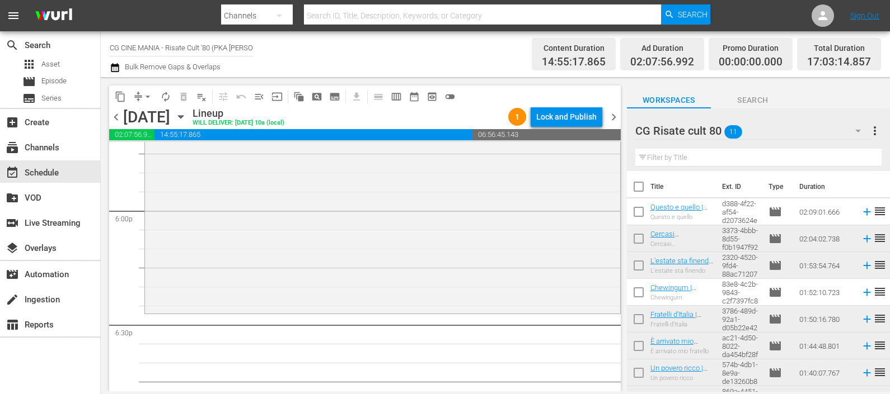
click at [863, 318] on icon at bounding box center [866, 319] width 7 height 7
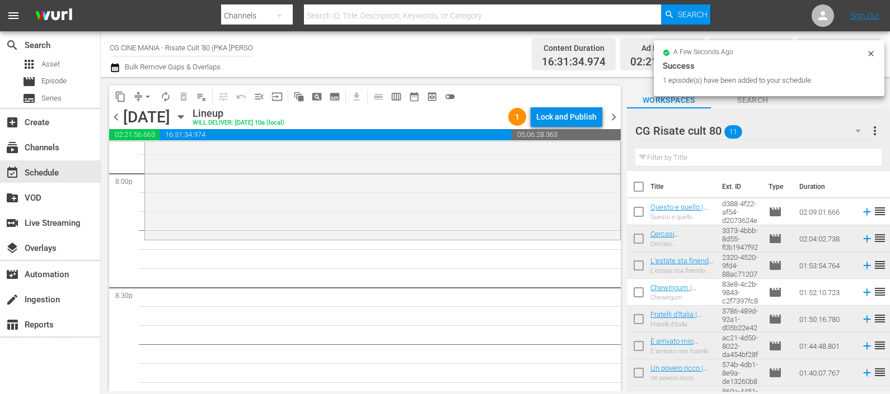
scroll to position [4600, 0]
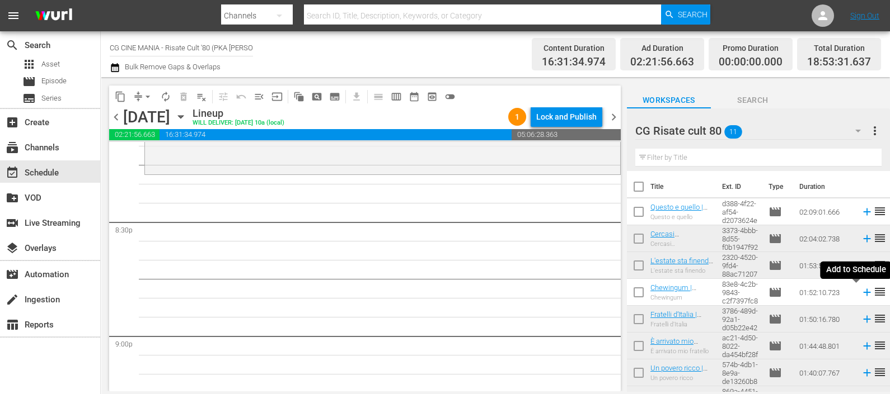
click at [861, 289] on icon at bounding box center [867, 292] width 12 height 12
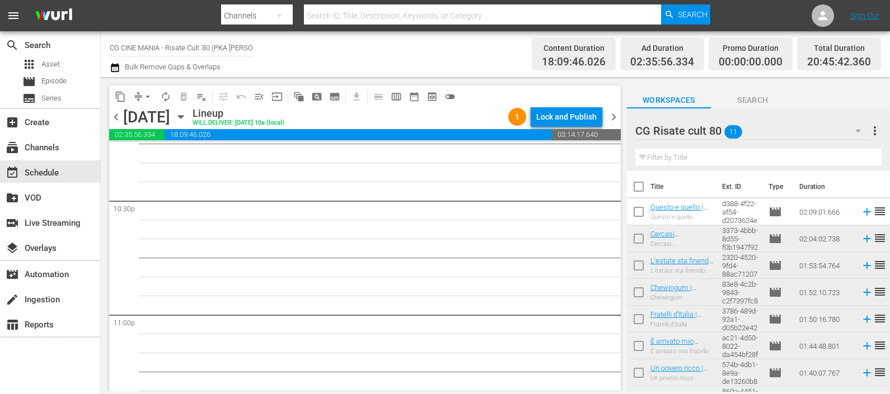
scroll to position [5089, 0]
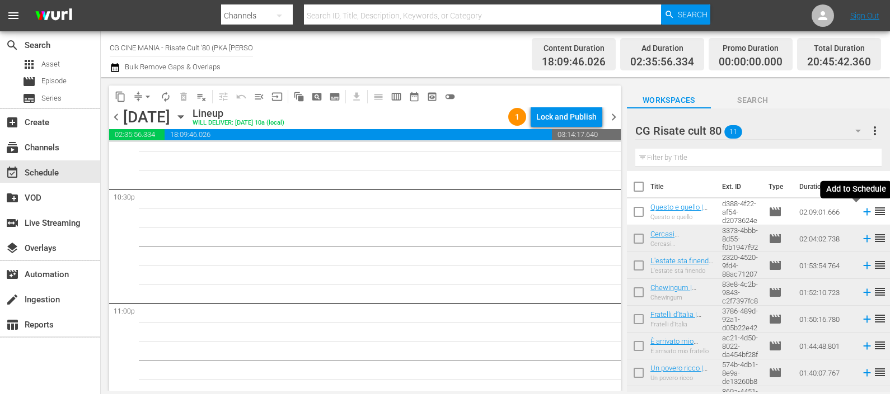
click at [863, 211] on icon at bounding box center [866, 212] width 7 height 7
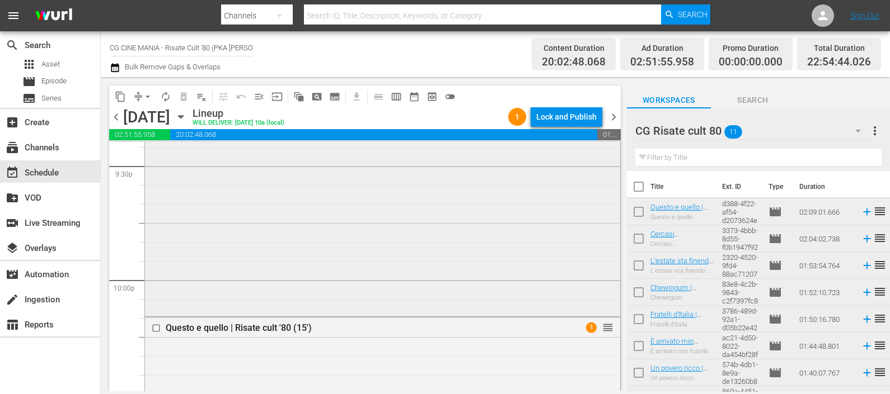
scroll to position [4881, 0]
click at [112, 72] on icon "button" at bounding box center [115, 67] width 11 height 13
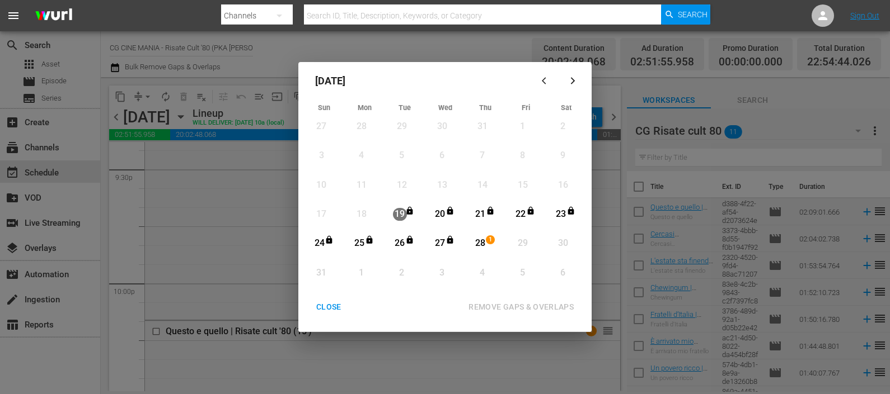
click at [482, 243] on div "28" at bounding box center [480, 243] width 14 height 13
click at [519, 300] on div "REMOVE GAPS & OVERLAPS" at bounding box center [520, 307] width 123 height 14
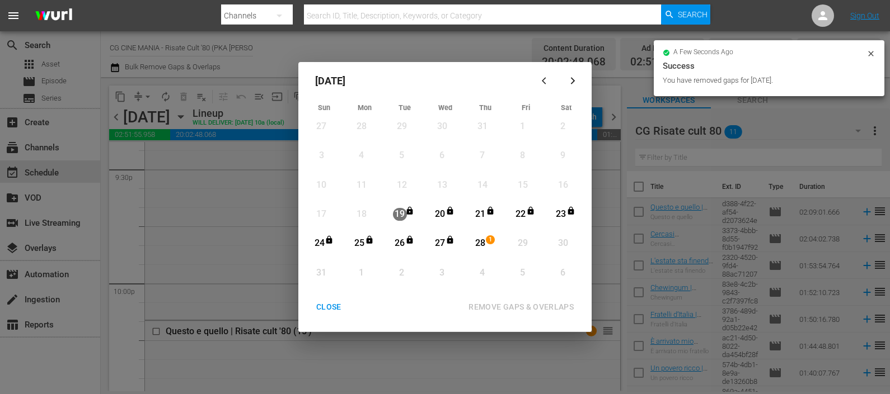
click at [338, 309] on div "CLOSE" at bounding box center [328, 307] width 43 height 14
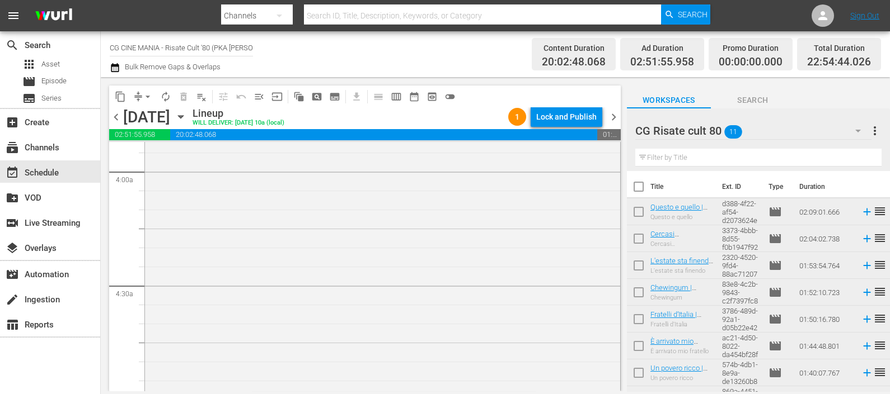
scroll to position [909, 0]
click at [119, 70] on icon "button" at bounding box center [115, 67] width 11 height 13
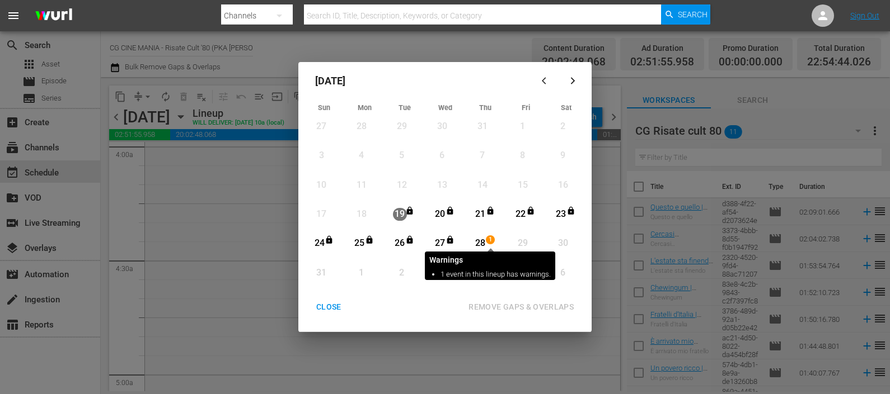
click at [488, 243] on span "1" at bounding box center [490, 240] width 8 height 9
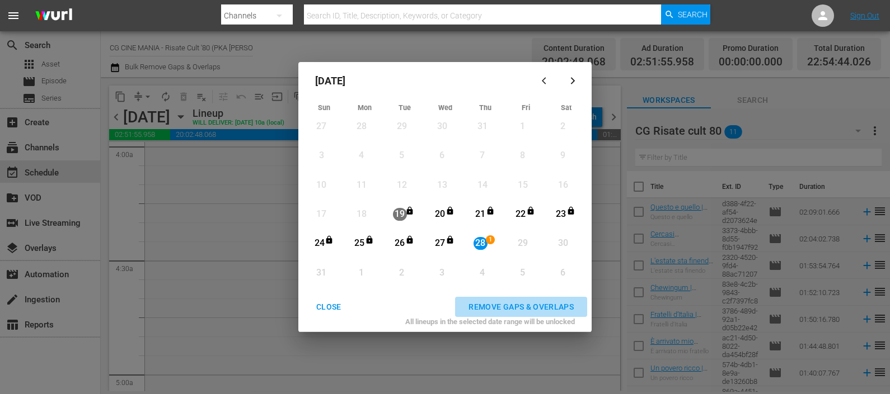
click at [494, 305] on div "REMOVE GAPS & OVERLAPS" at bounding box center [520, 307] width 123 height 14
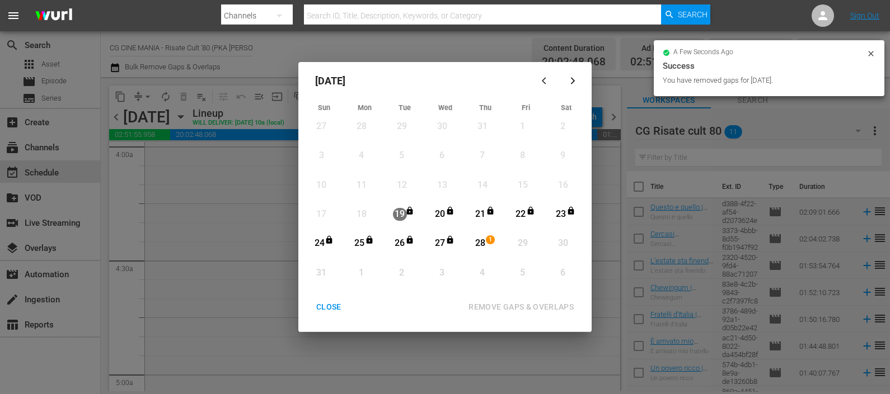
click at [336, 300] on div "CLOSE" at bounding box center [328, 307] width 43 height 14
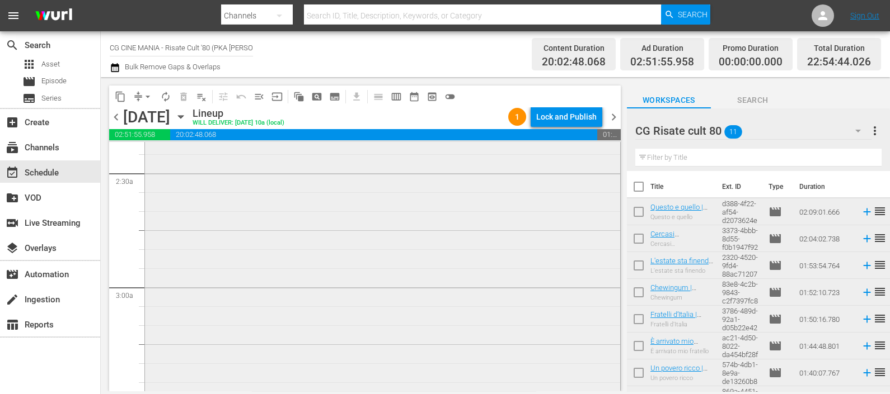
scroll to position [699, 0]
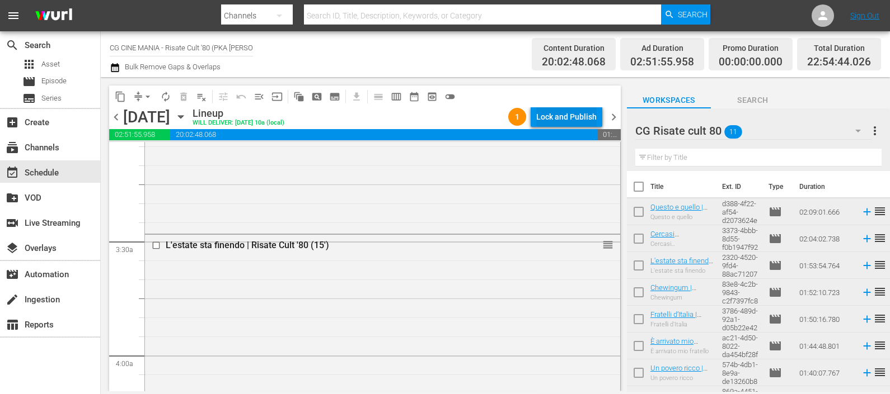
click at [570, 116] on div "Lock and Publish" at bounding box center [566, 117] width 60 height 20
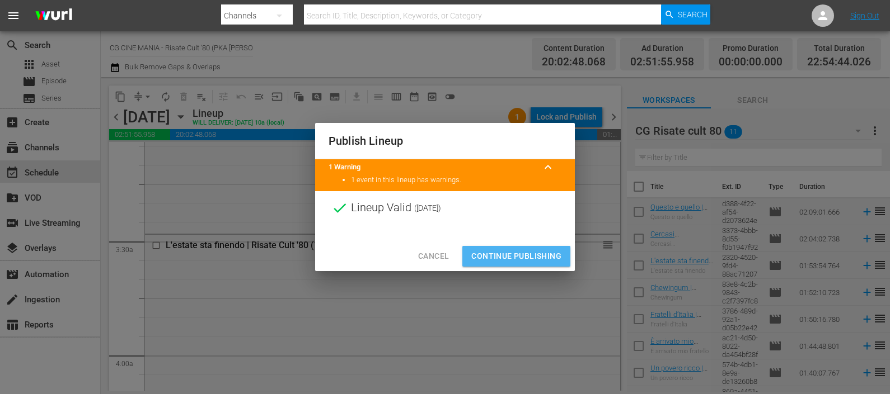
click at [515, 252] on span "Continue Publishing" at bounding box center [516, 257] width 90 height 14
